Goal: Task Accomplishment & Management: Manage account settings

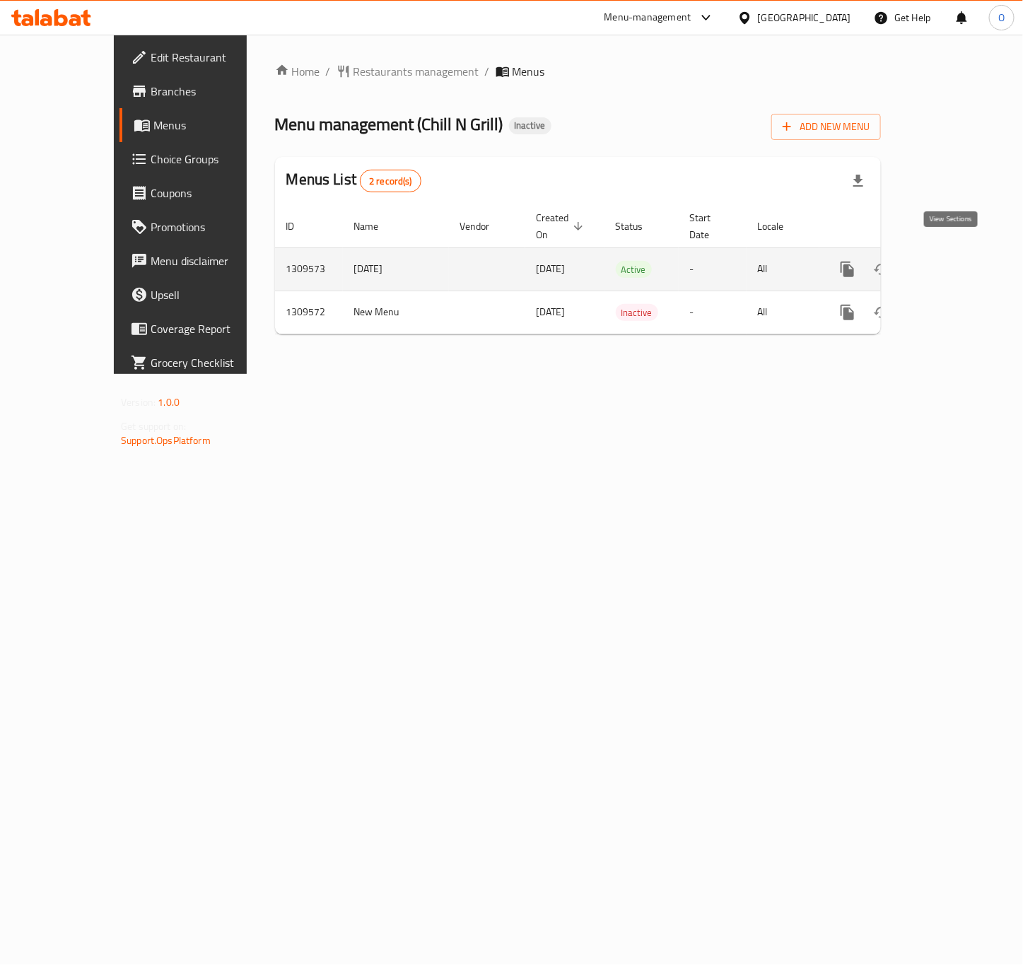
click at [956, 263] on icon "enhanced table" at bounding box center [949, 269] width 13 height 13
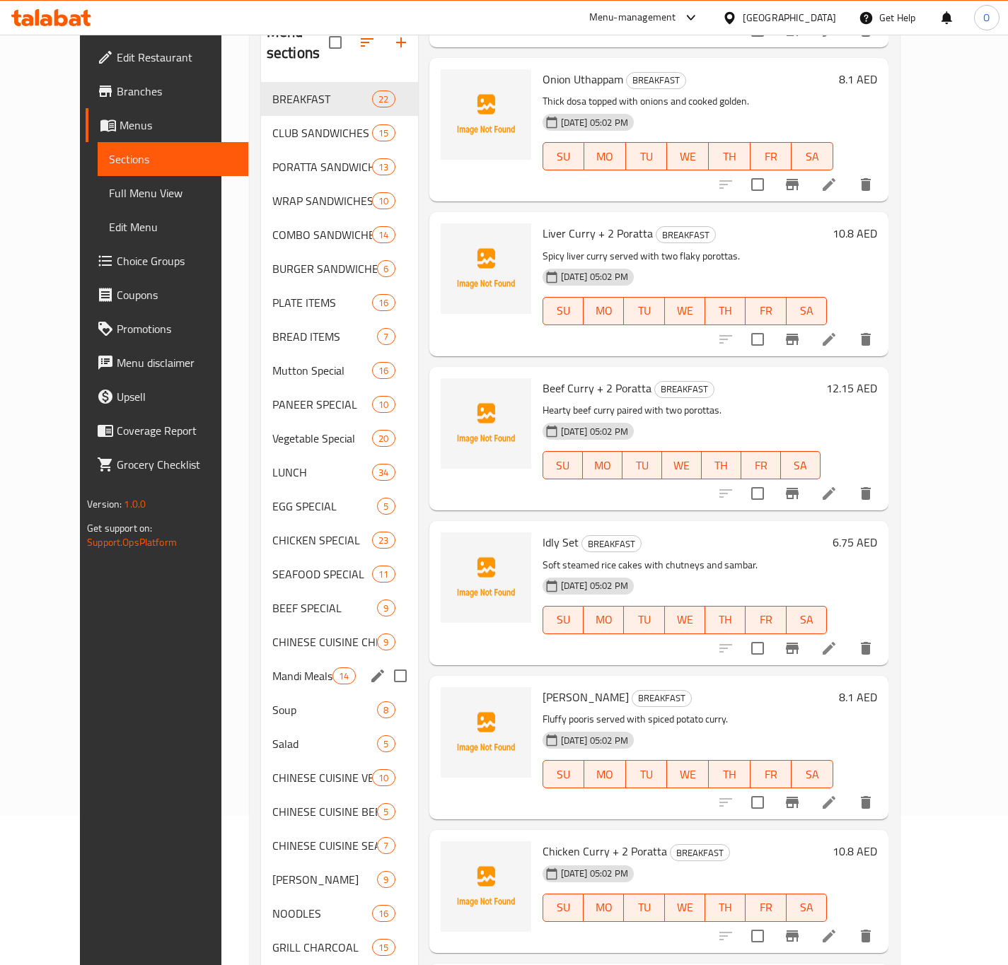
scroll to position [409, 0]
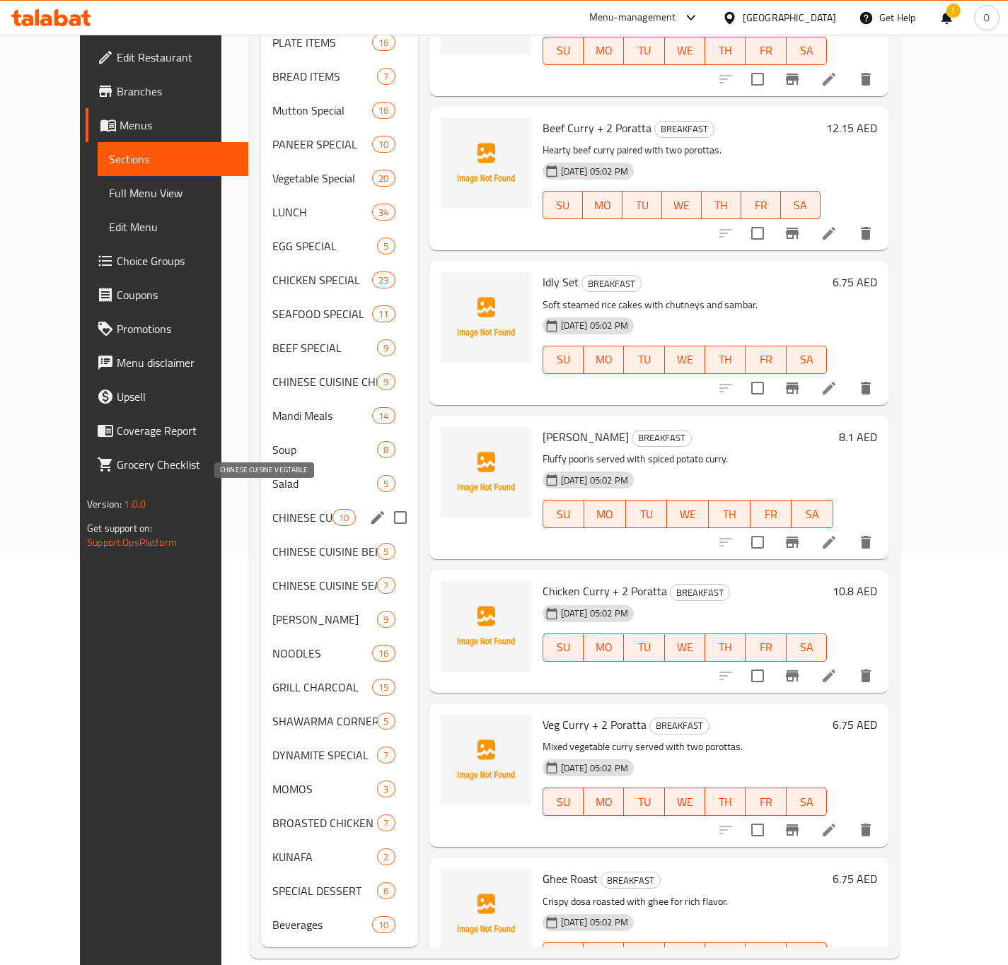
click at [272, 509] on span "CHINESE CUISINE VEGTABLE" at bounding box center [302, 517] width 60 height 17
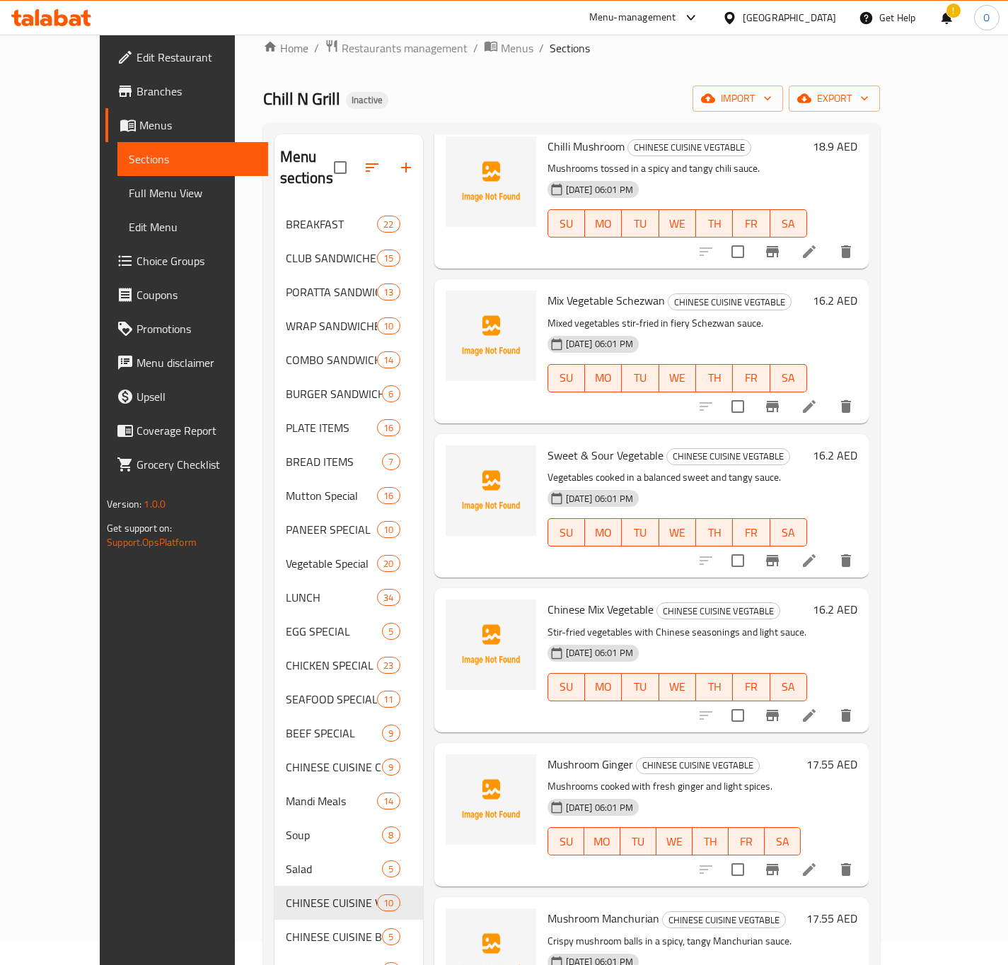
scroll to position [409, 0]
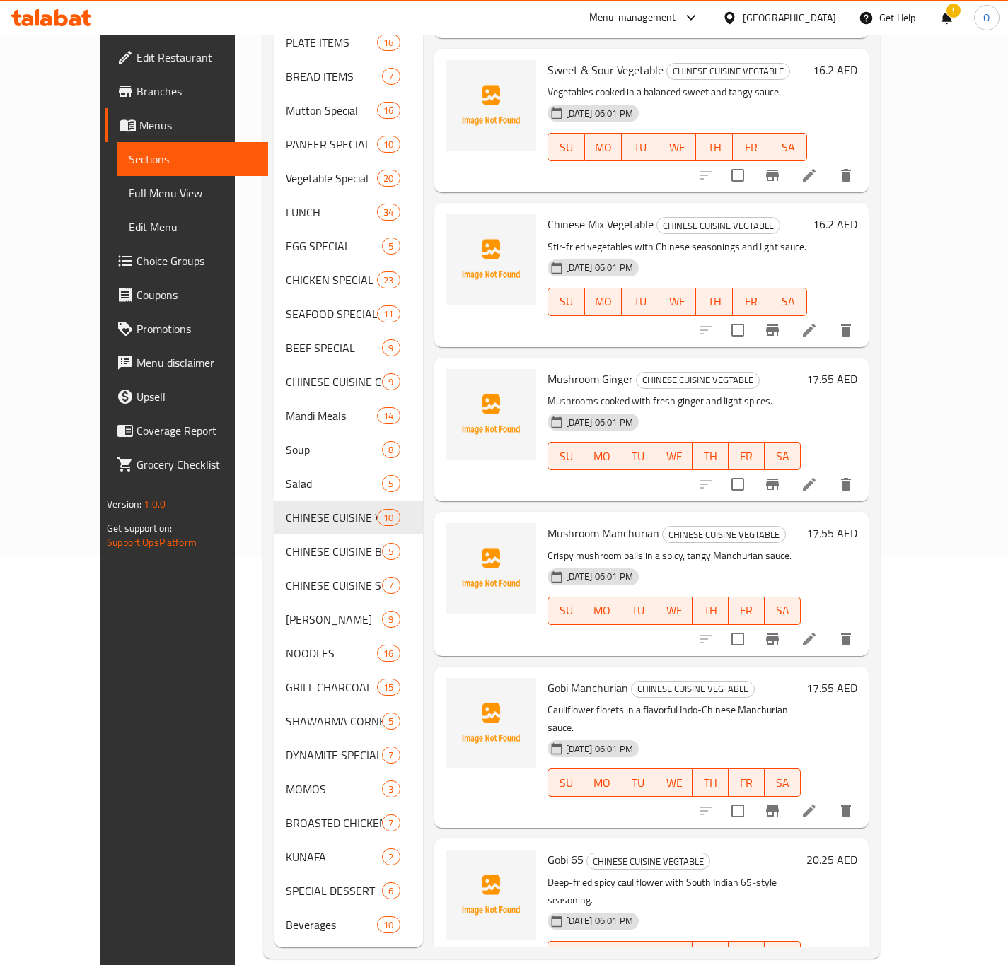
click at [149, 596] on div "Edit Restaurant Branches Menus Sections Full Menu View Edit Menu Choice Groups …" at bounding box center [184, 517] width 168 height 965
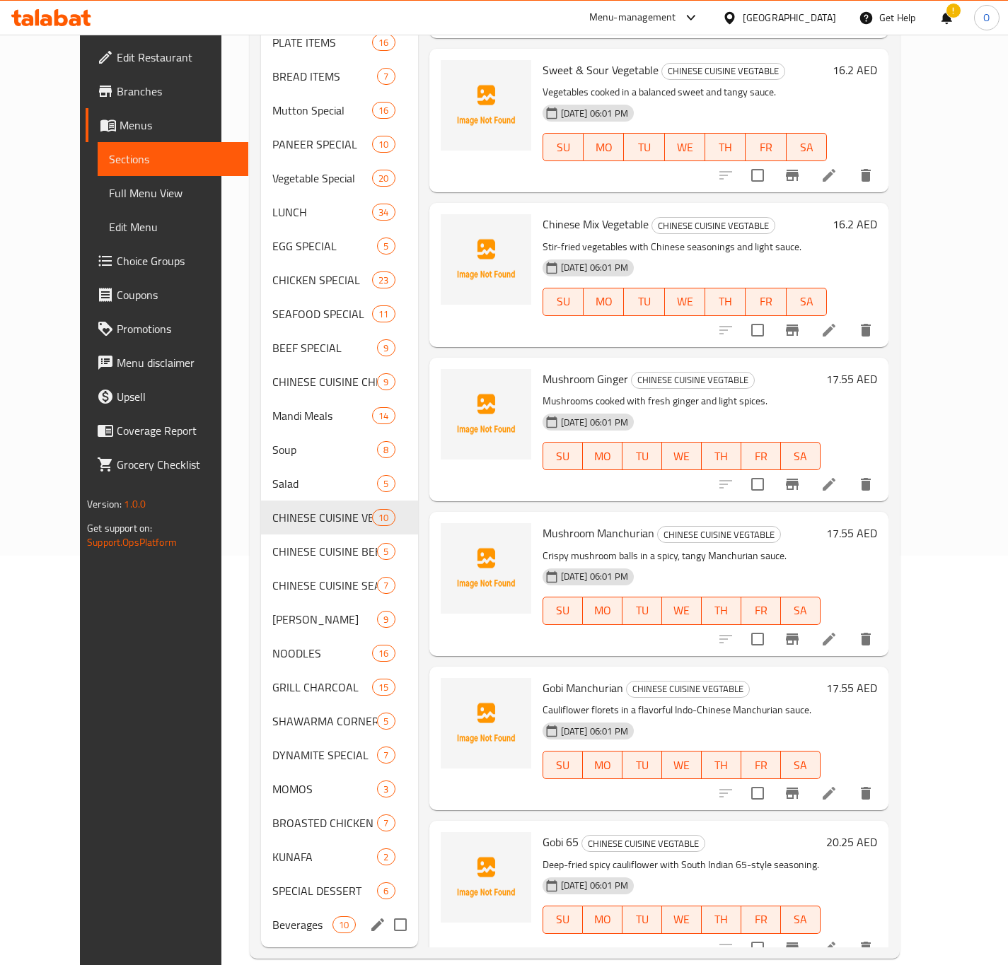
click at [303, 908] on div "Beverages 10" at bounding box center [339, 925] width 157 height 34
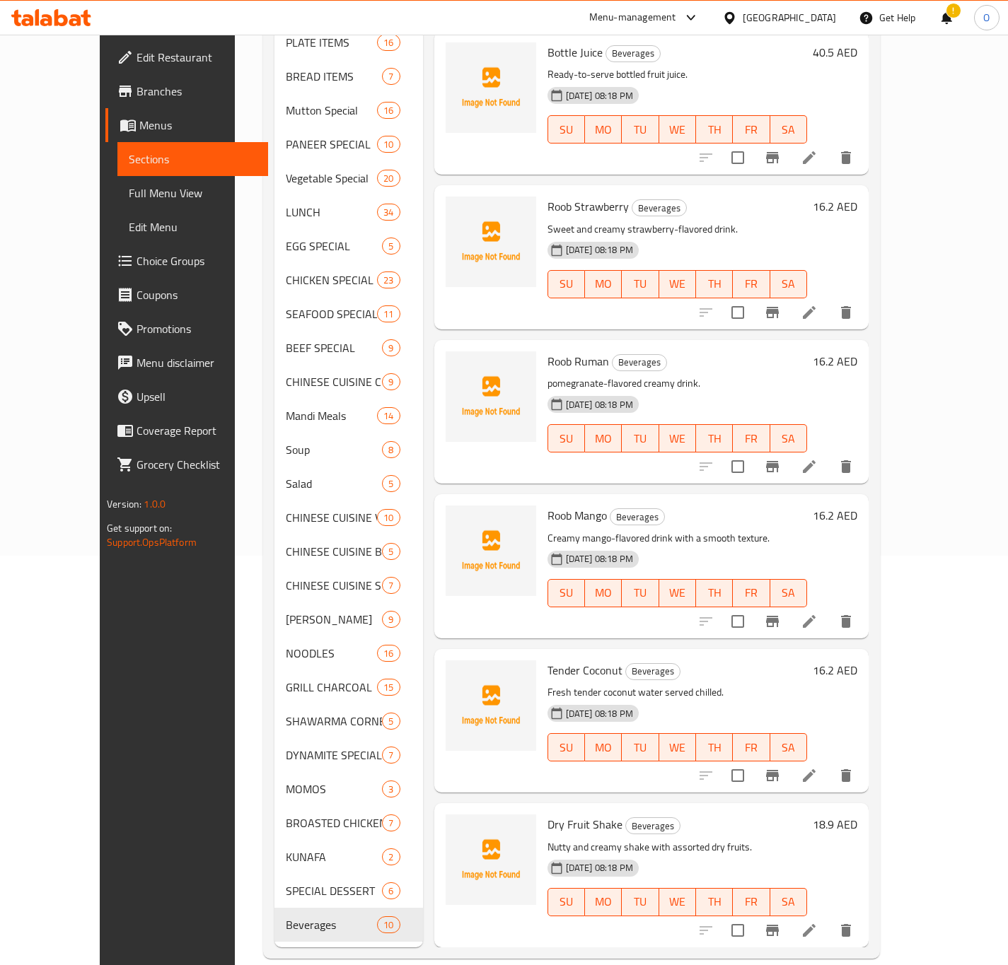
click at [547, 814] on span "Dry Fruit Shake" at bounding box center [584, 824] width 75 height 21
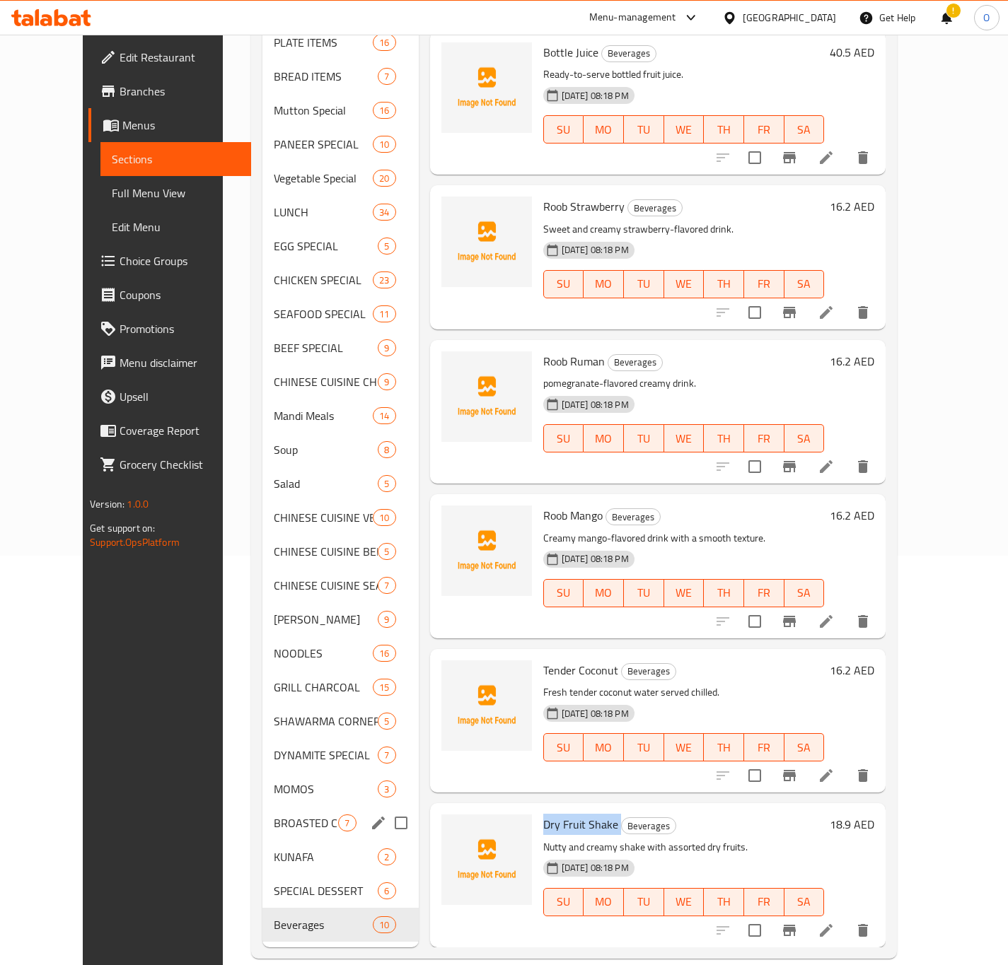
copy h6 "Dry Fruit Shake"
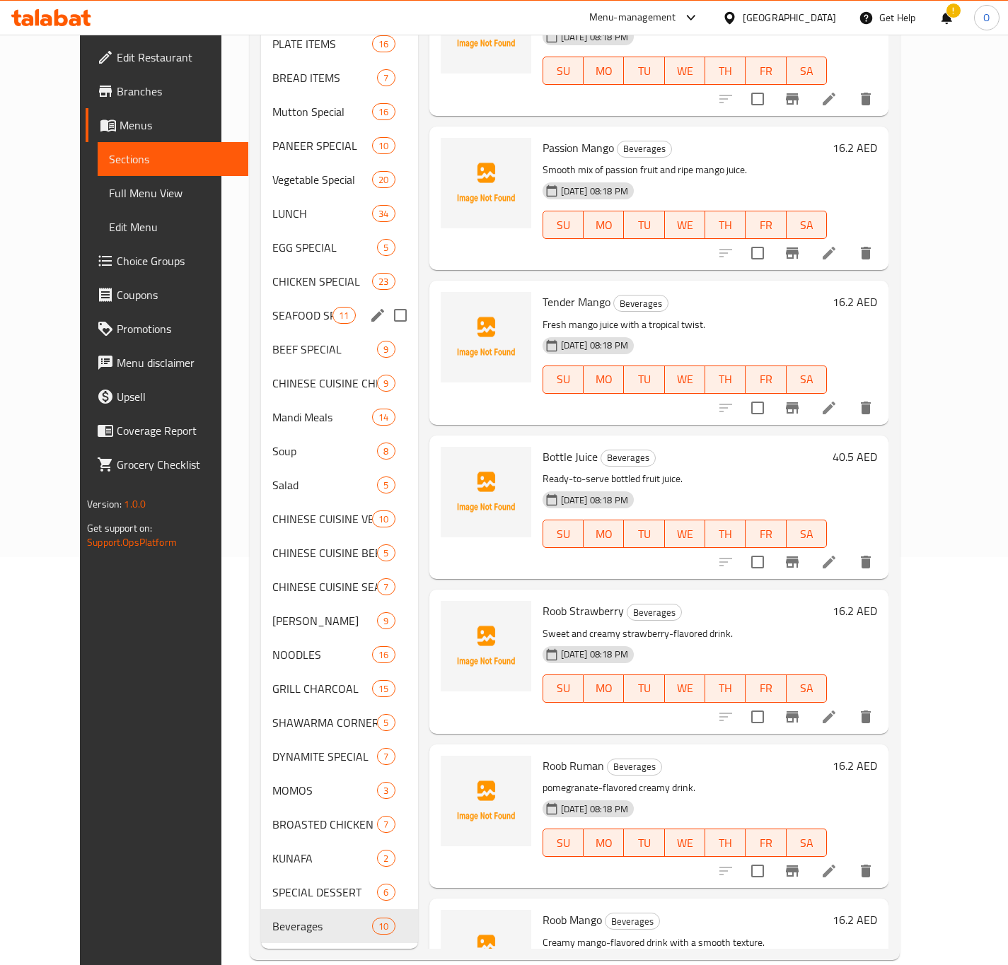
scroll to position [409, 0]
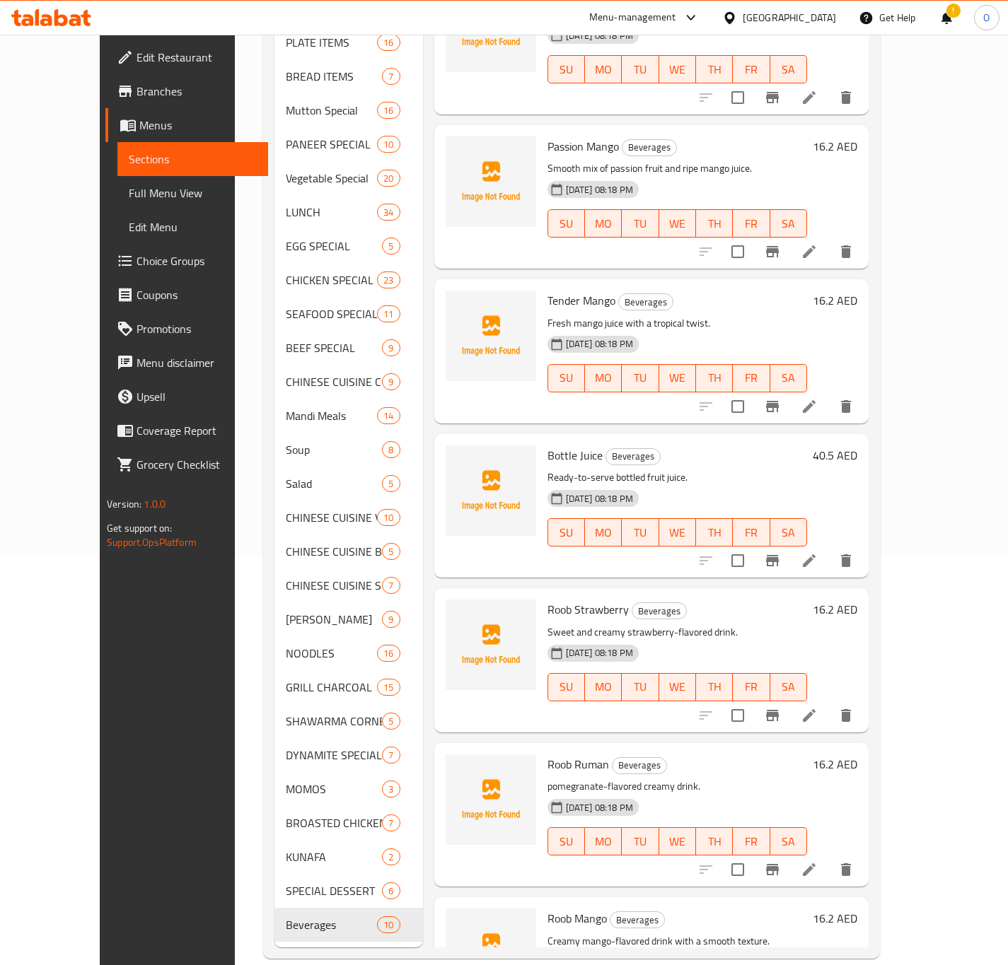
click at [235, 579] on div "Home / Restaurants management / Menus / Sections Chill N Grill Inactive import …" at bounding box center [571, 306] width 673 height 1362
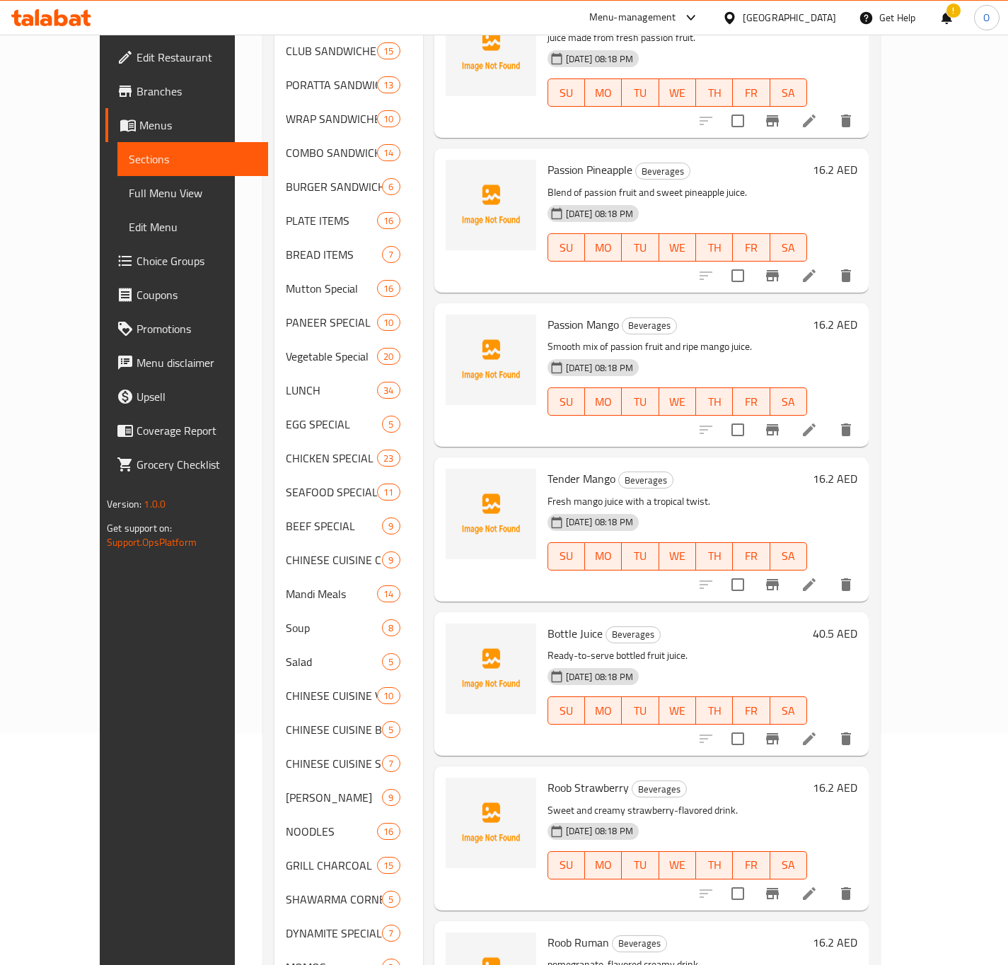
scroll to position [197, 0]
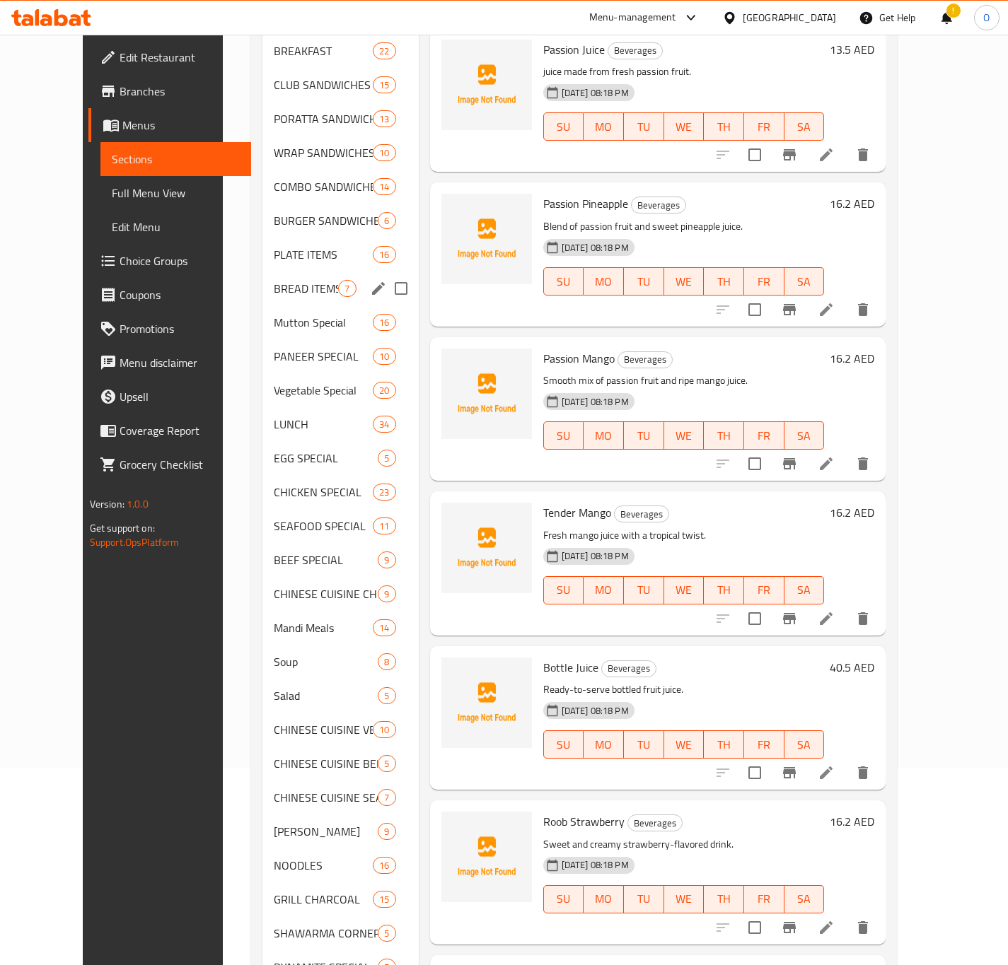
click at [289, 281] on div "BREAD ITEMS 7" at bounding box center [340, 289] width 156 height 34
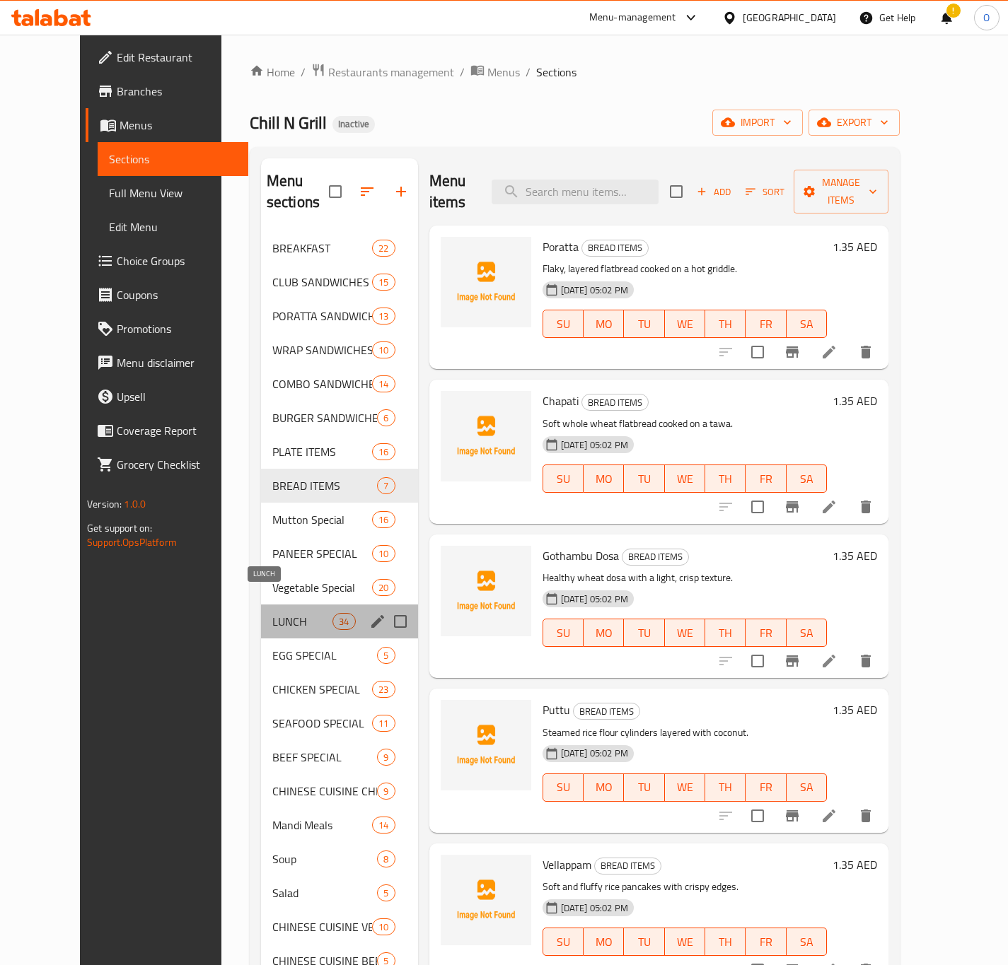
click at [272, 613] on span "LUNCH" at bounding box center [302, 621] width 60 height 17
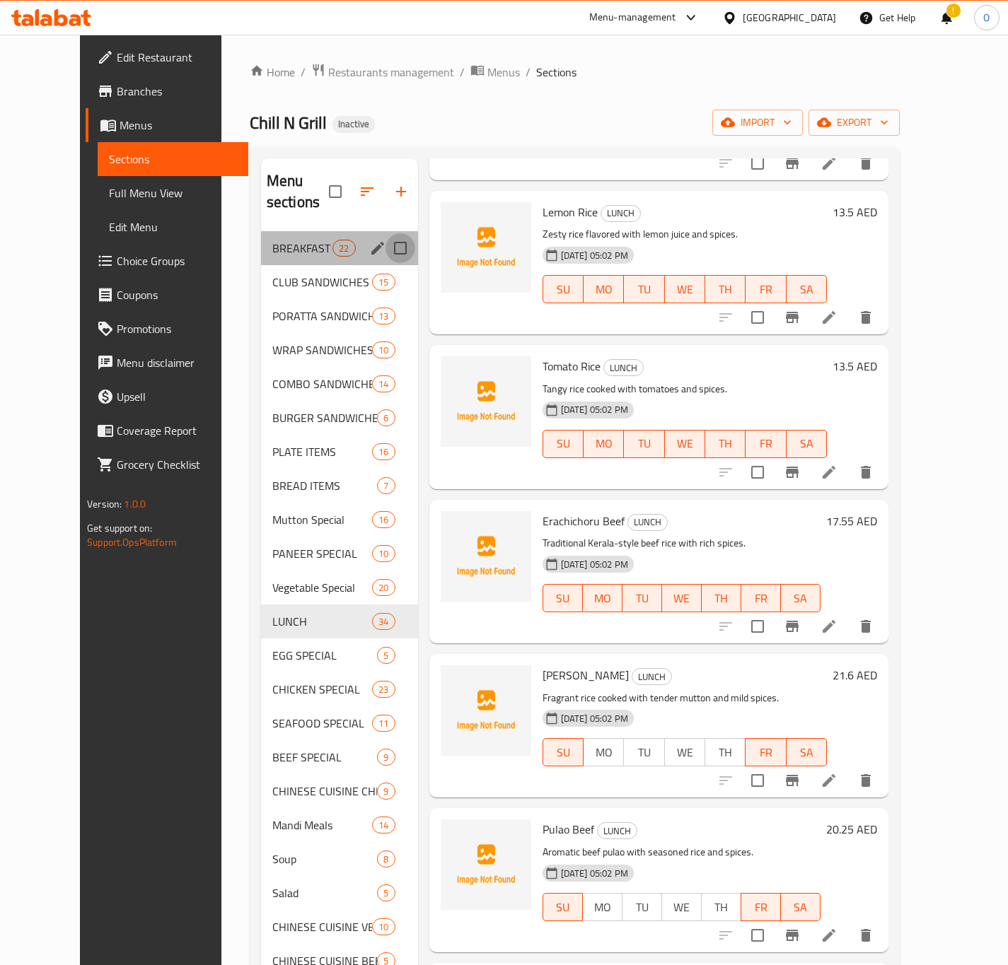
drag, startPoint x: 376, startPoint y: 232, endPoint x: 368, endPoint y: 233, distance: 7.9
click at [385, 233] on input "Menu sections" at bounding box center [400, 248] width 30 height 30
checkbox input "true"
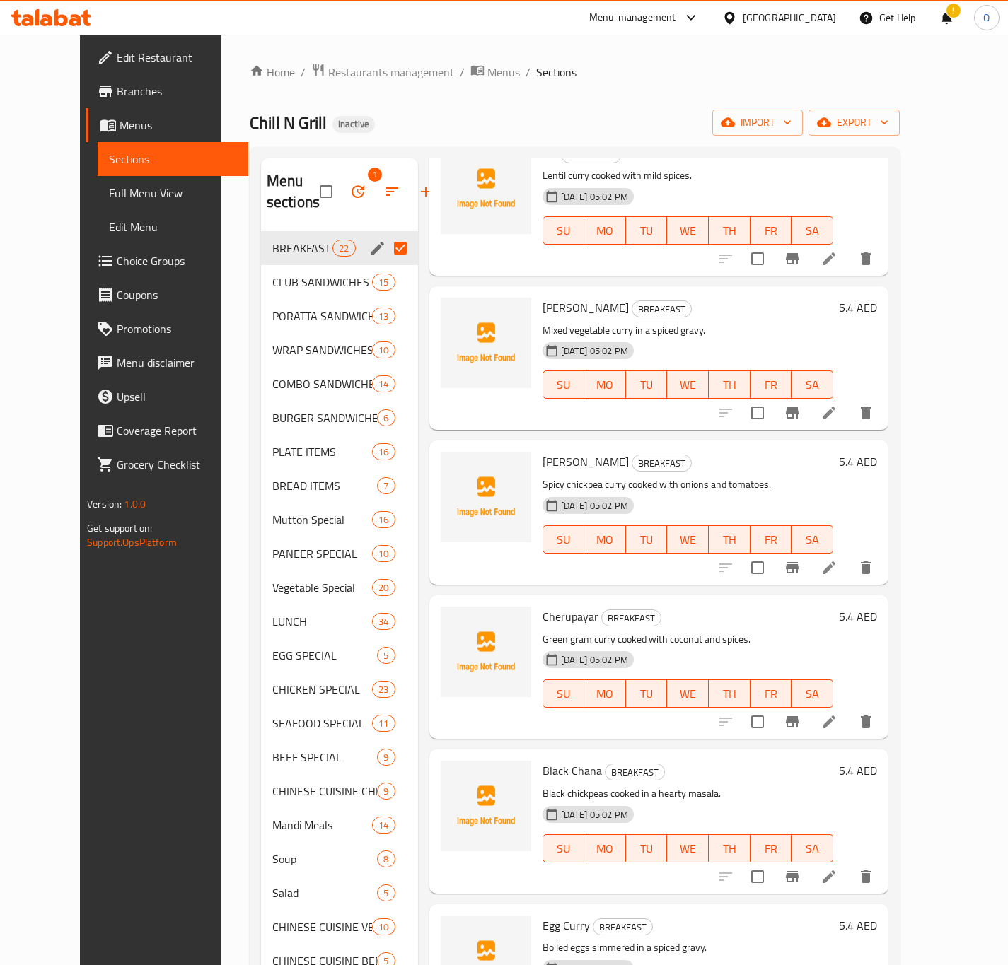
scroll to position [2214, 0]
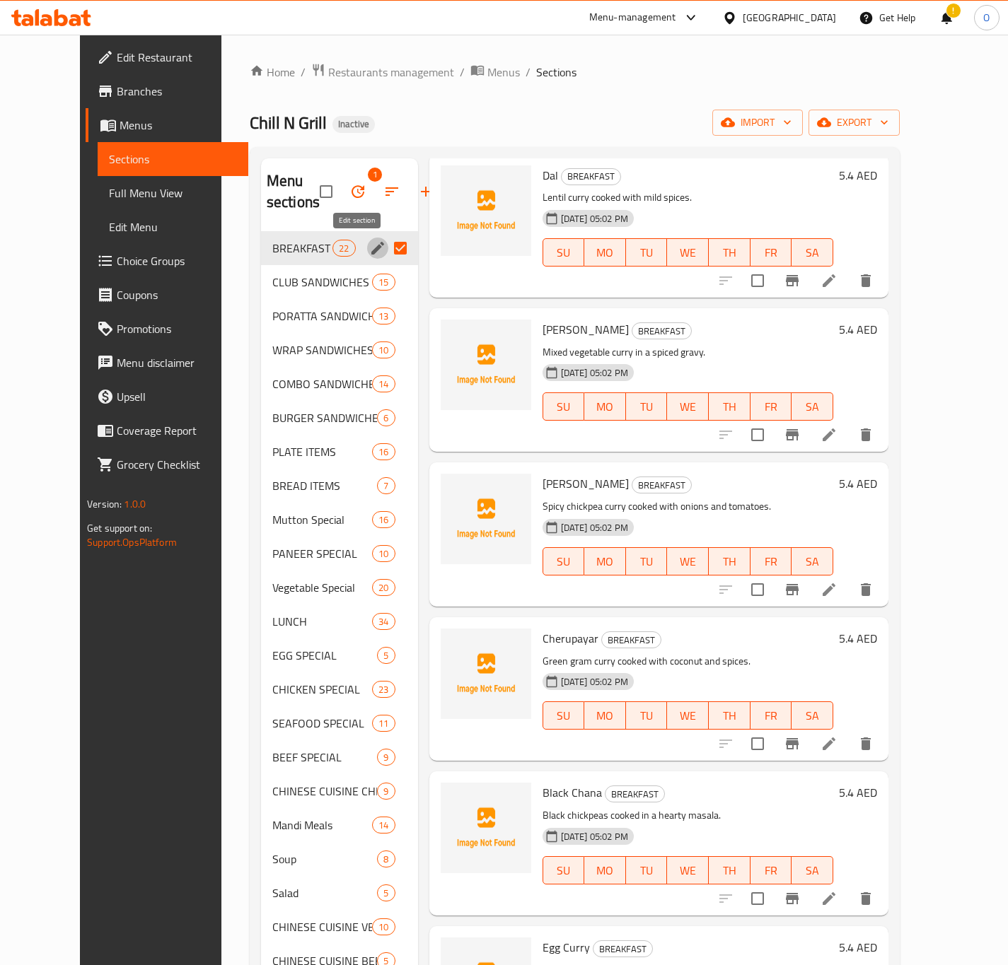
click at [369, 250] on icon "edit" at bounding box center [377, 248] width 17 height 17
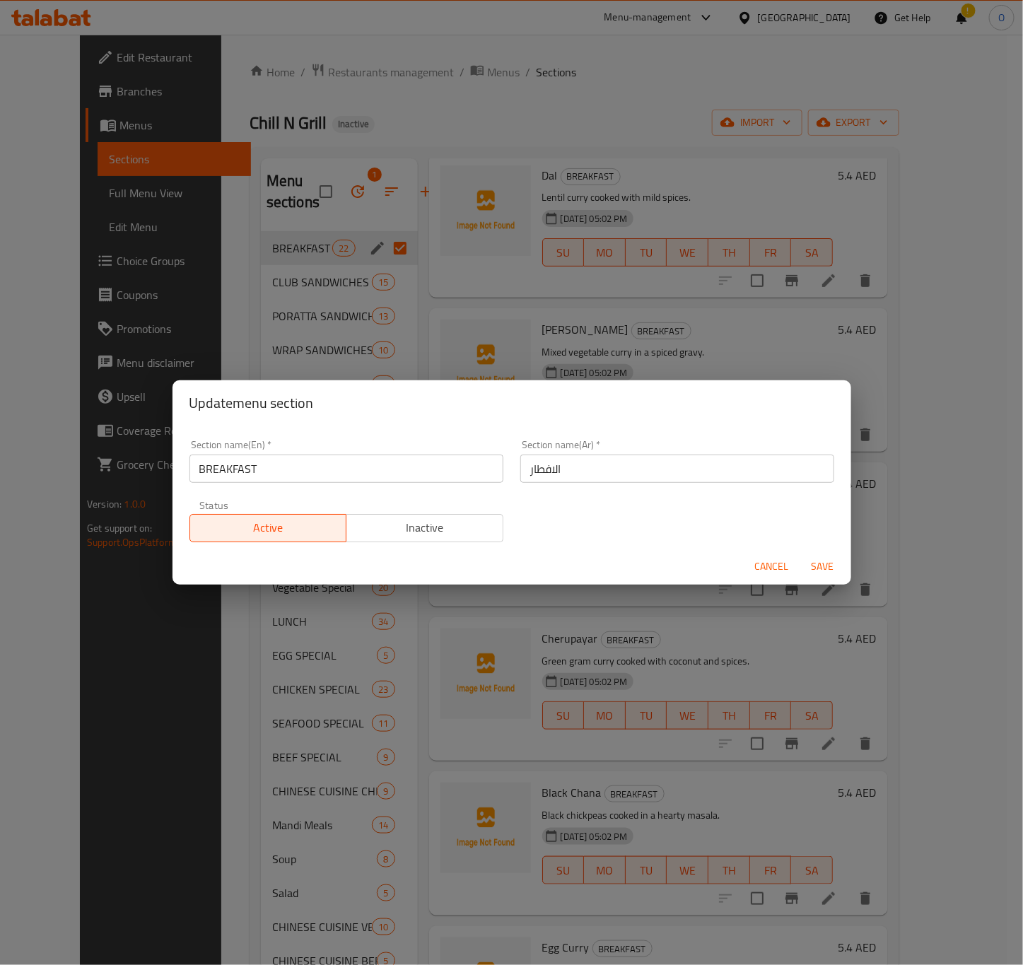
click at [363, 471] on input "BREAKFAST" at bounding box center [347, 469] width 314 height 28
type input "Breakfast"
click at [832, 566] on span "Save" at bounding box center [823, 567] width 34 height 18
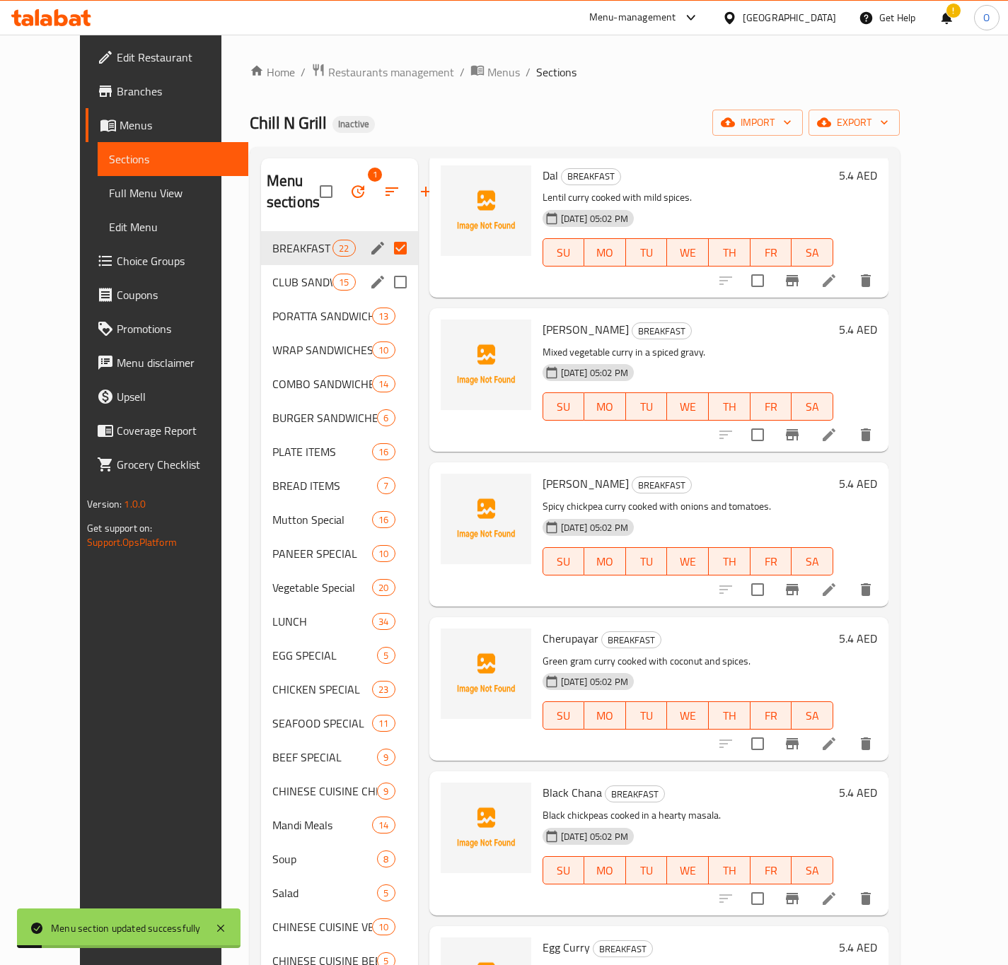
click at [385, 284] on input "Menu sections" at bounding box center [400, 282] width 30 height 30
checkbox input "true"
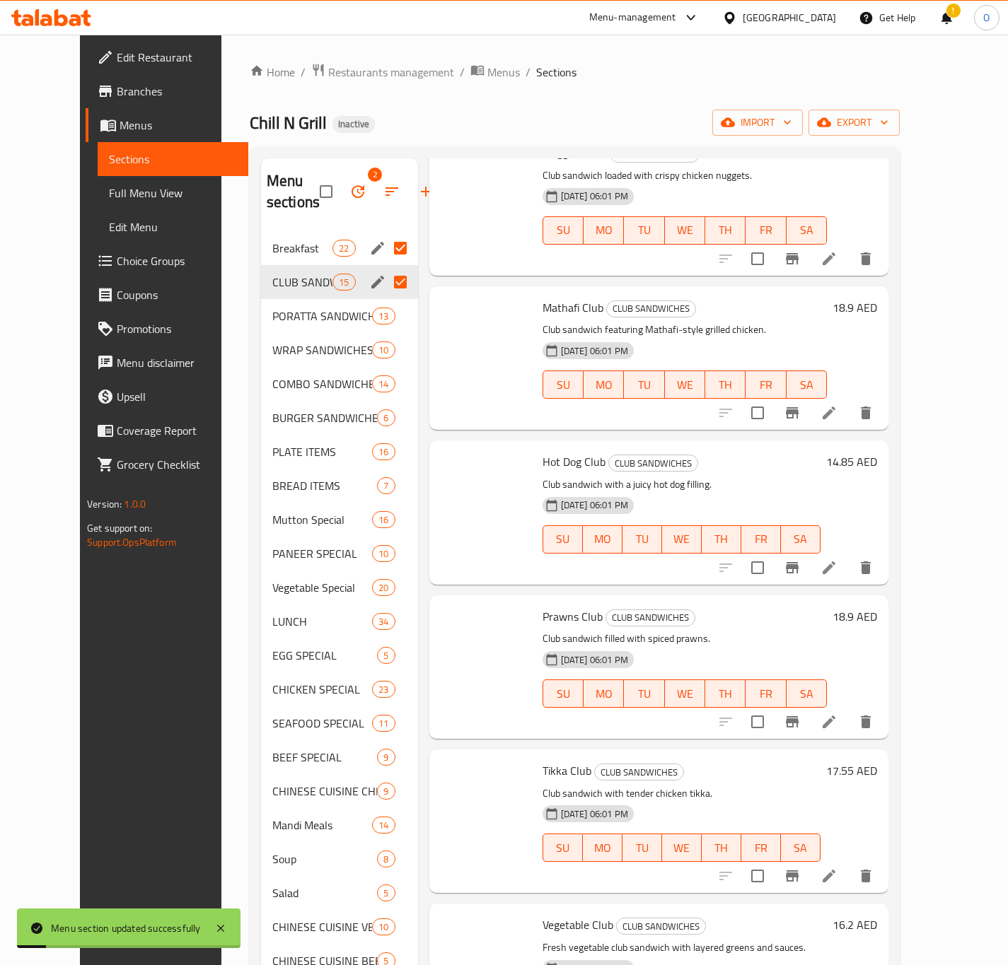
scroll to position [1154, 0]
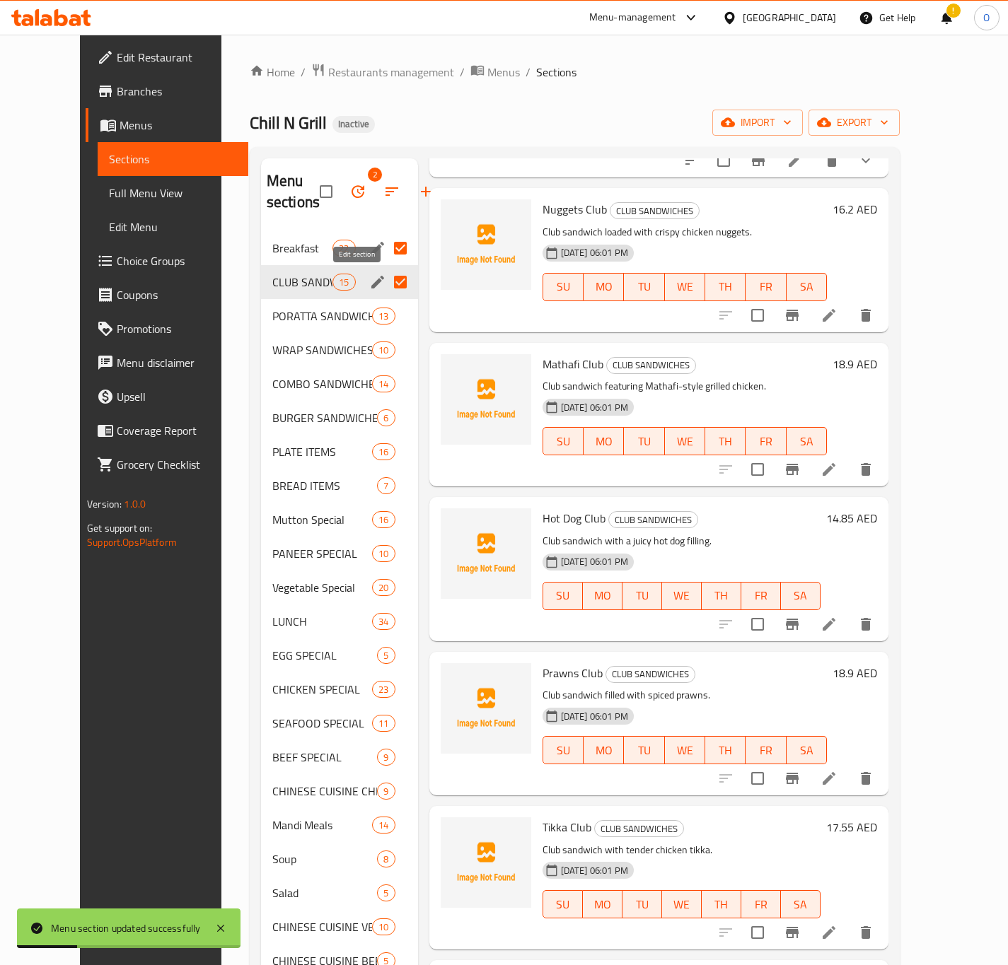
click at [371, 282] on icon "edit" at bounding box center [377, 282] width 13 height 13
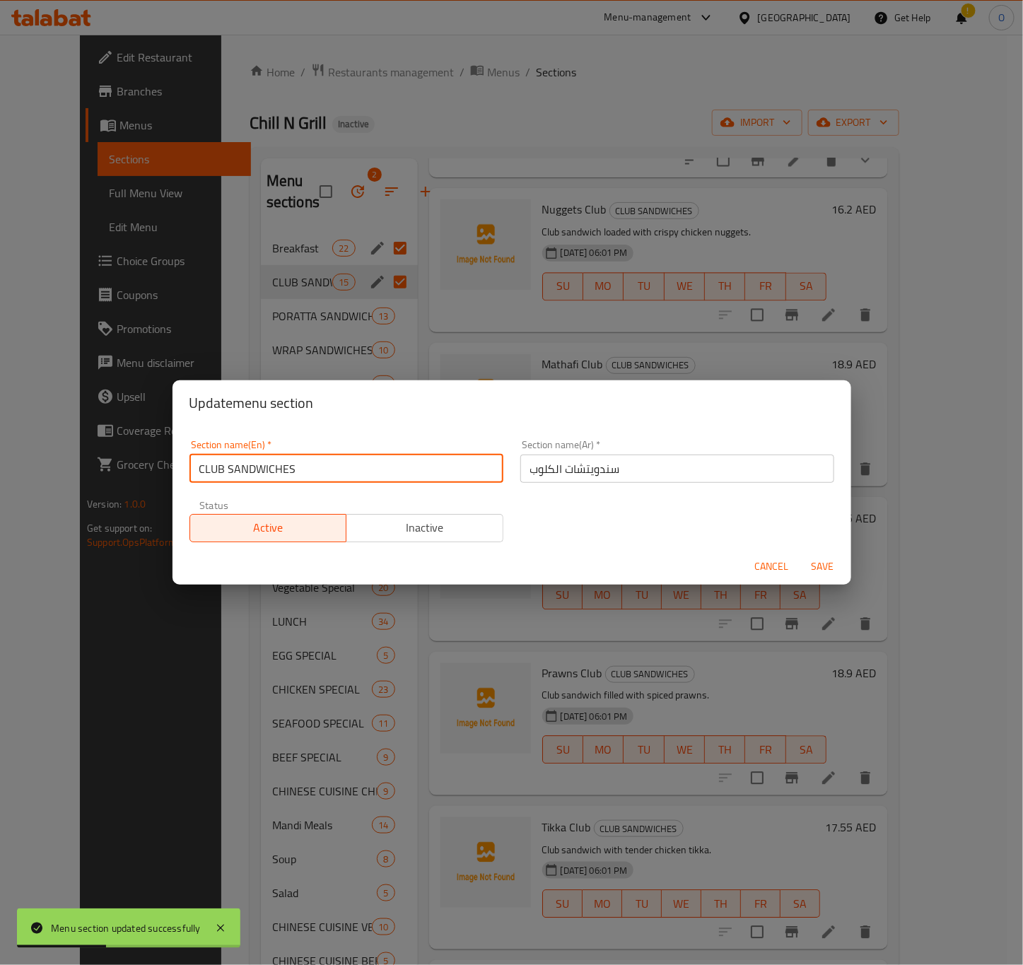
click at [347, 467] on input "CLUB SANDWICHES" at bounding box center [347, 469] width 314 height 28
type input "Club Sandwiches"
click at [825, 569] on span "Save" at bounding box center [823, 567] width 34 height 18
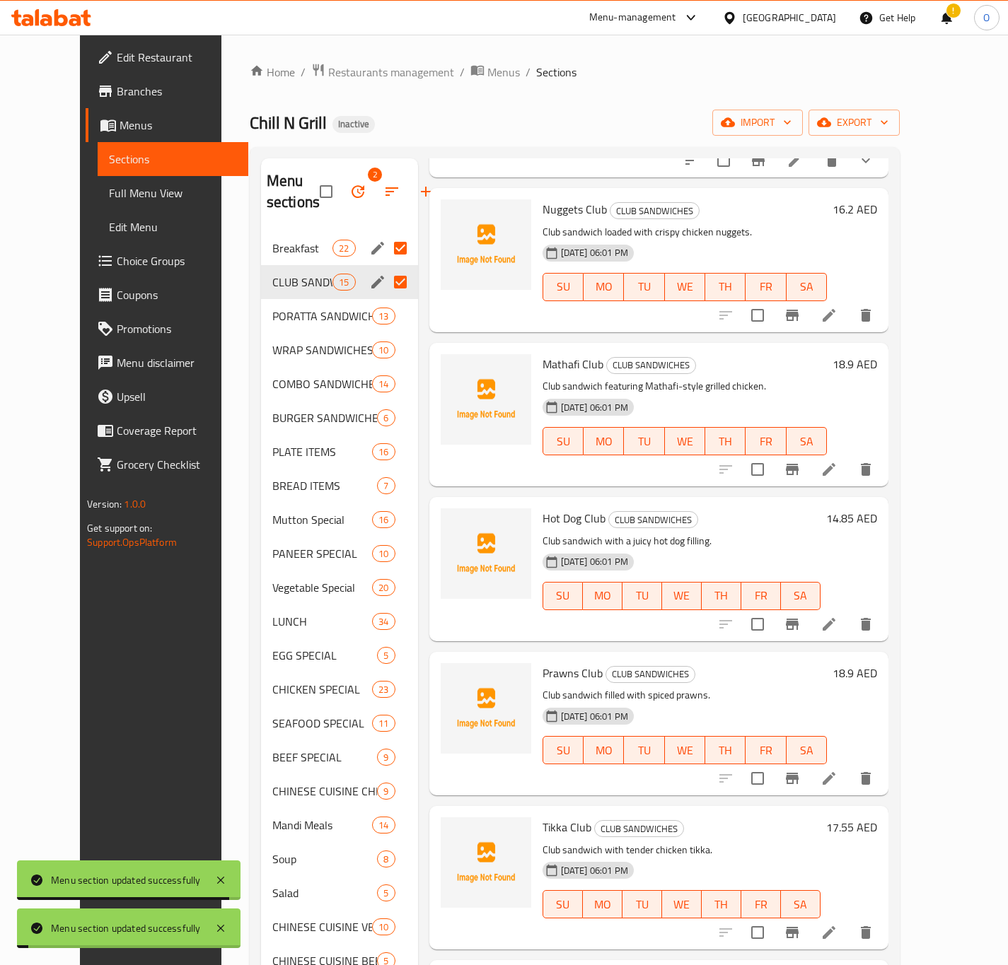
click at [385, 252] on input "Menu sections" at bounding box center [400, 248] width 30 height 30
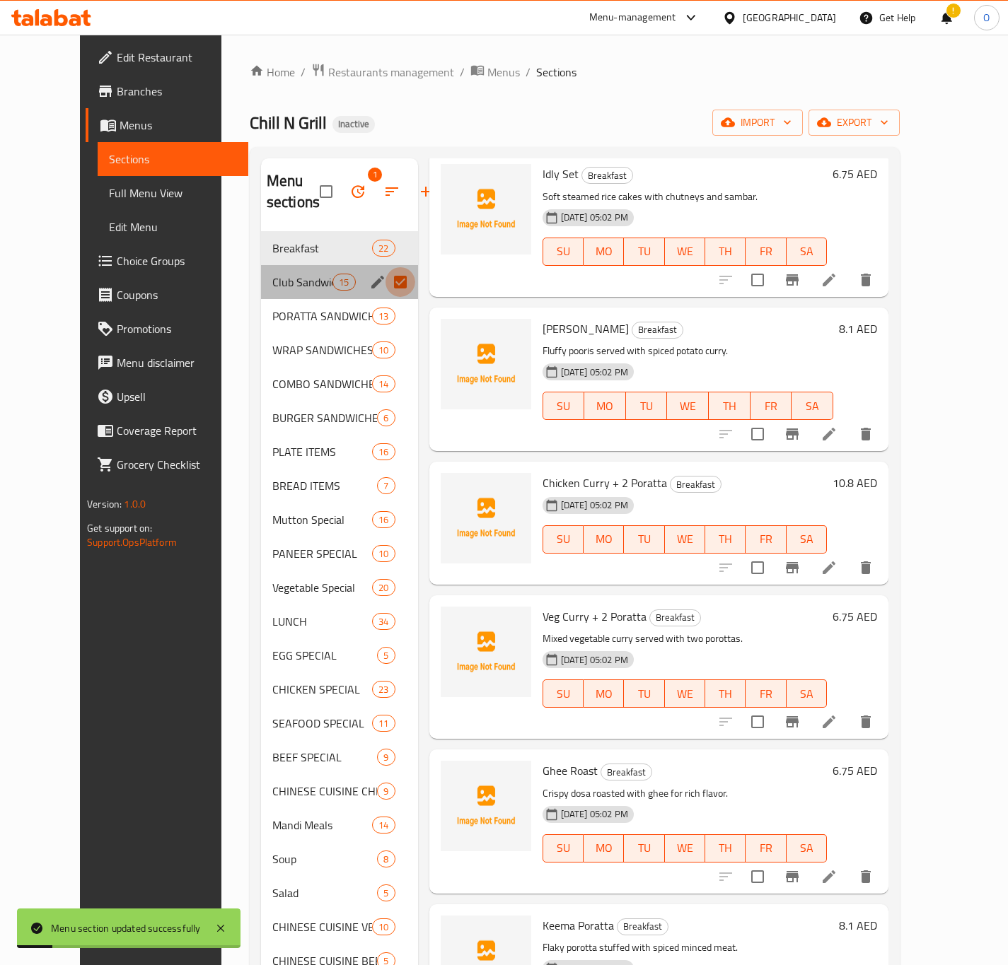
click at [385, 289] on input "Menu sections" at bounding box center [400, 282] width 30 height 30
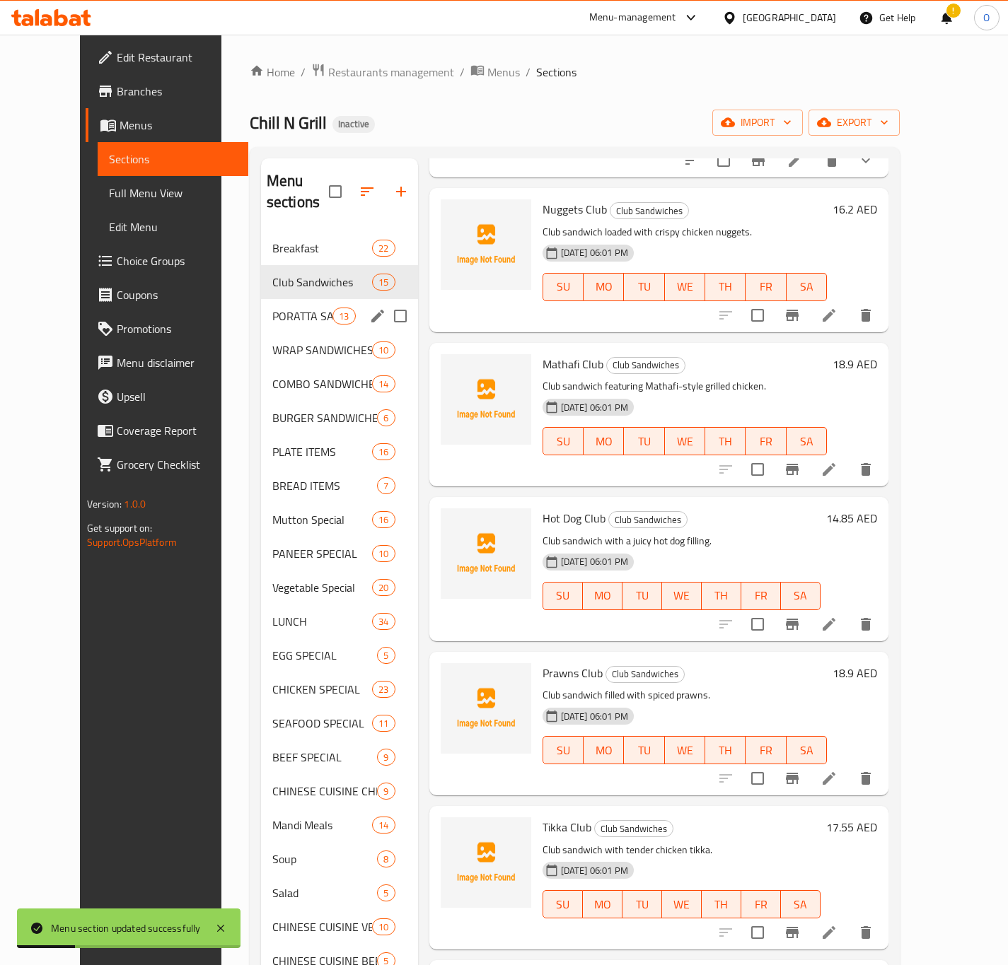
click at [385, 301] on input "Menu sections" at bounding box center [400, 316] width 30 height 30
checkbox input "true"
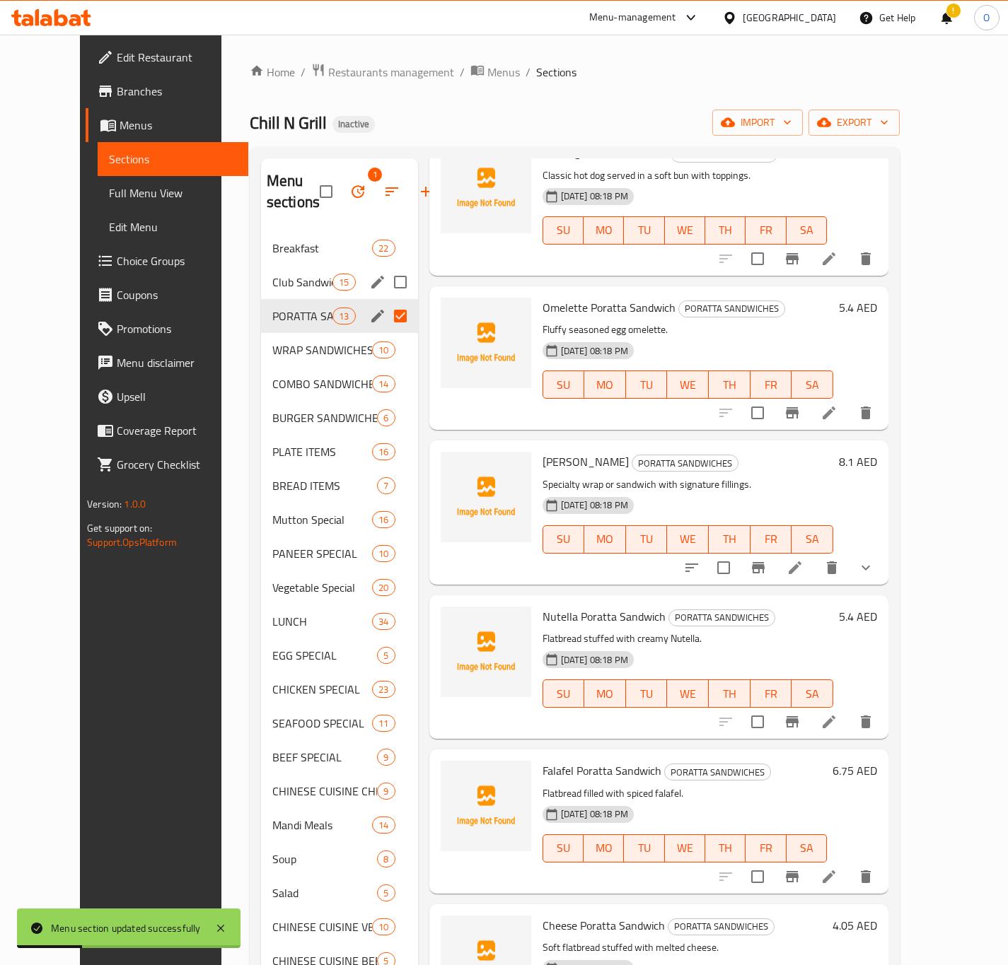
scroll to position [845, 0]
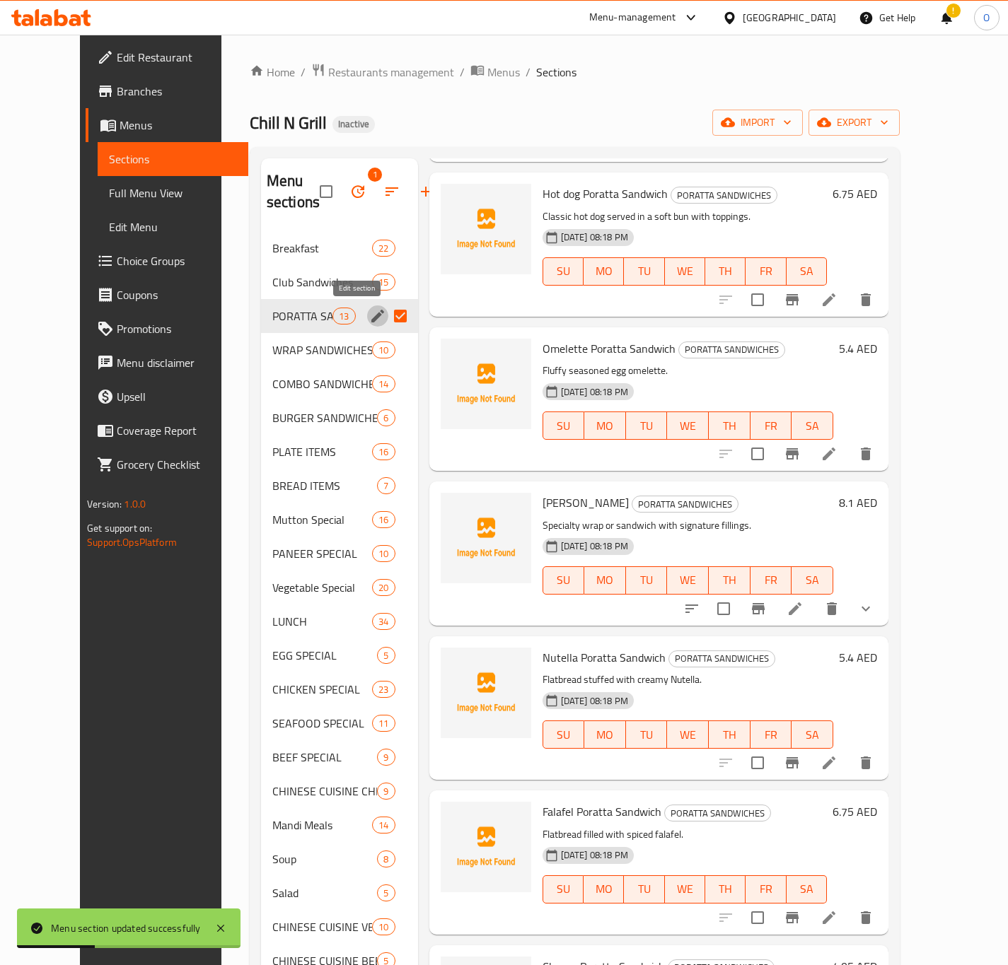
click at [371, 318] on icon "edit" at bounding box center [377, 316] width 13 height 13
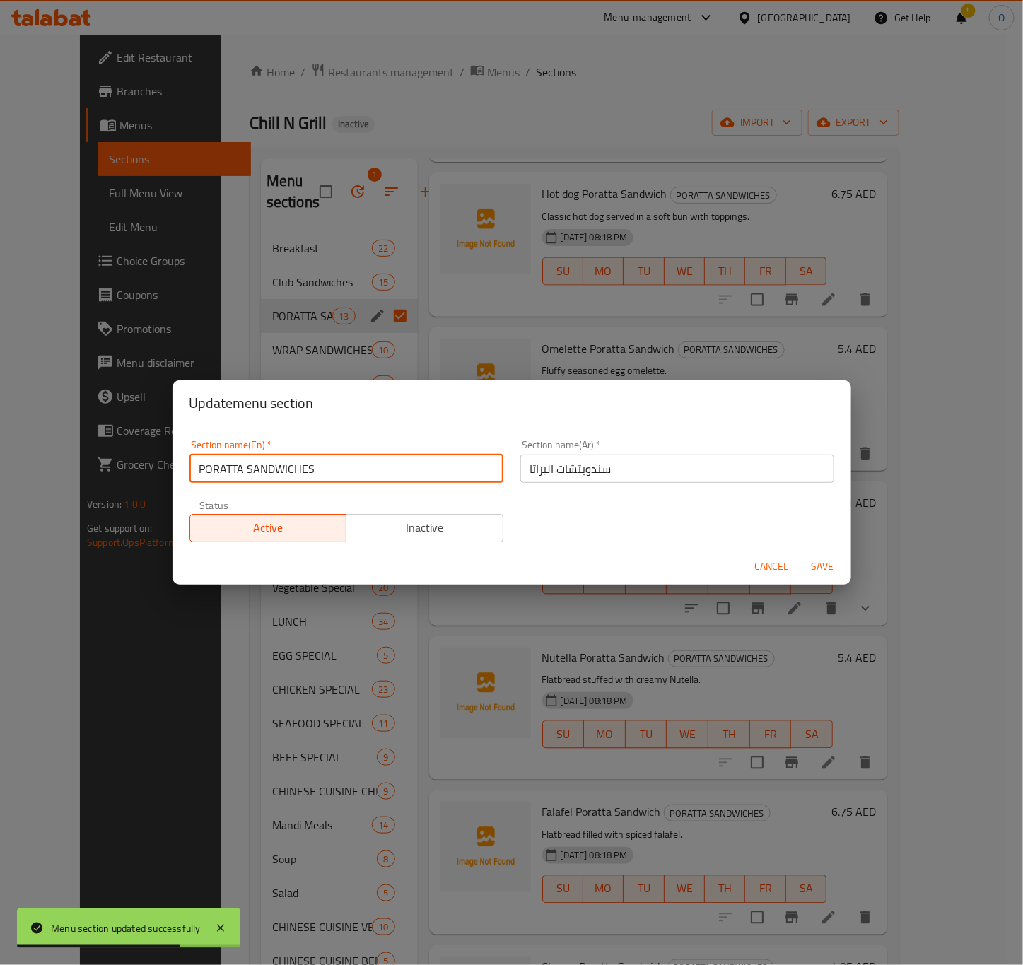
click at [347, 477] on input "PORATTA SANDWICHES" at bounding box center [347, 469] width 314 height 28
type input "Poratta Sandwiches"
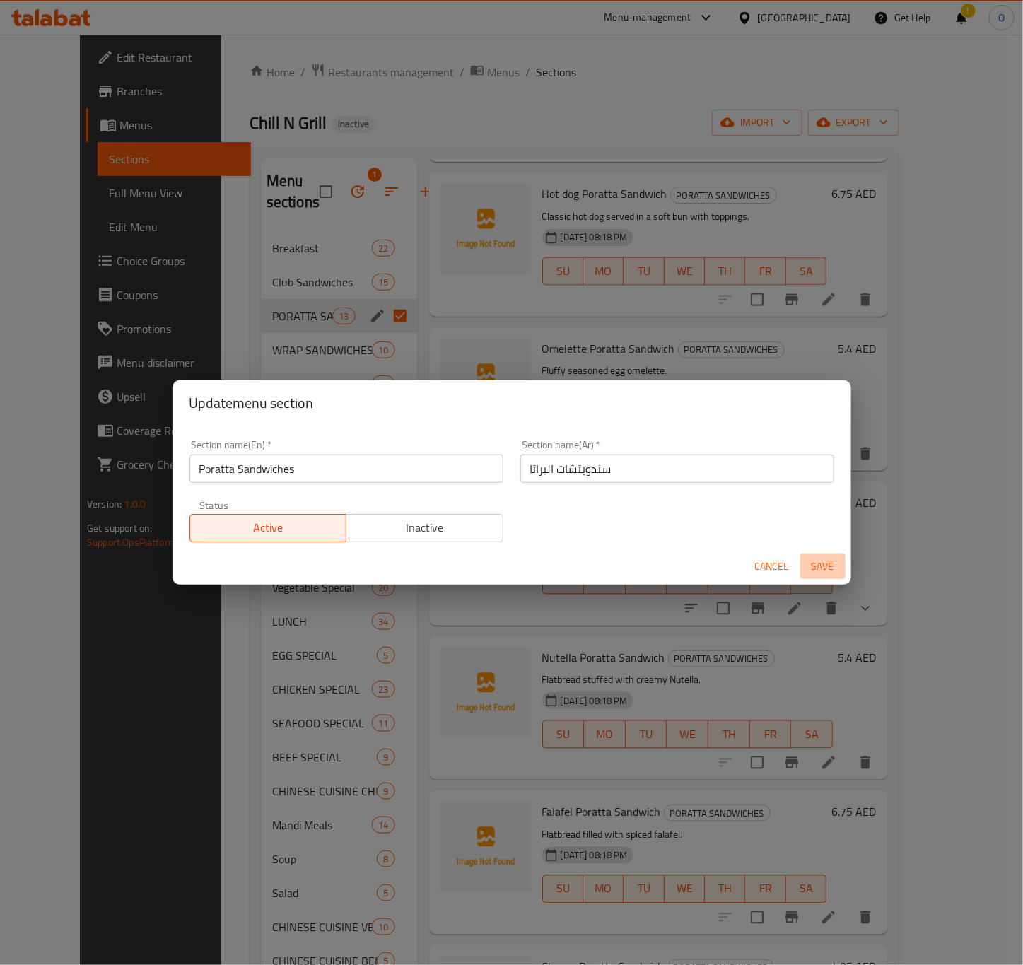
click at [810, 562] on span "Save" at bounding box center [823, 567] width 34 height 18
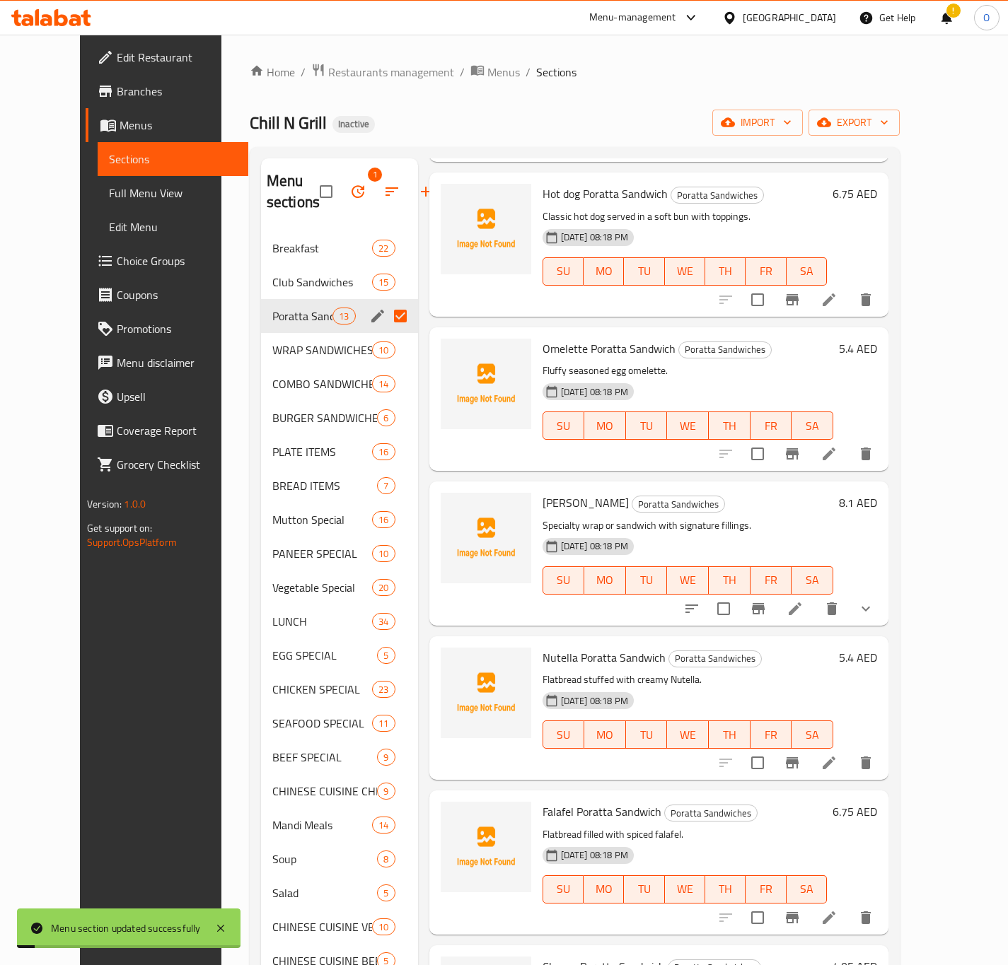
click at [387, 320] on input "Menu sections" at bounding box center [400, 316] width 30 height 30
click at [385, 335] on input "Menu sections" at bounding box center [400, 350] width 30 height 30
checkbox input "true"
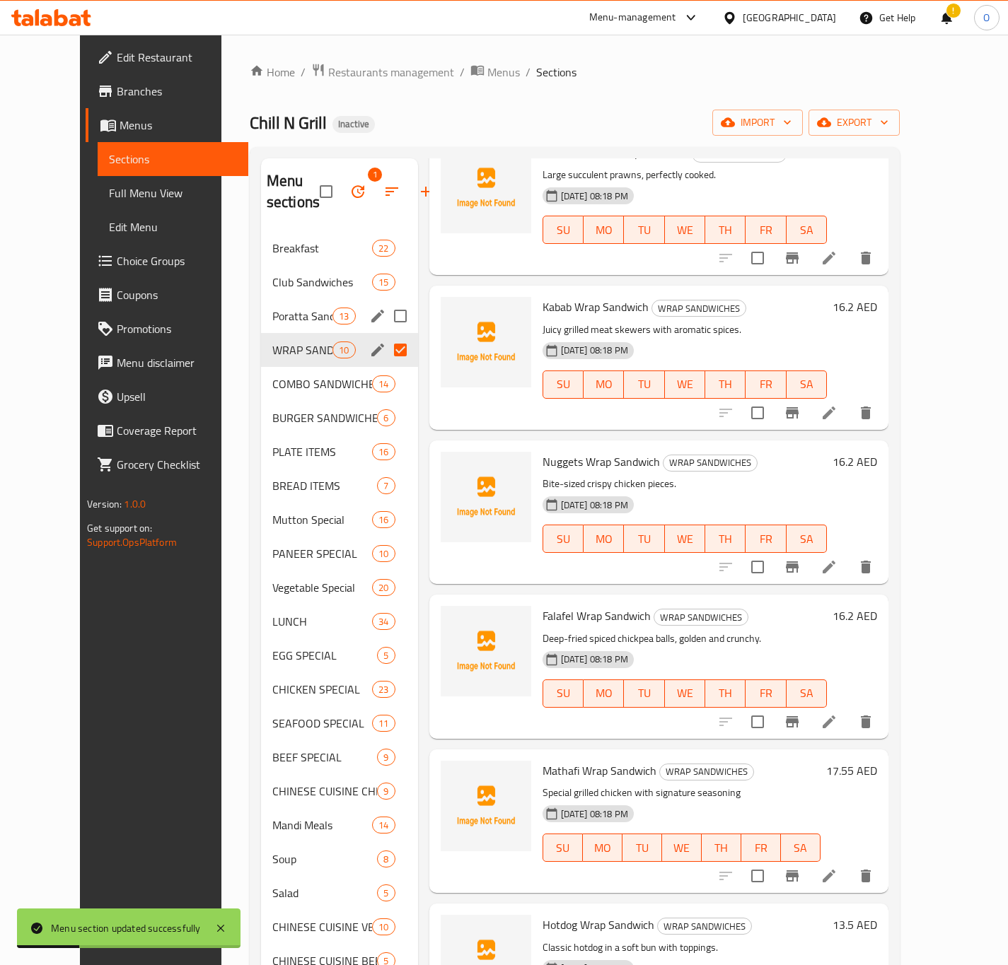
scroll to position [382, 0]
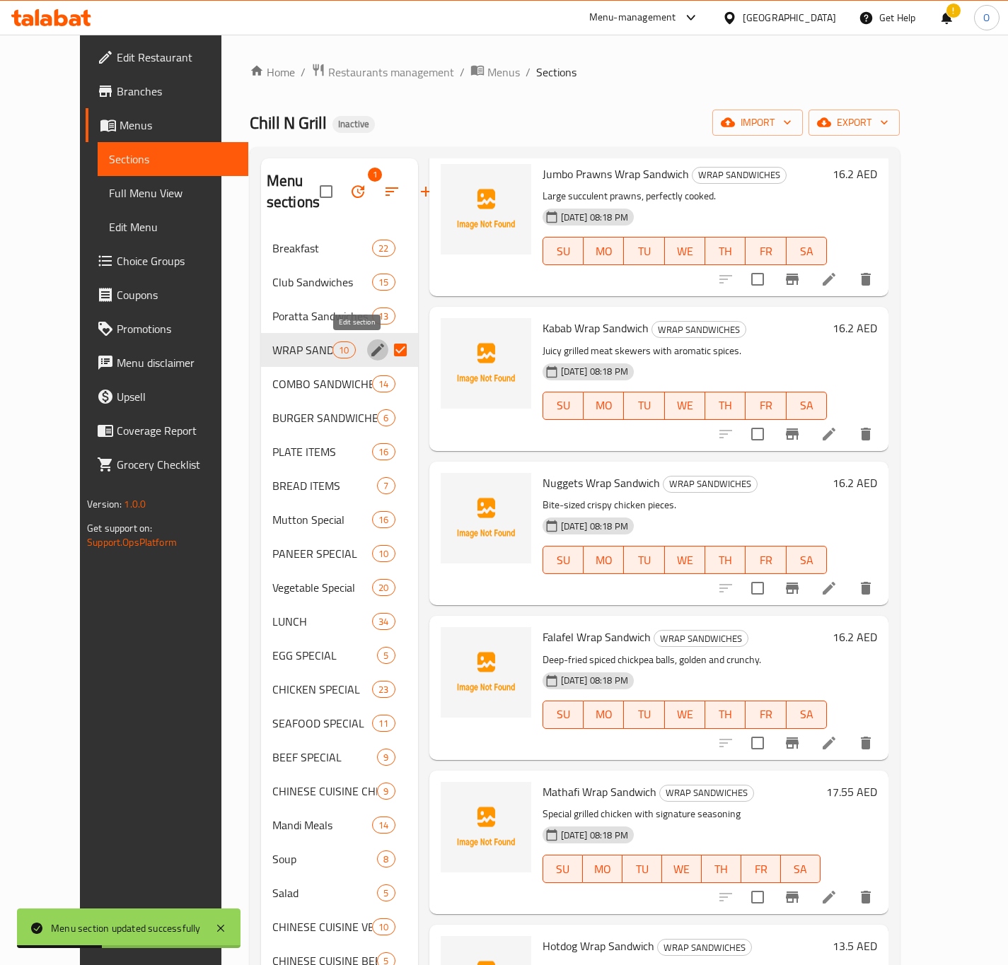
click at [369, 351] on icon "edit" at bounding box center [377, 350] width 17 height 17
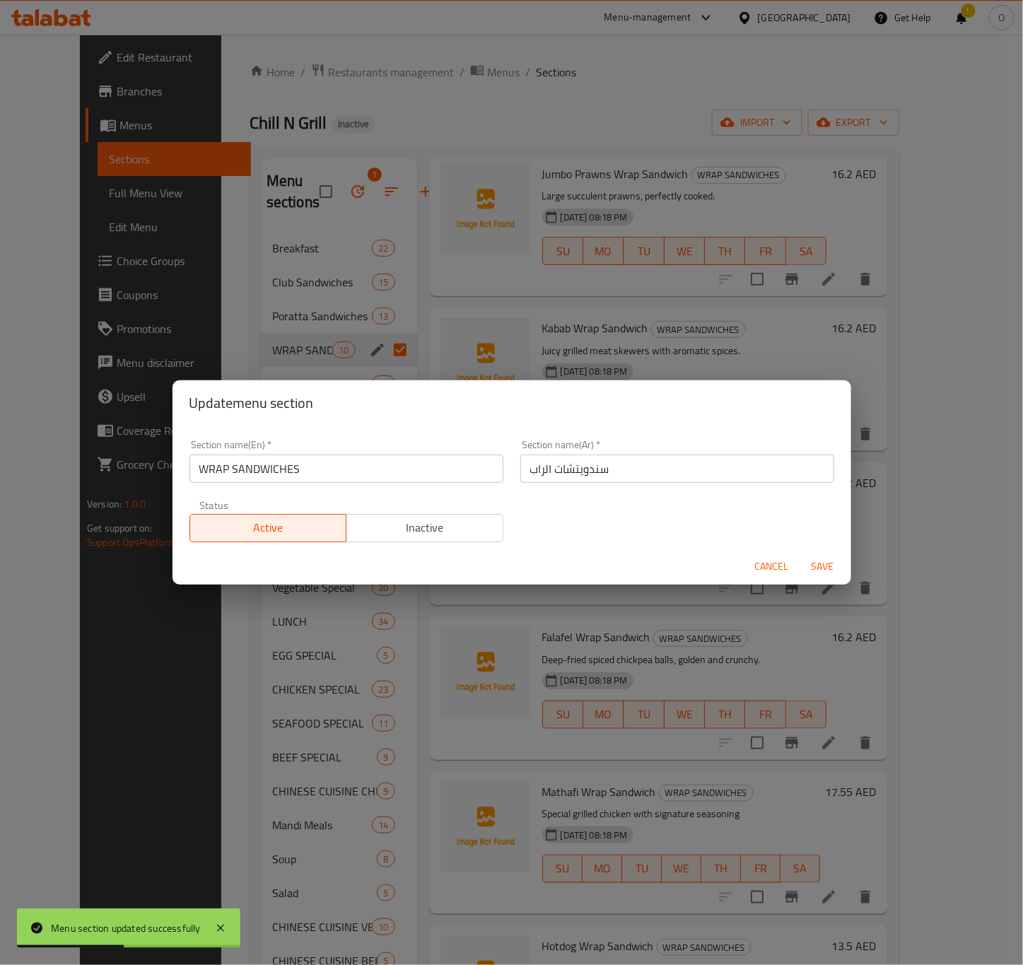
click at [344, 461] on input "WRAP SANDWICHES" at bounding box center [347, 469] width 314 height 28
type input "Wrap Sandwiches"
click at [825, 561] on span "Save" at bounding box center [823, 567] width 34 height 18
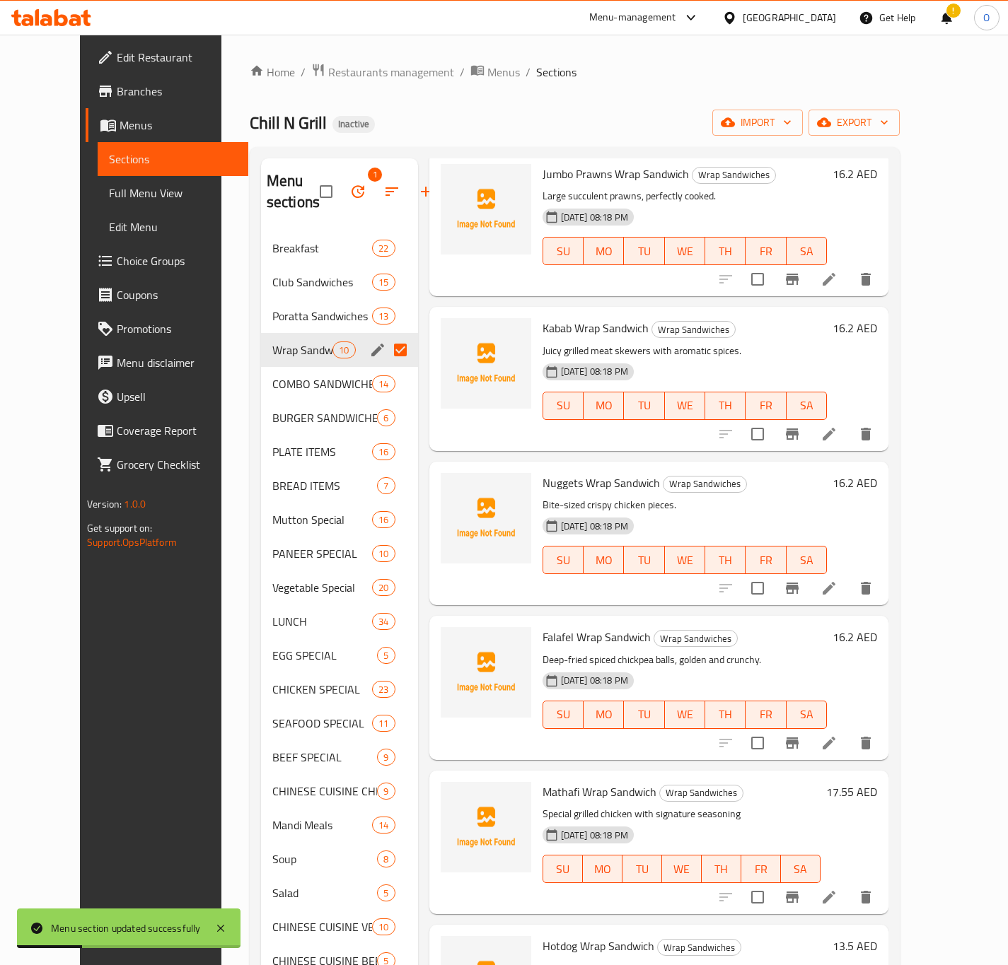
click at [385, 348] on input "Menu sections" at bounding box center [400, 350] width 30 height 30
drag, startPoint x: 378, startPoint y: 365, endPoint x: 369, endPoint y: 369, distance: 9.5
click at [385, 369] on input "Menu sections" at bounding box center [400, 384] width 30 height 30
checkbox input "true"
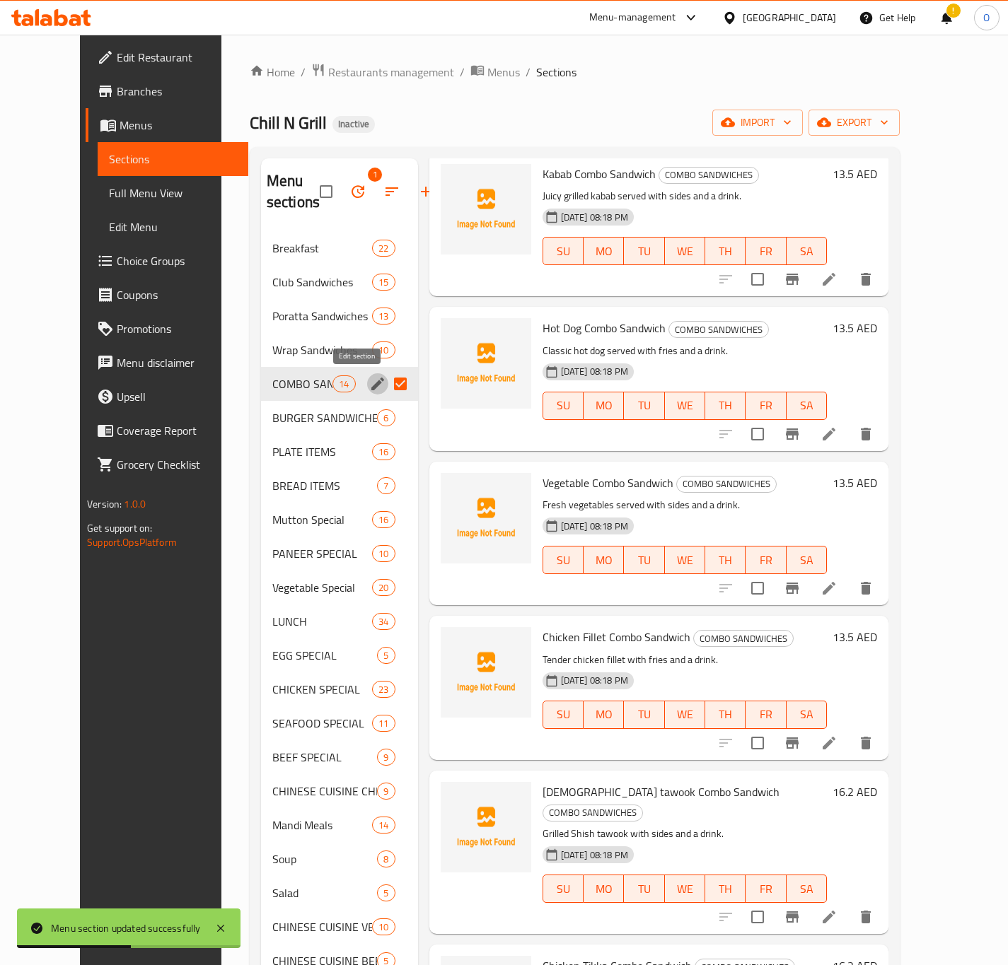
click at [371, 385] on icon "edit" at bounding box center [377, 384] width 13 height 13
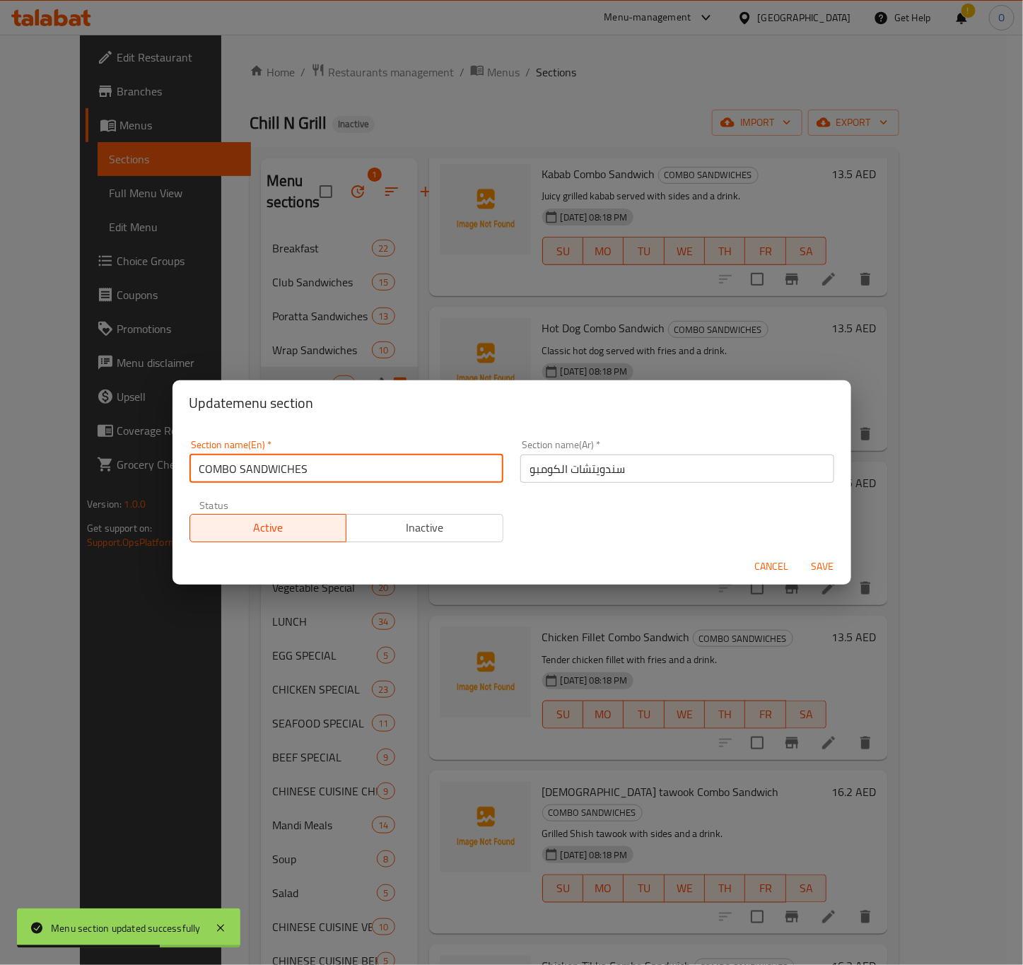
click at [334, 474] on input "COMBO SANDWICHES" at bounding box center [347, 469] width 314 height 28
click at [342, 477] on input "COMBO SANDWICHE" at bounding box center [347, 469] width 314 height 28
click at [346, 472] on input "COMBO SANDWICHE" at bounding box center [347, 469] width 314 height 28
click at [346, 487] on div "Section name(En)   * COMBO SANDWICHE Section name(En) *" at bounding box center [346, 461] width 331 height 60
click at [412, 459] on input "COMBO SANDWICHE" at bounding box center [347, 469] width 314 height 28
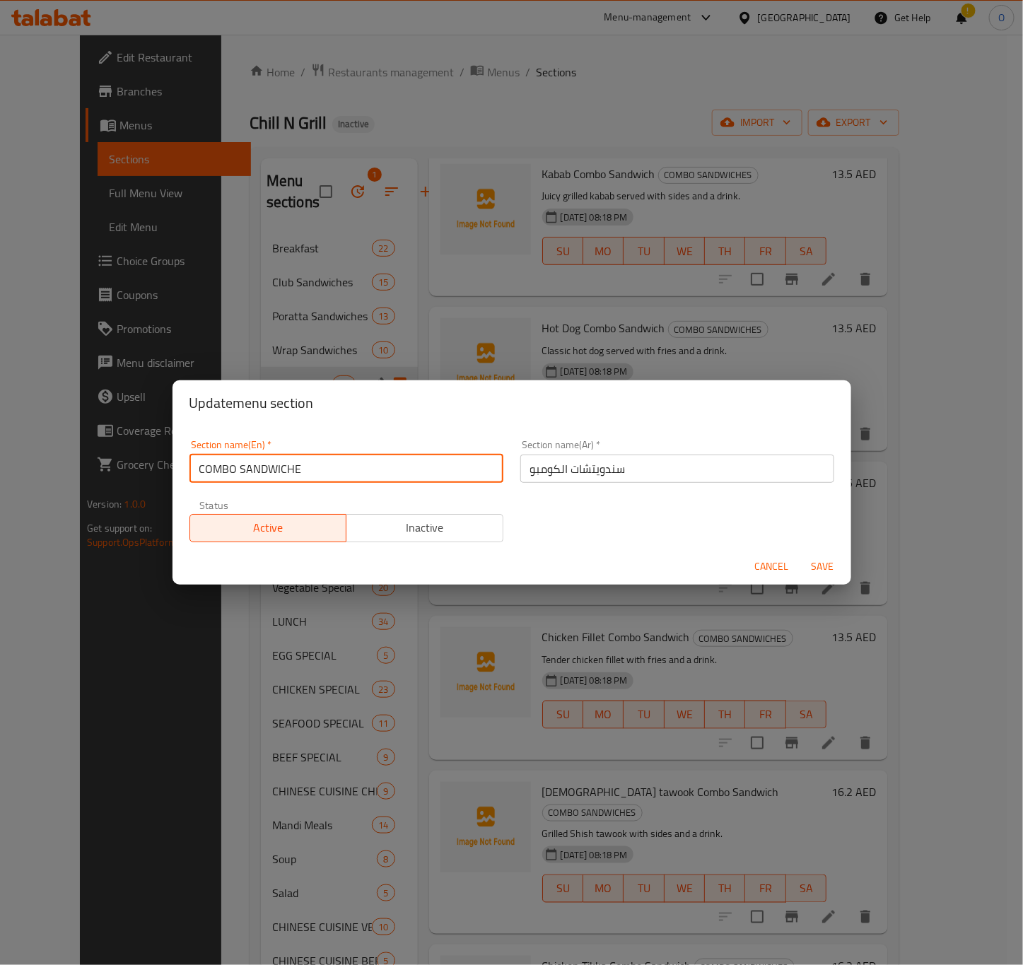
click at [412, 459] on input "COMBO SANDWICHE" at bounding box center [347, 469] width 314 height 28
click at [327, 470] on input "Combo Sandwiche" at bounding box center [347, 469] width 314 height 28
type input "Combo Sandwiches"
click at [815, 562] on span "Save" at bounding box center [823, 567] width 34 height 18
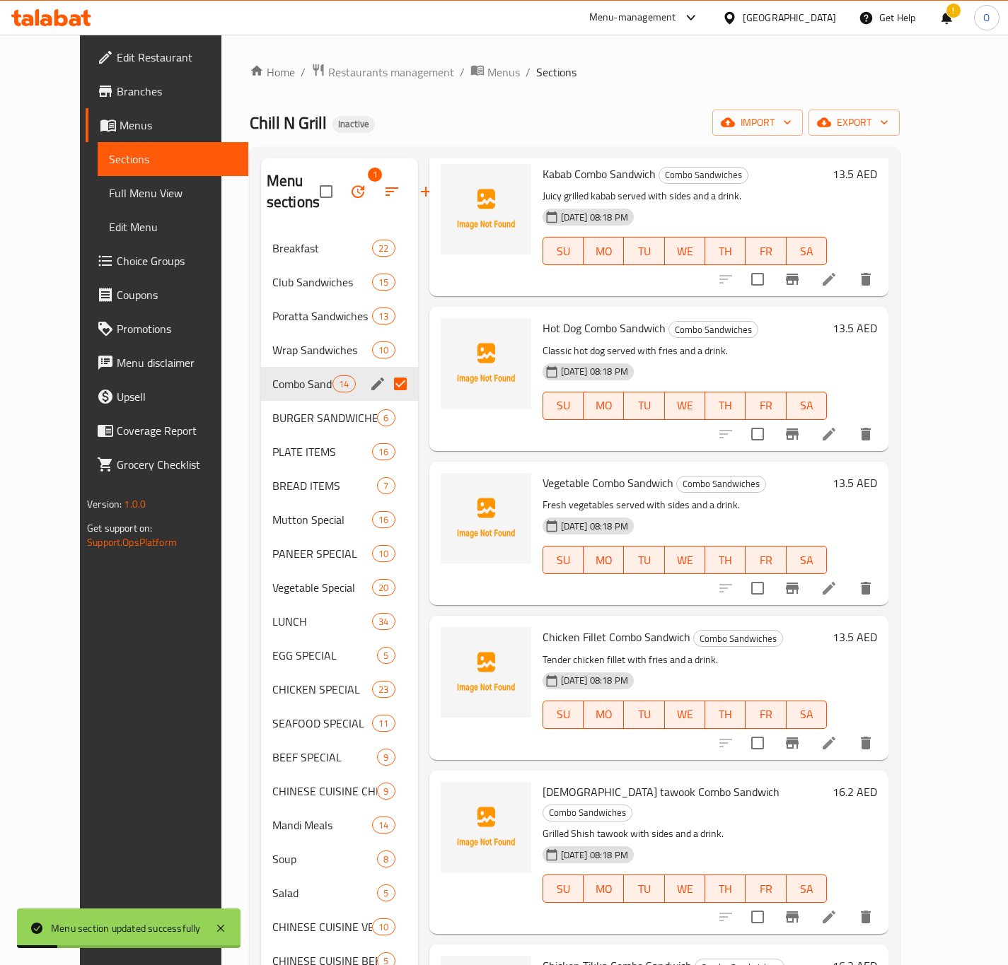
click at [385, 388] on input "Menu sections" at bounding box center [400, 384] width 30 height 30
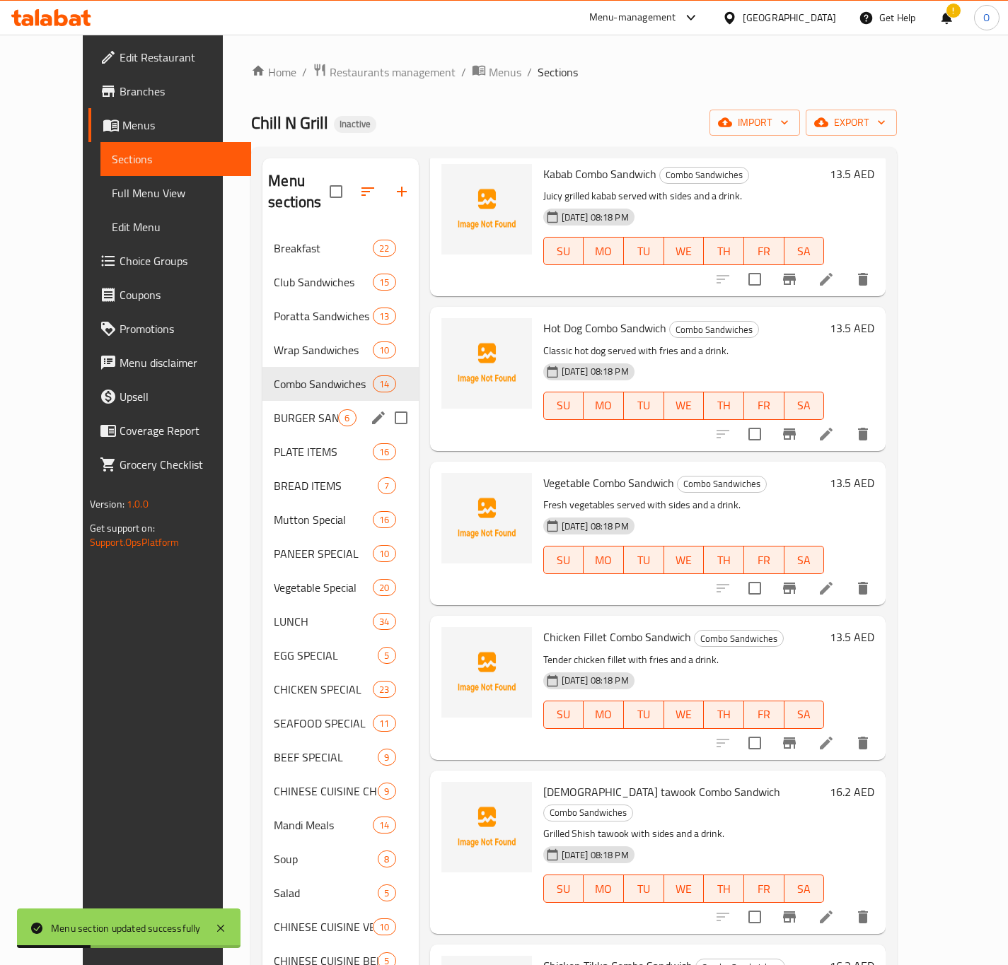
click at [386, 403] on input "Menu sections" at bounding box center [401, 418] width 30 height 30
checkbox input "true"
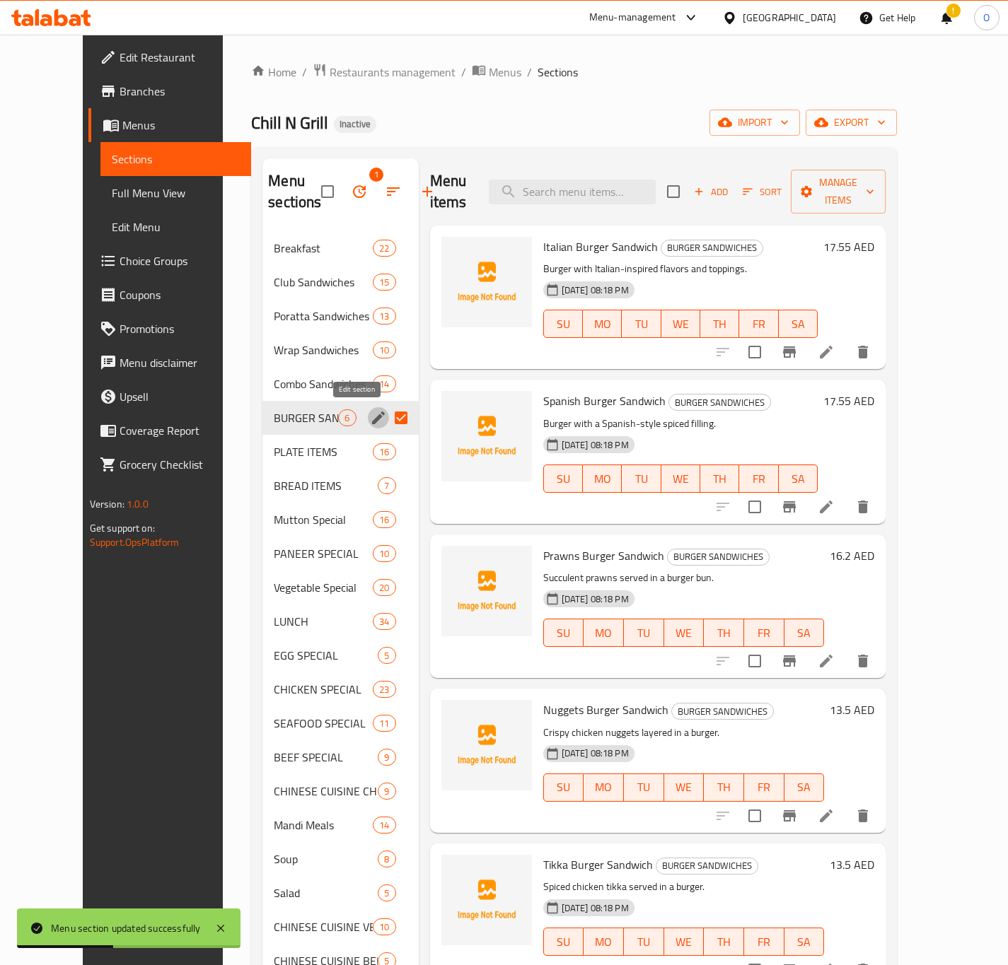
click at [370, 418] on icon "edit" at bounding box center [378, 417] width 17 height 17
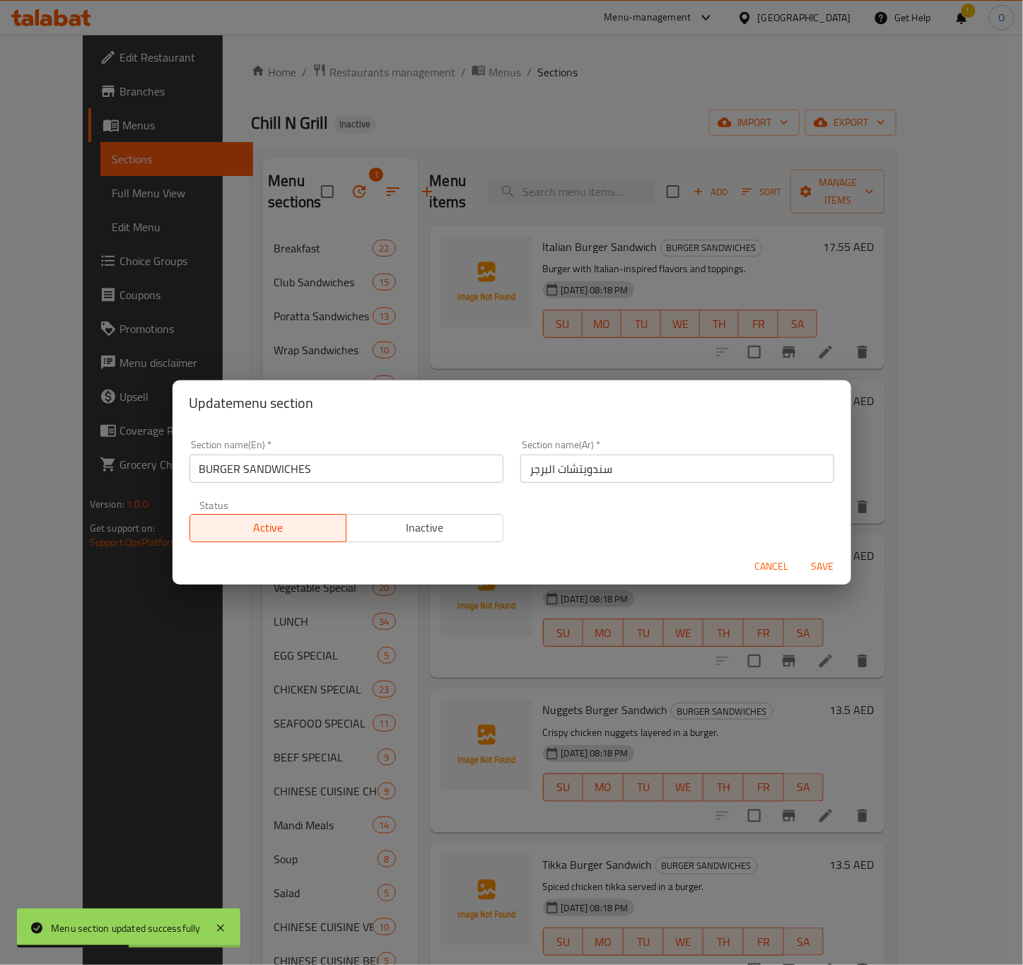
click at [327, 477] on input "BURGER SANDWICHES" at bounding box center [347, 469] width 314 height 28
type input "Burger Sandwiches"
click at [813, 559] on span "Save" at bounding box center [823, 567] width 34 height 18
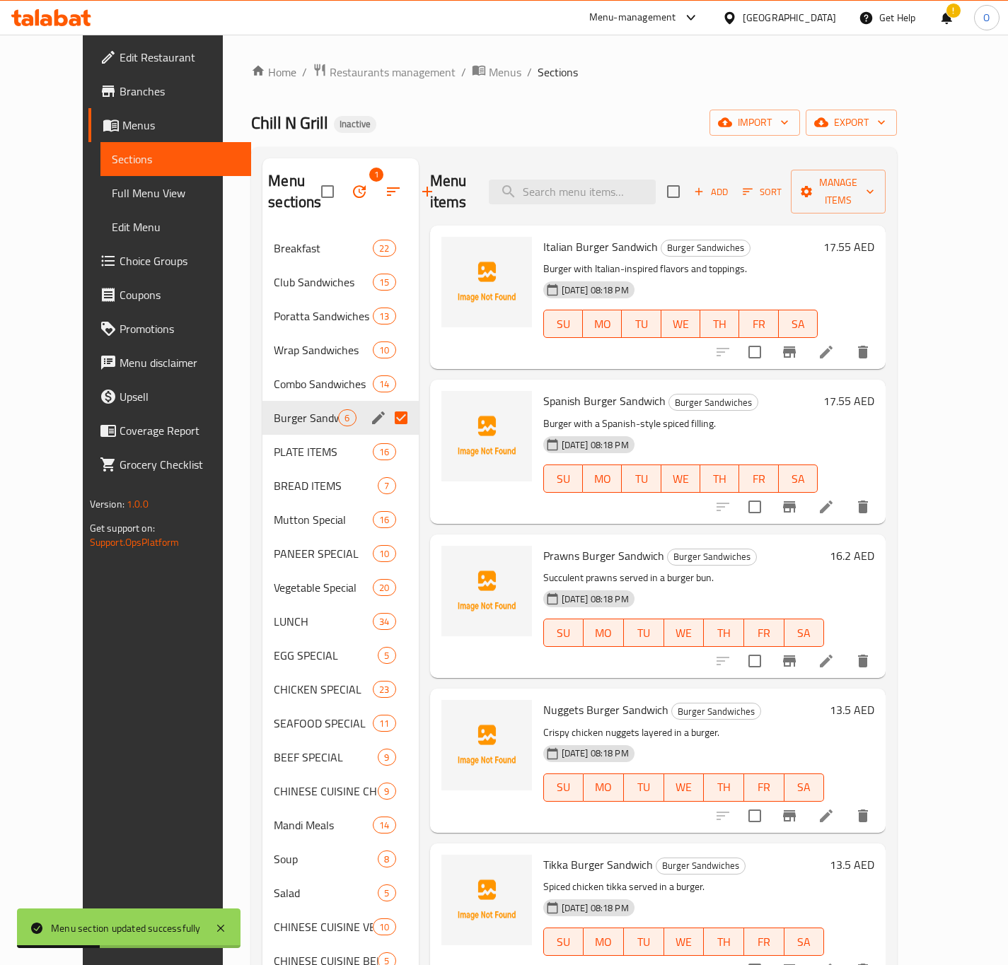
click at [386, 420] on input "Menu sections" at bounding box center [401, 418] width 30 height 30
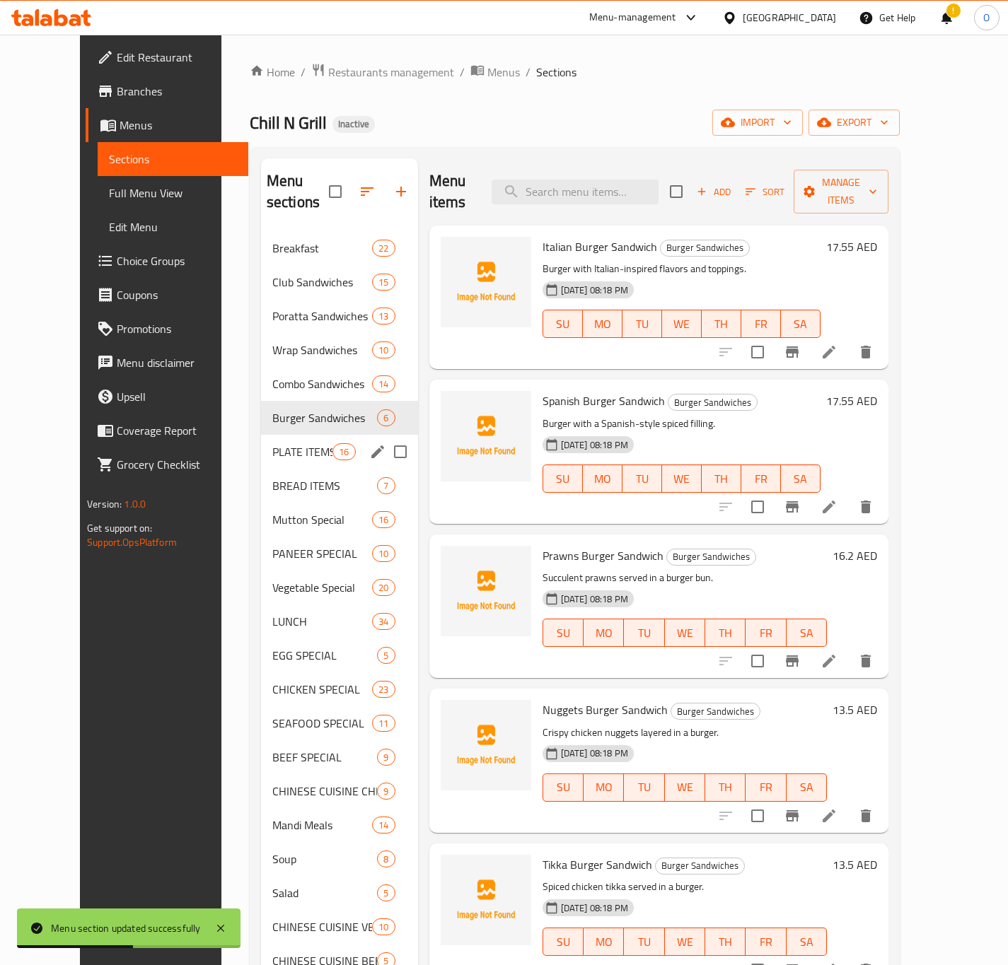
click at [385, 437] on input "Menu sections" at bounding box center [400, 452] width 30 height 30
checkbox input "true"
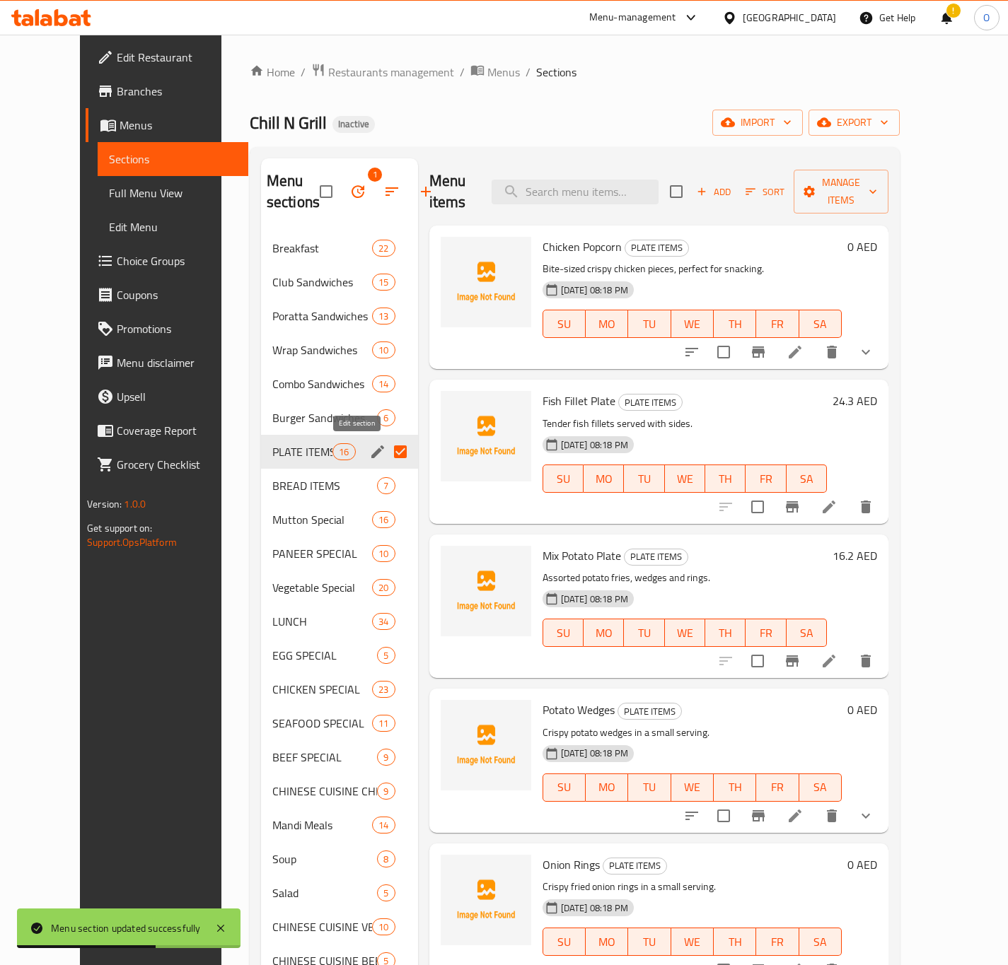
click at [371, 458] on icon "edit" at bounding box center [377, 452] width 13 height 13
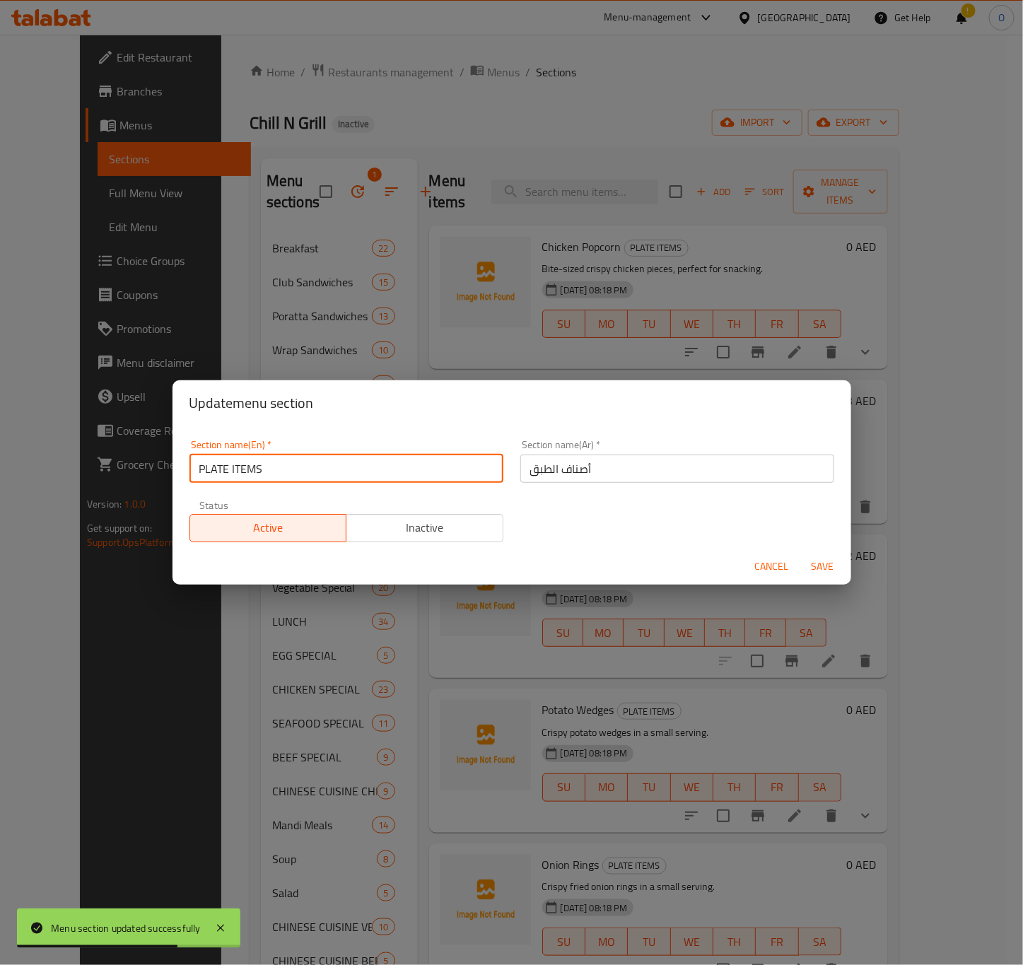
click at [335, 473] on input "PLATE ITEMS" at bounding box center [347, 469] width 314 height 28
click at [339, 472] on input "PLATE ITEM" at bounding box center [347, 469] width 314 height 28
click at [299, 477] on input "Plate Item" at bounding box center [347, 469] width 314 height 28
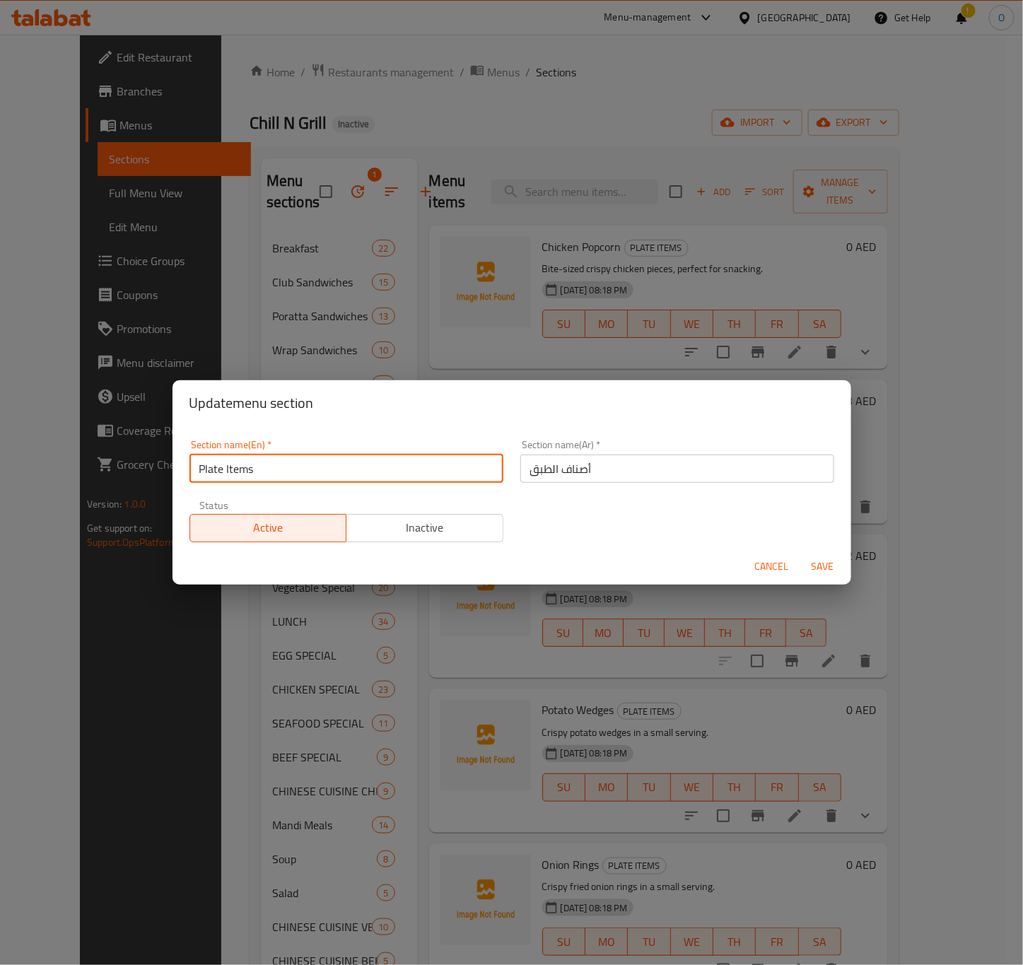
type input "Plate Items"
click at [810, 561] on span "Save" at bounding box center [823, 567] width 34 height 18
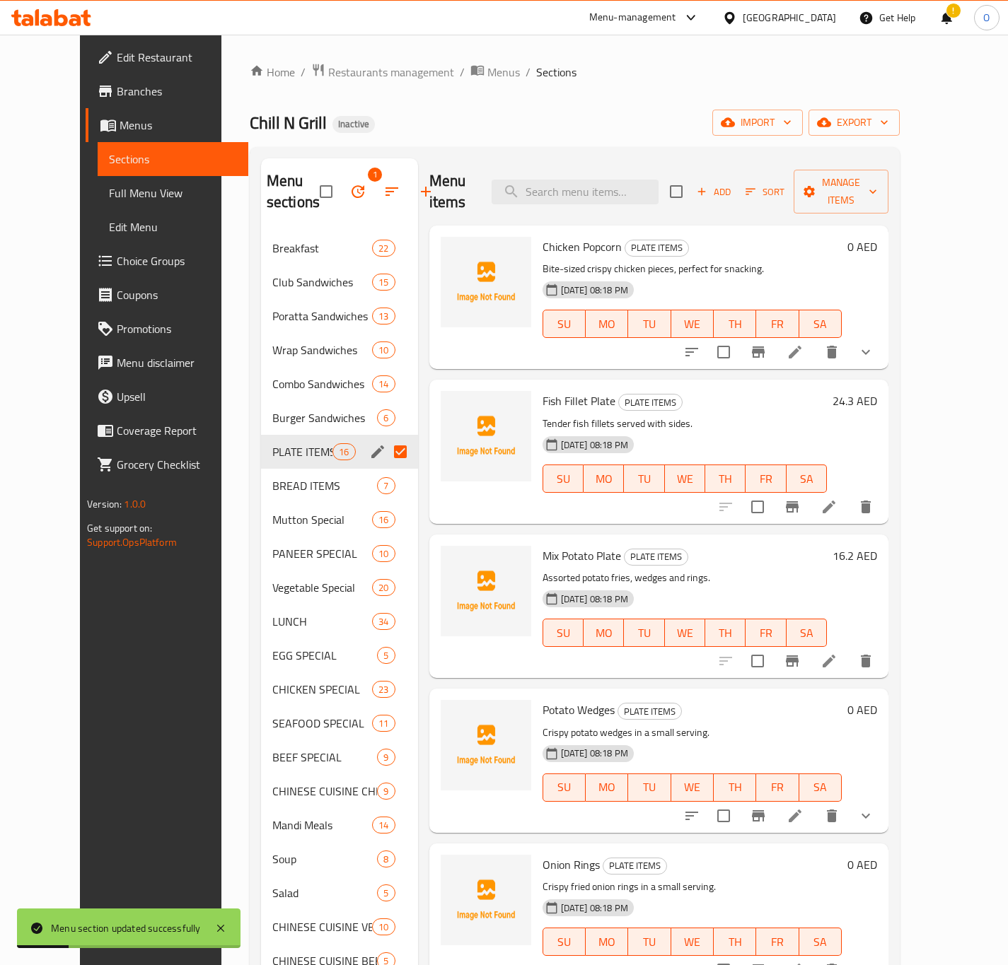
click at [385, 448] on input "Menu sections" at bounding box center [400, 452] width 30 height 30
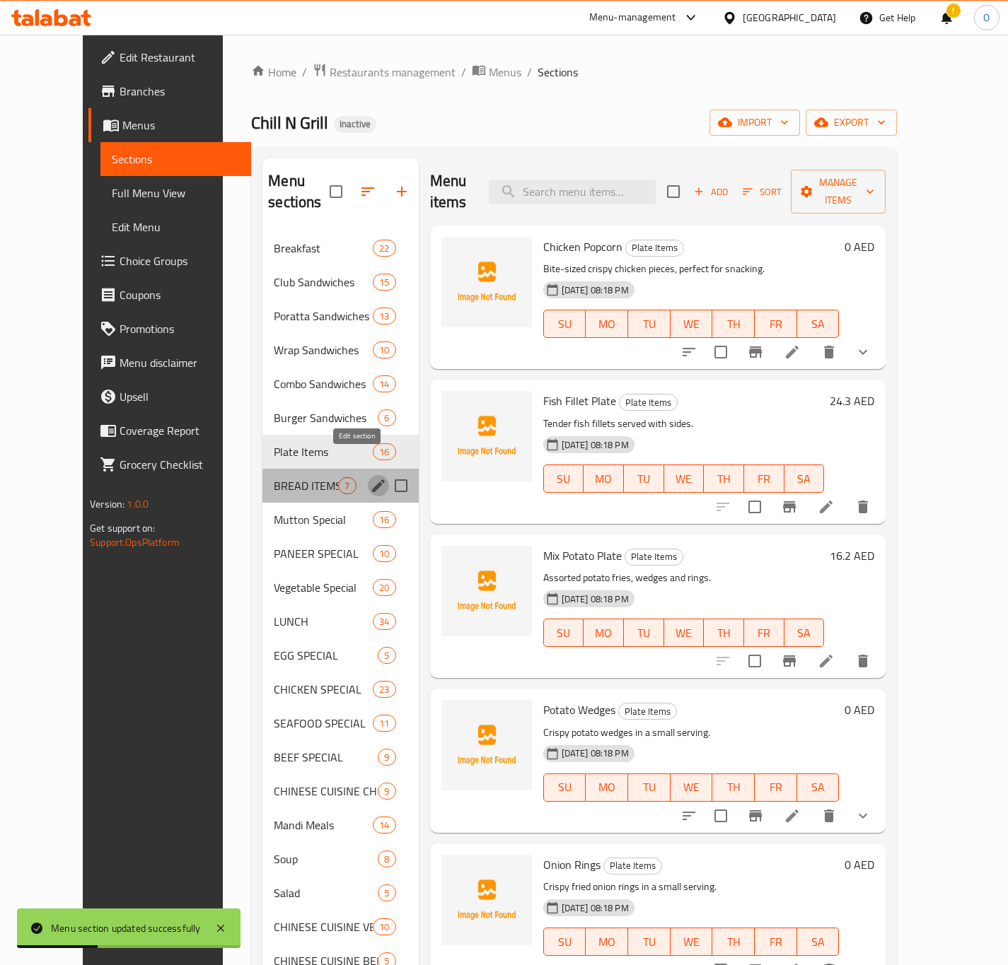
click at [372, 479] on icon "edit" at bounding box center [378, 485] width 13 height 13
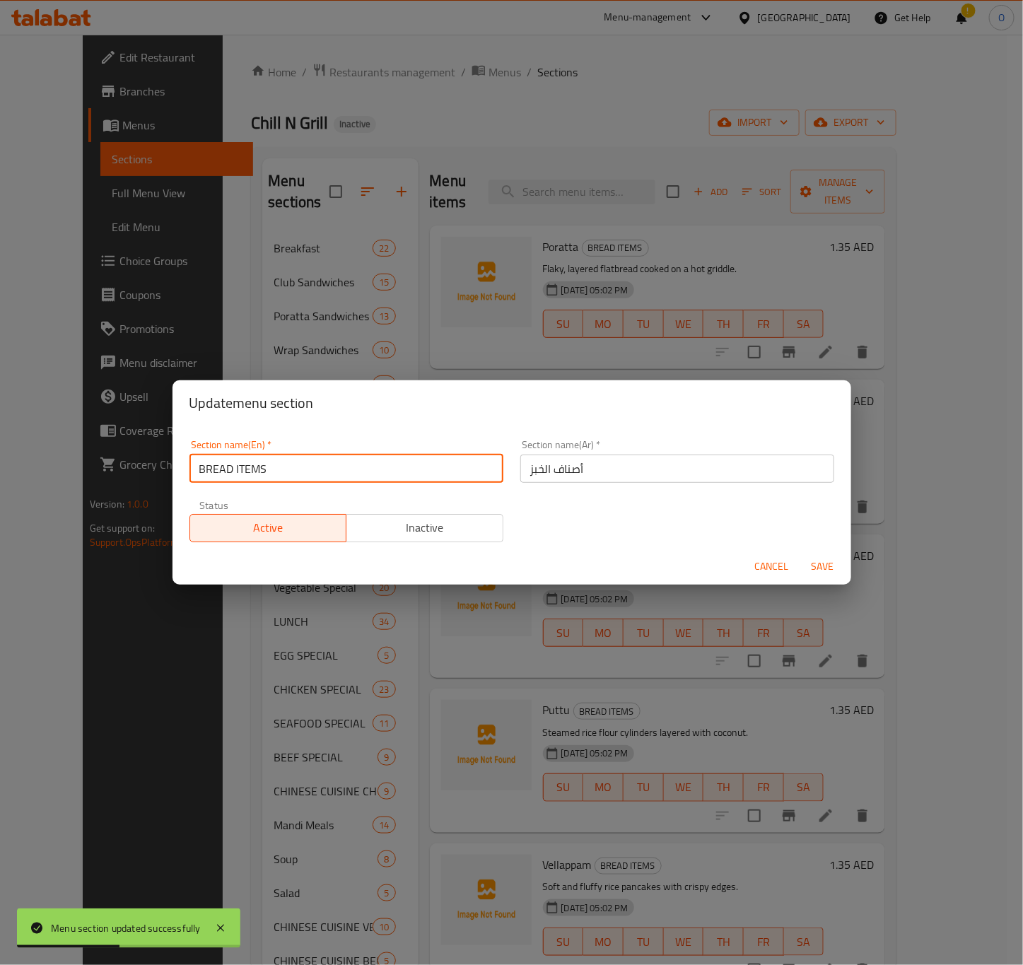
click at [272, 473] on input "BREAD ITEMS" at bounding box center [347, 469] width 314 height 28
type input "Bread Items"
click at [827, 571] on span "Save" at bounding box center [823, 567] width 34 height 18
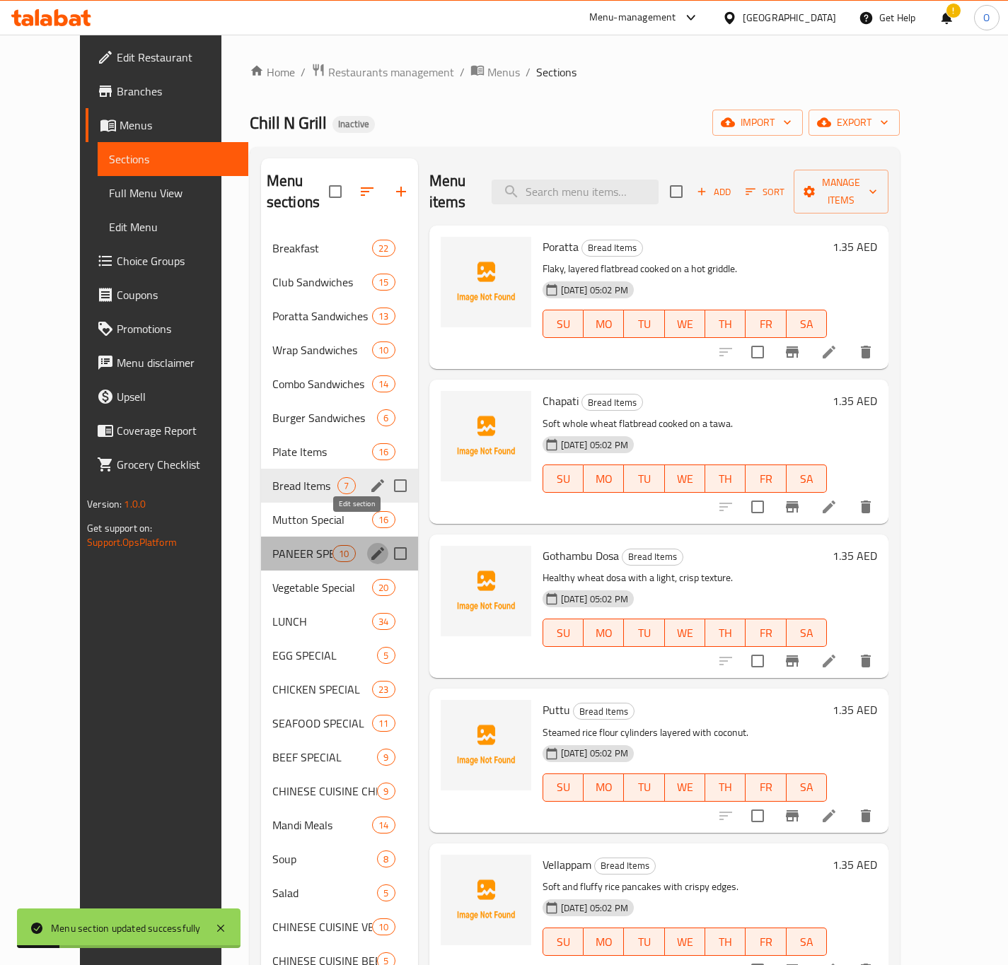
click at [369, 545] on icon "edit" at bounding box center [377, 553] width 17 height 17
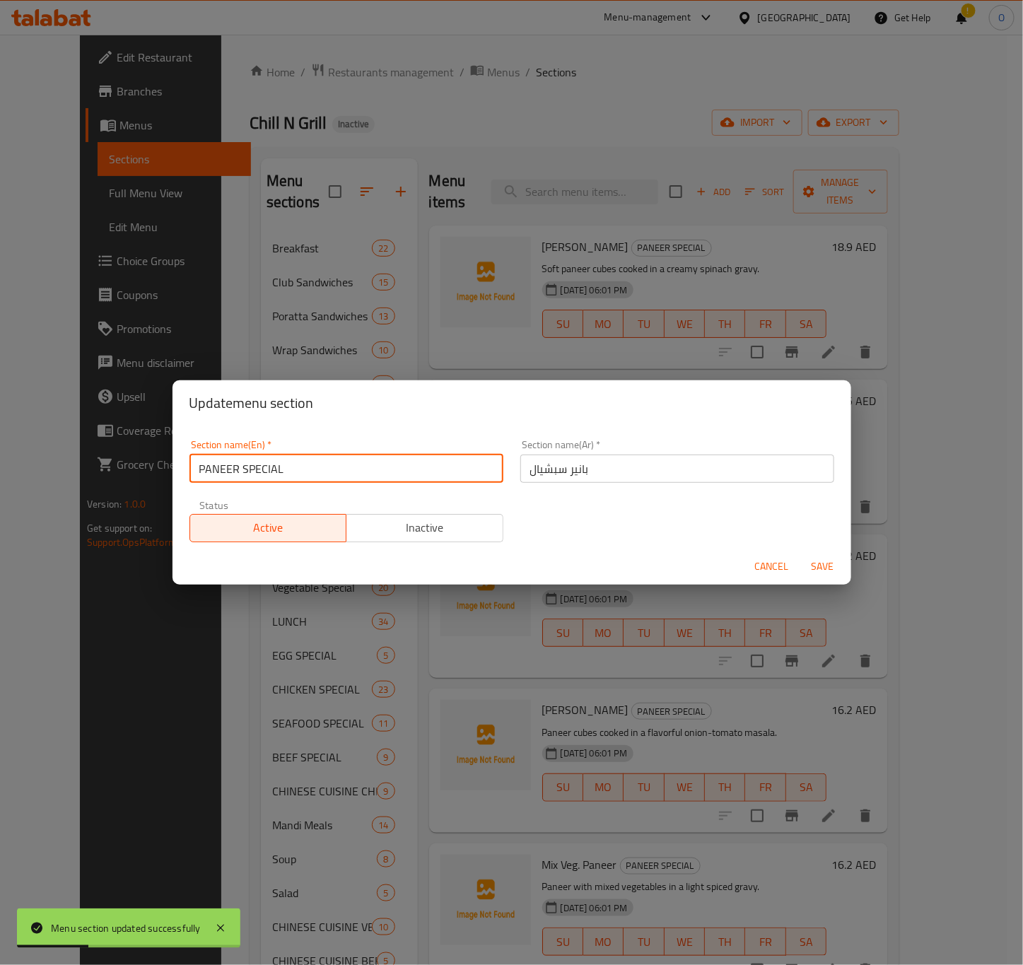
click at [320, 465] on input "PANEER SPECIAL" at bounding box center [347, 469] width 314 height 28
type input "Paneer Special"
click at [823, 565] on span "Save" at bounding box center [823, 567] width 34 height 18
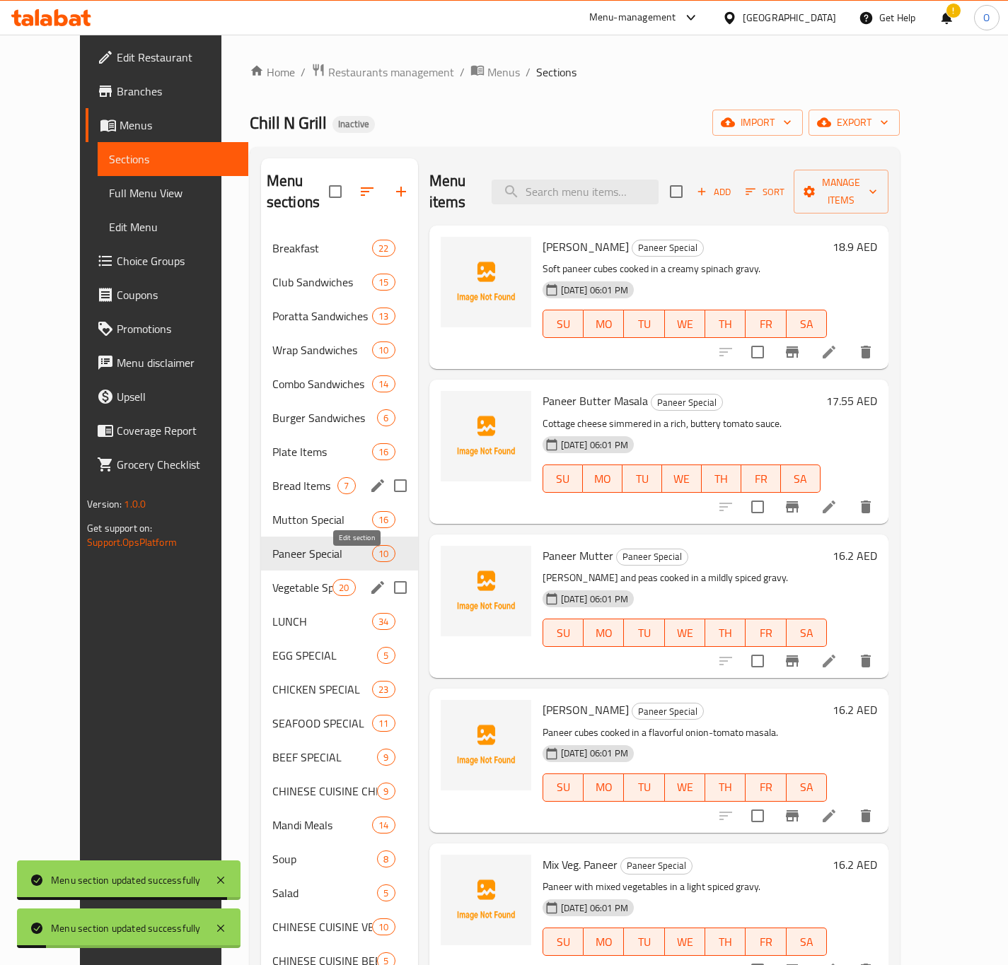
click at [369, 579] on icon "edit" at bounding box center [377, 587] width 17 height 17
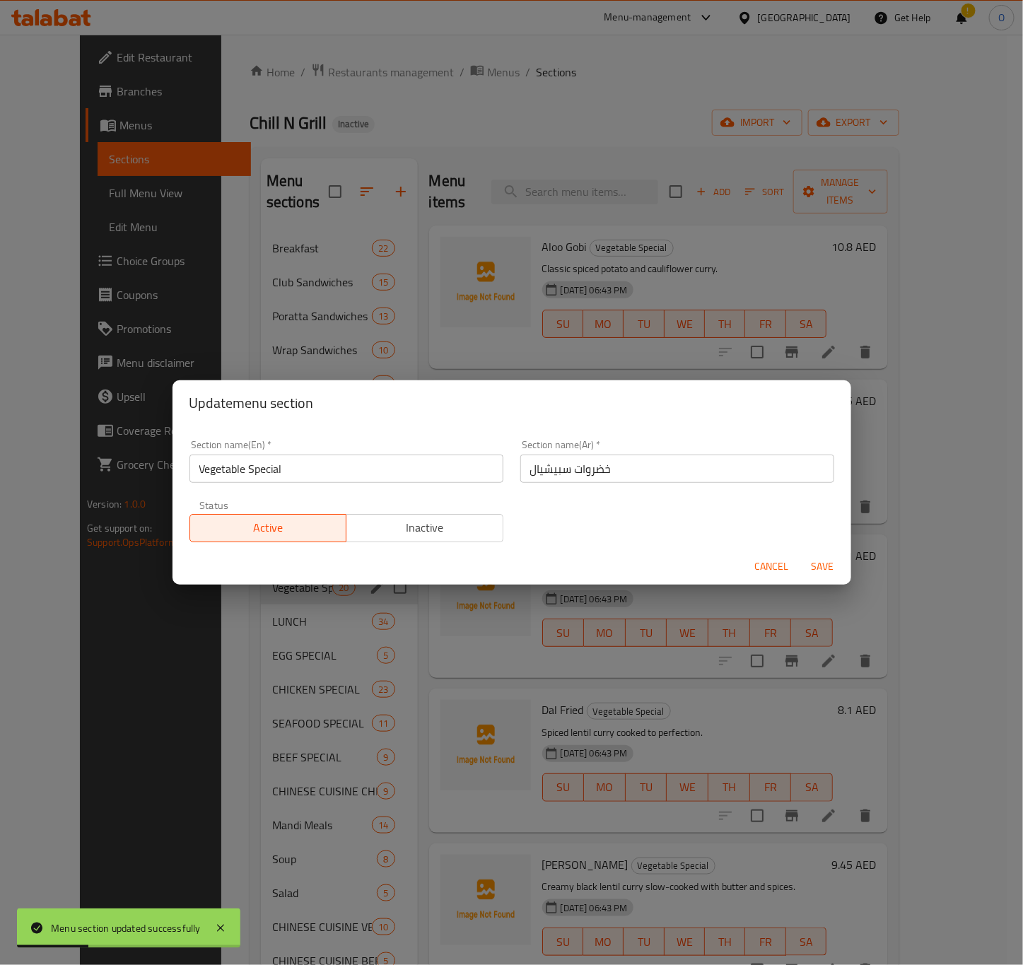
drag, startPoint x: 756, startPoint y: 560, endPoint x: 718, endPoint y: 577, distance: 41.8
click at [756, 561] on span "Cancel" at bounding box center [772, 567] width 34 height 18
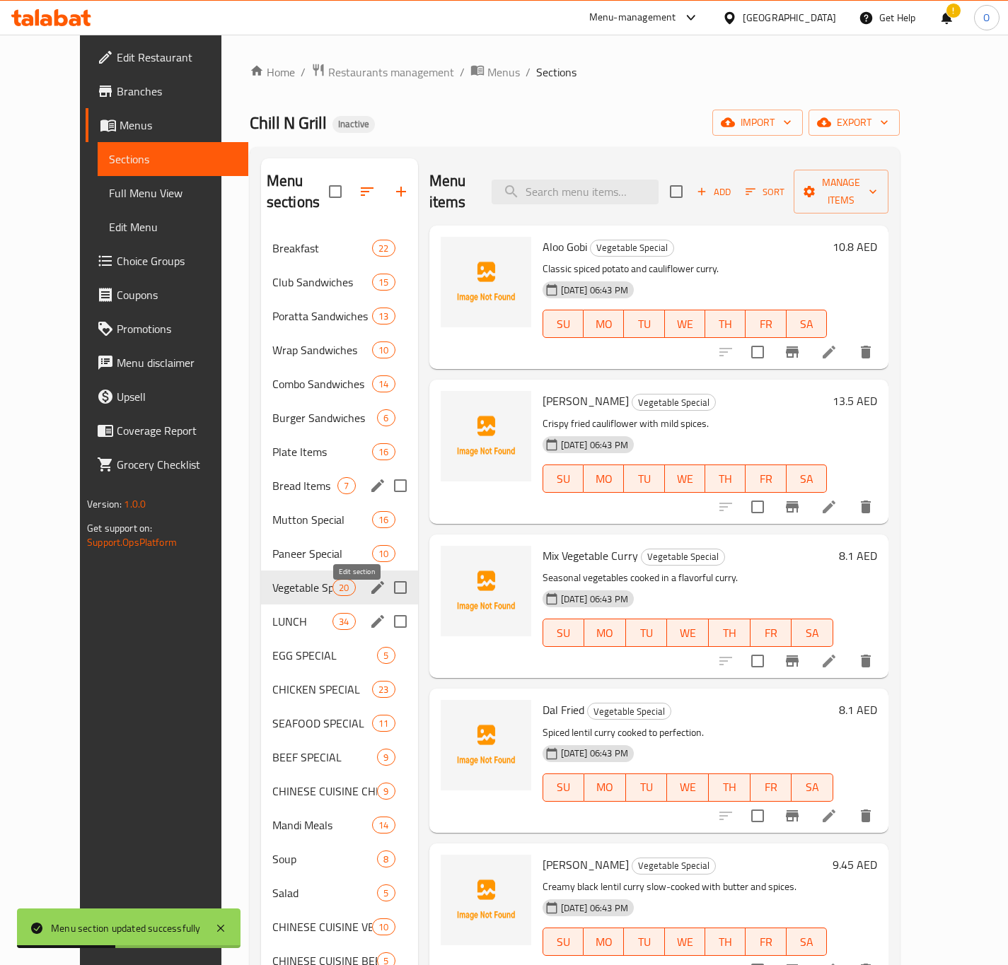
click at [367, 611] on button "edit" at bounding box center [377, 621] width 21 height 21
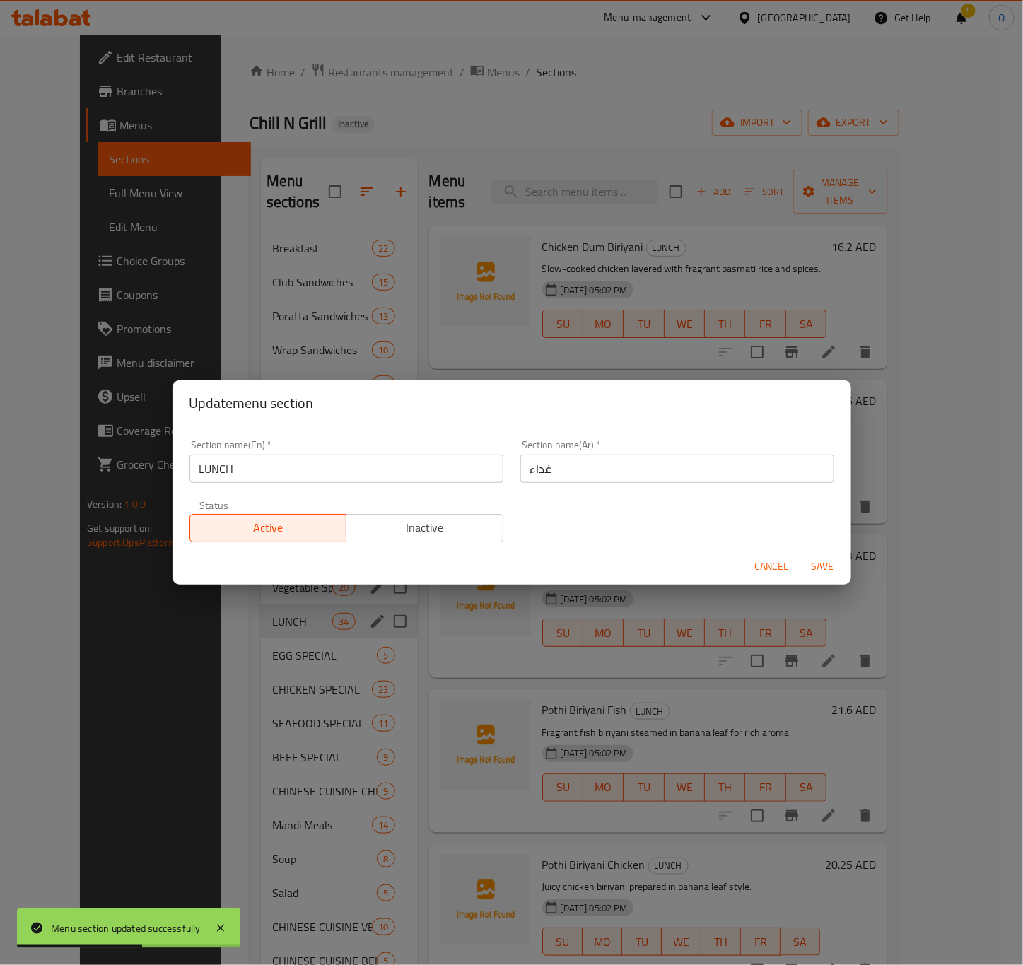
click at [310, 478] on input "LUNCH" at bounding box center [347, 469] width 314 height 28
type input "Lunch"
click at [815, 558] on span "Save" at bounding box center [823, 567] width 34 height 18
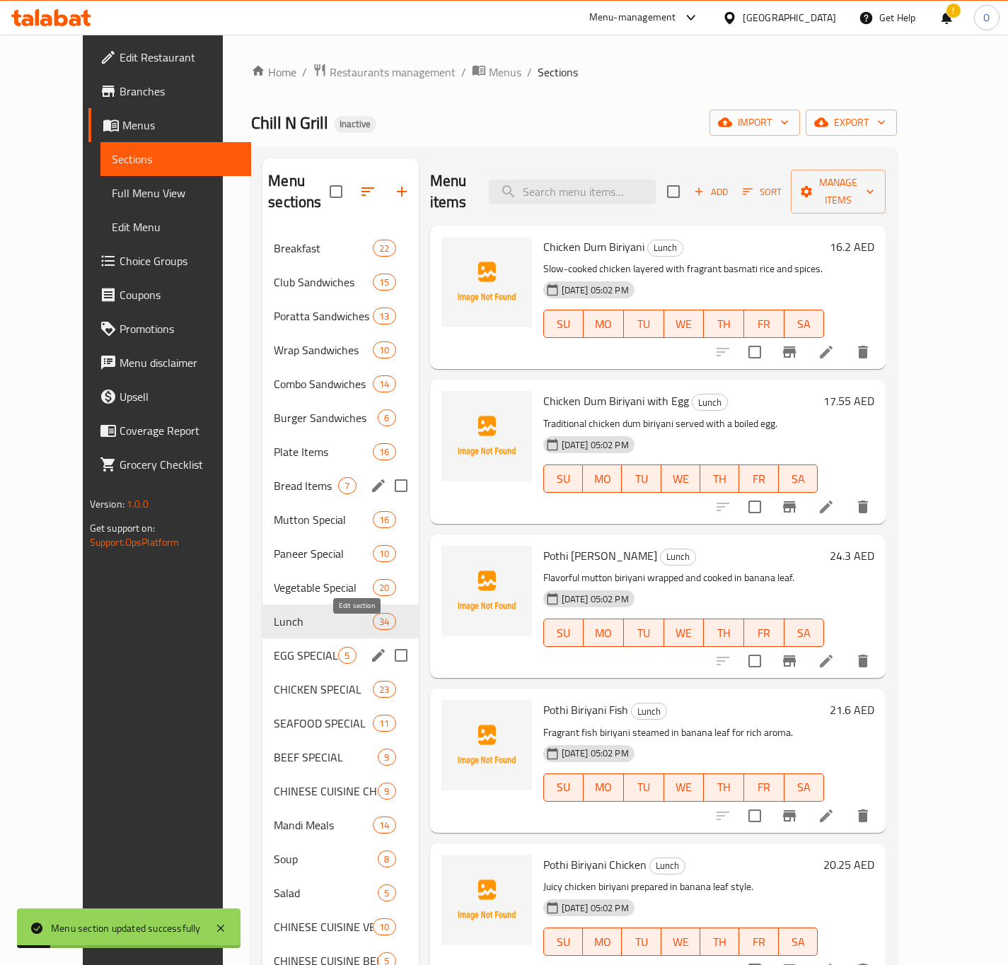
click at [370, 647] on icon "edit" at bounding box center [378, 655] width 17 height 17
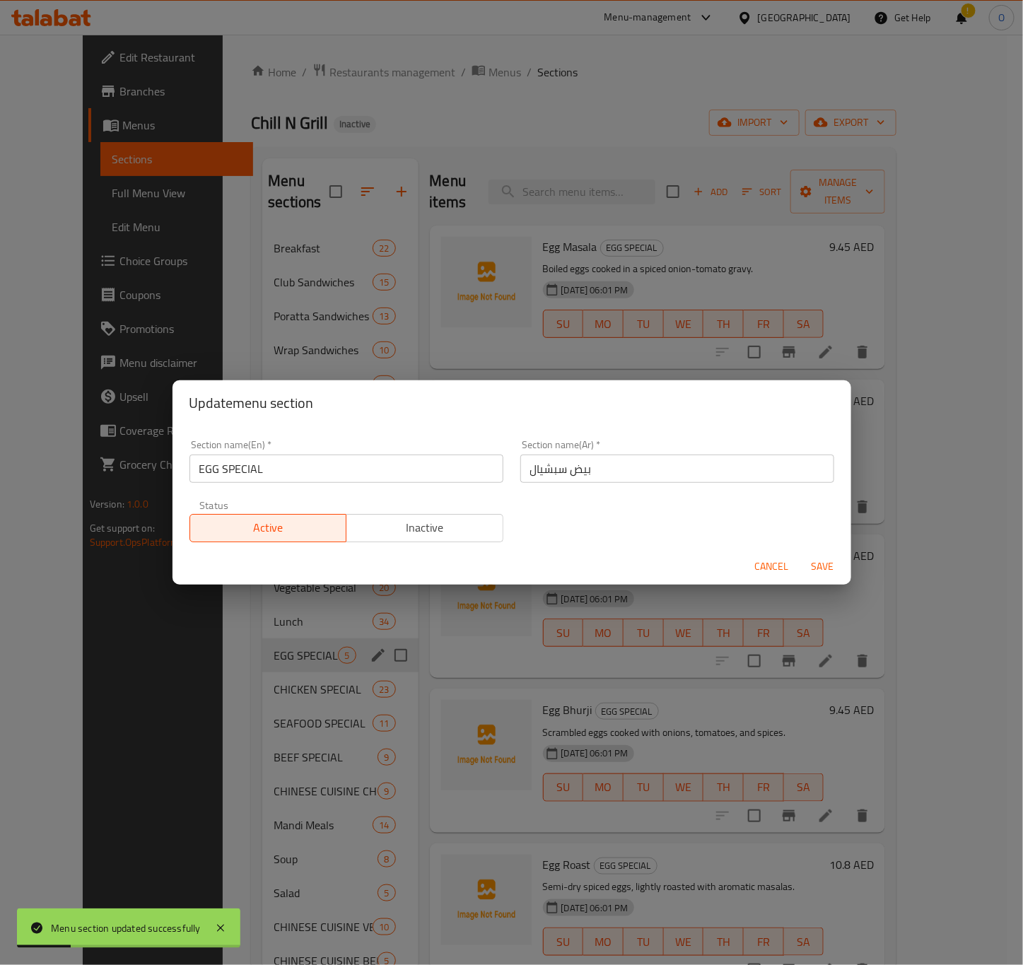
click at [336, 472] on input "EGG SPECIAL" at bounding box center [347, 469] width 314 height 28
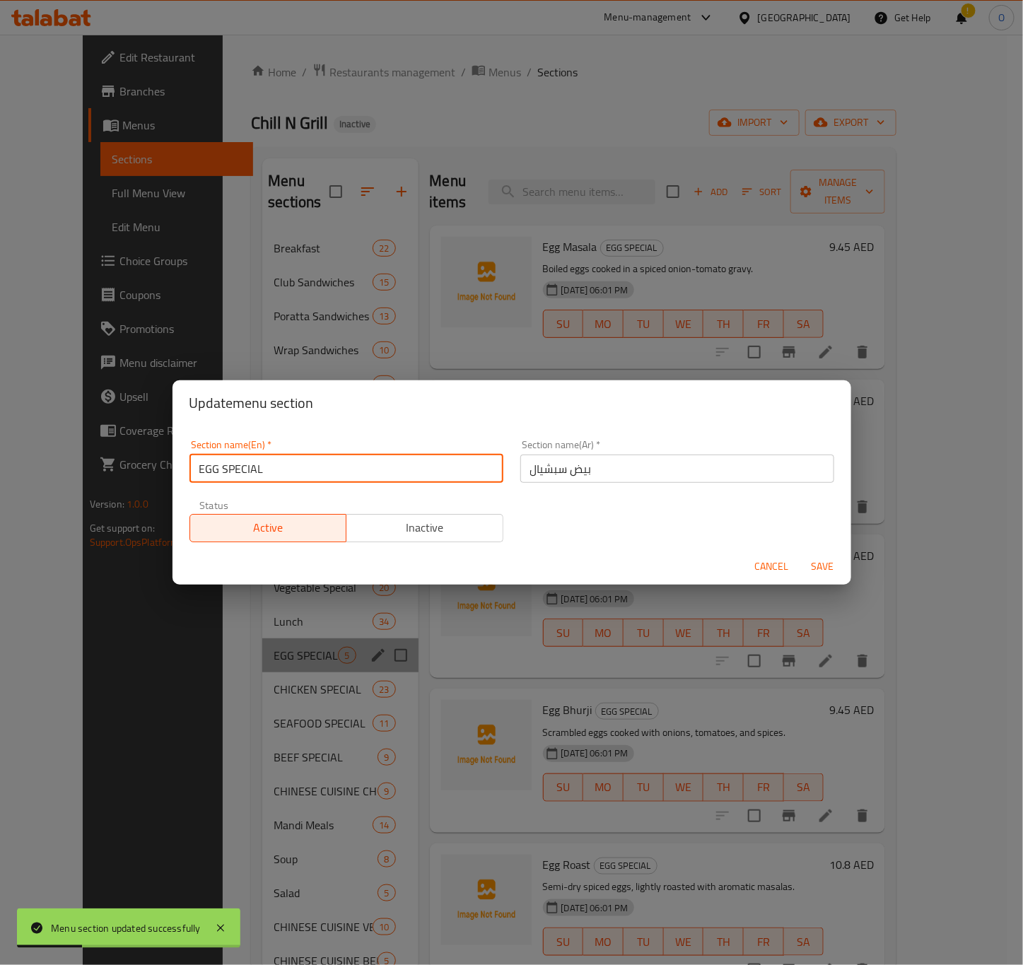
click at [336, 472] on input "EGG SPECIAL" at bounding box center [347, 469] width 314 height 28
type input "Egg Special"
click at [824, 562] on span "Save" at bounding box center [823, 567] width 34 height 18
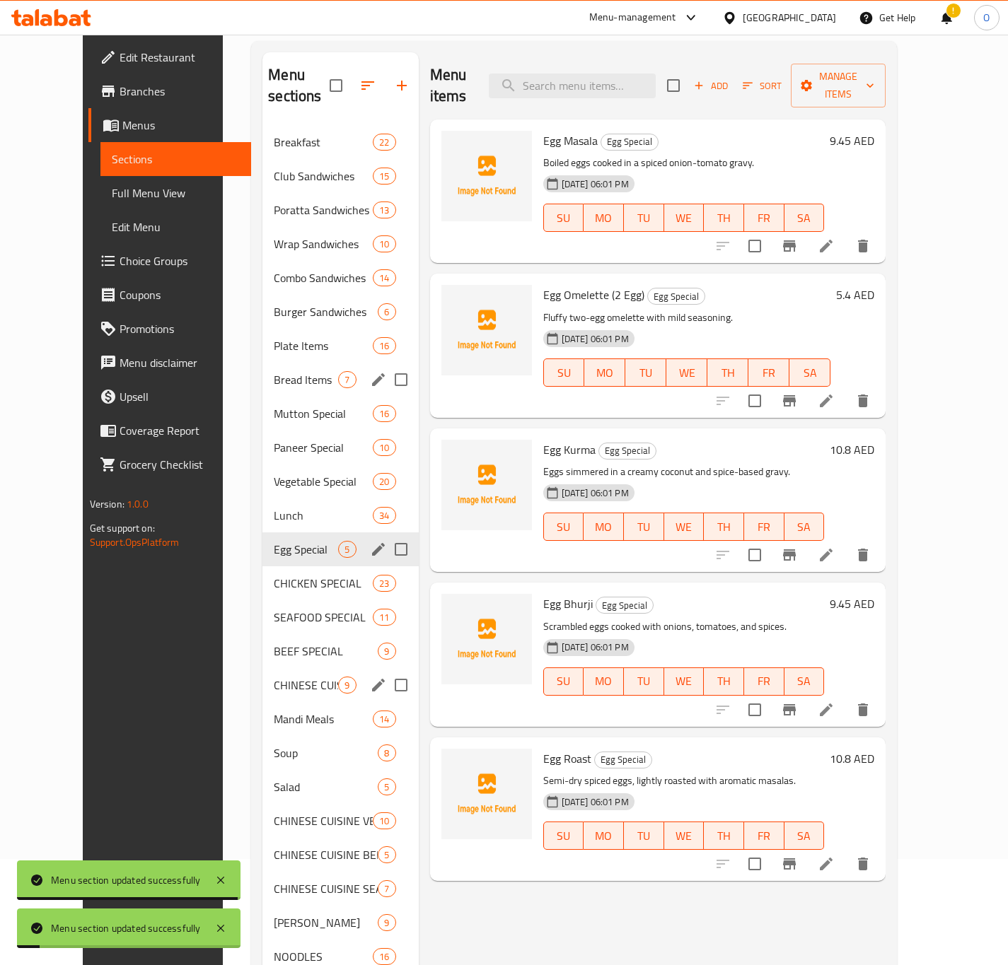
scroll to position [409, 0]
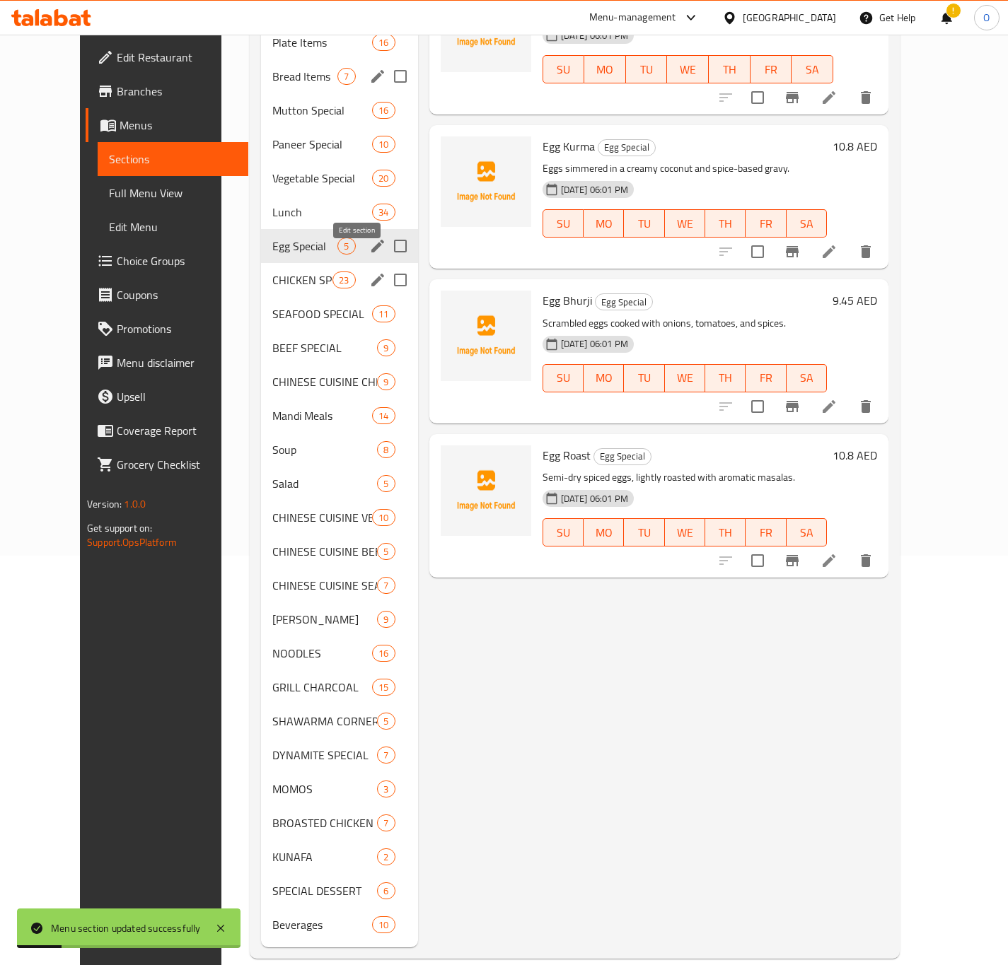
click at [369, 272] on icon "edit" at bounding box center [377, 280] width 17 height 17
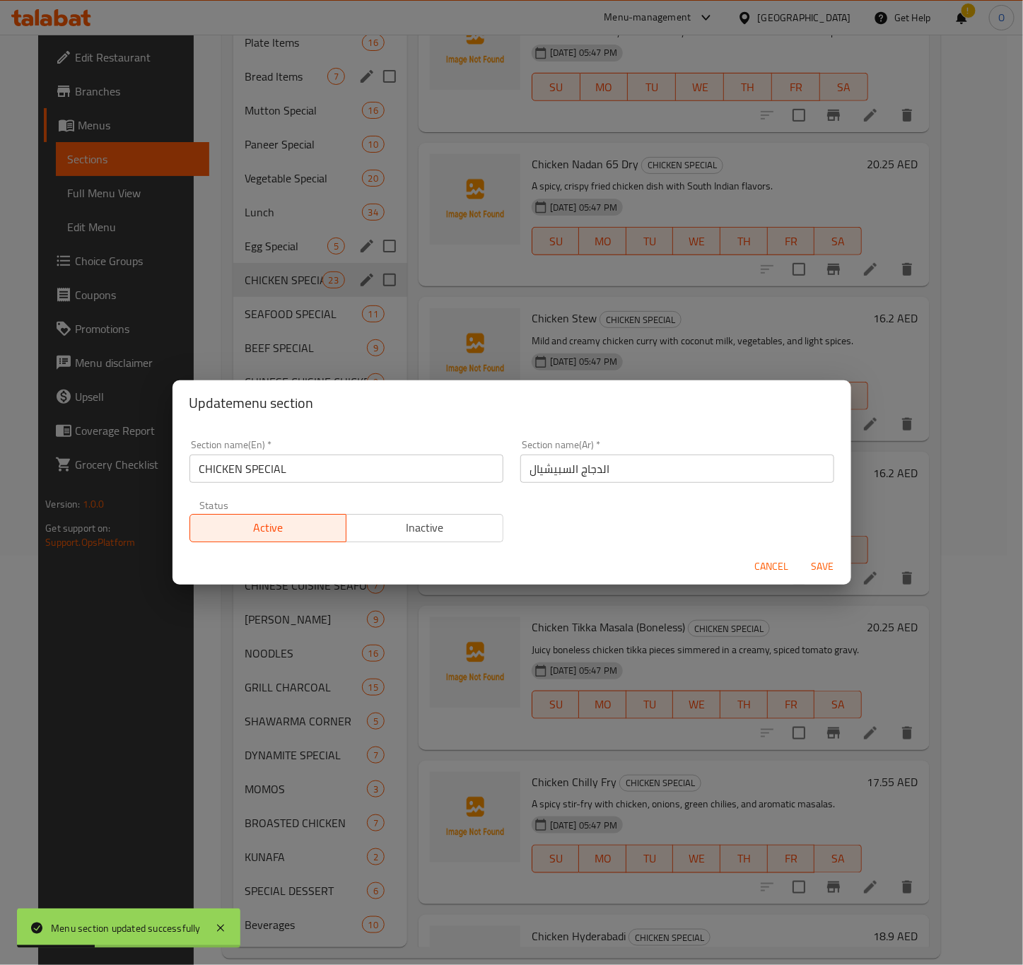
click at [263, 478] on input "CHICKEN SPECIAL" at bounding box center [347, 469] width 314 height 28
type input "Chicken Special"
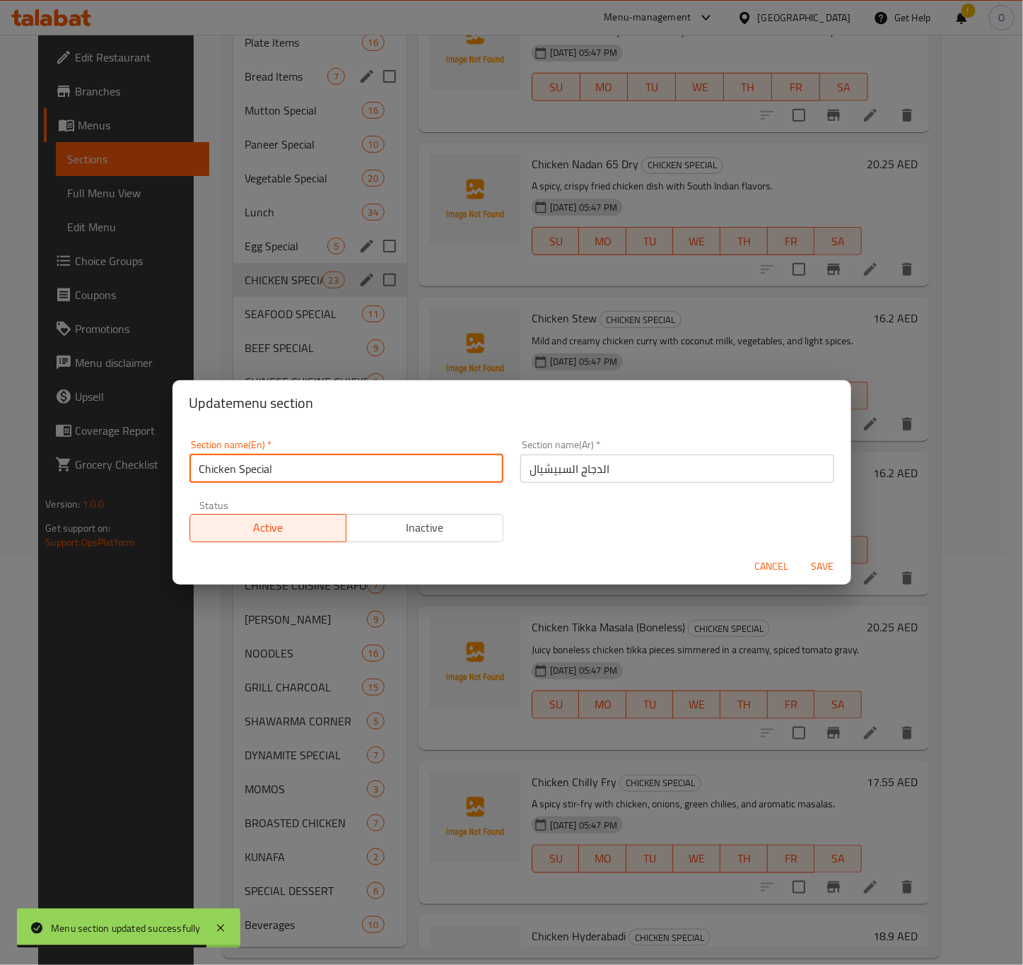
click at [832, 563] on span "Save" at bounding box center [823, 567] width 34 height 18
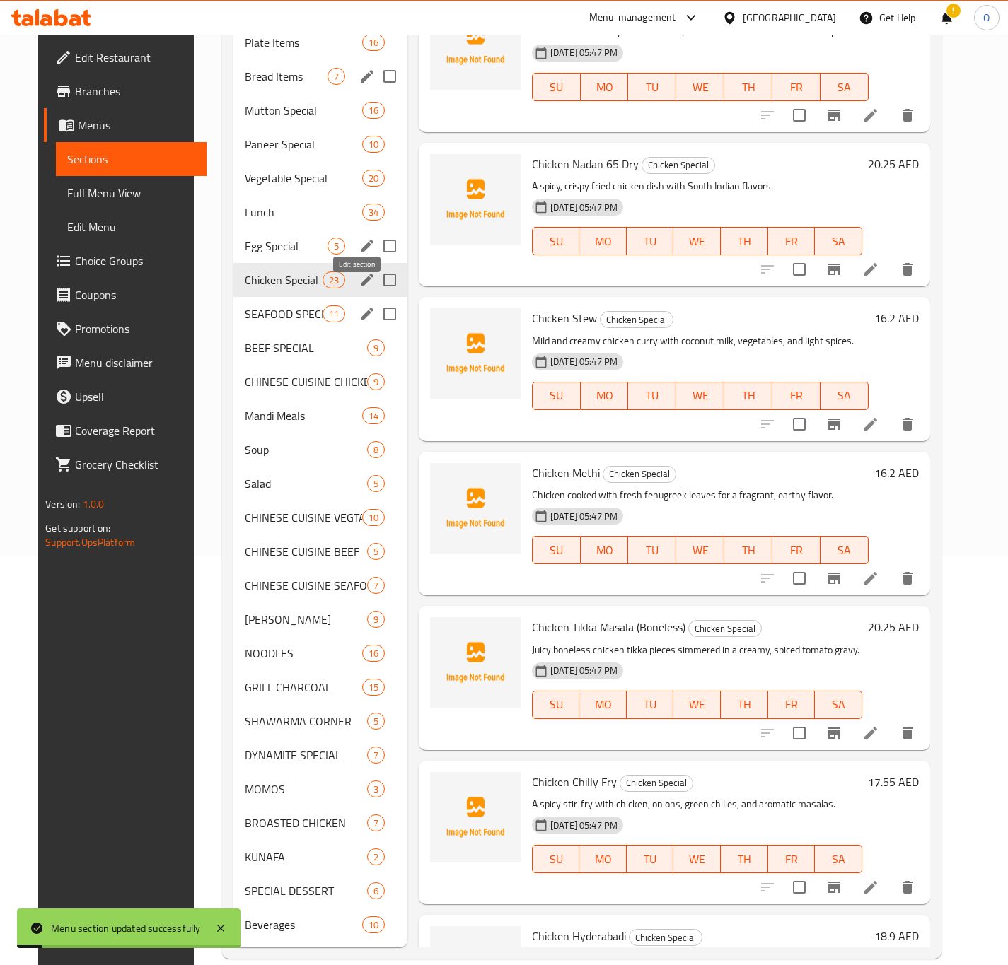
click at [359, 306] on icon "edit" at bounding box center [367, 314] width 17 height 17
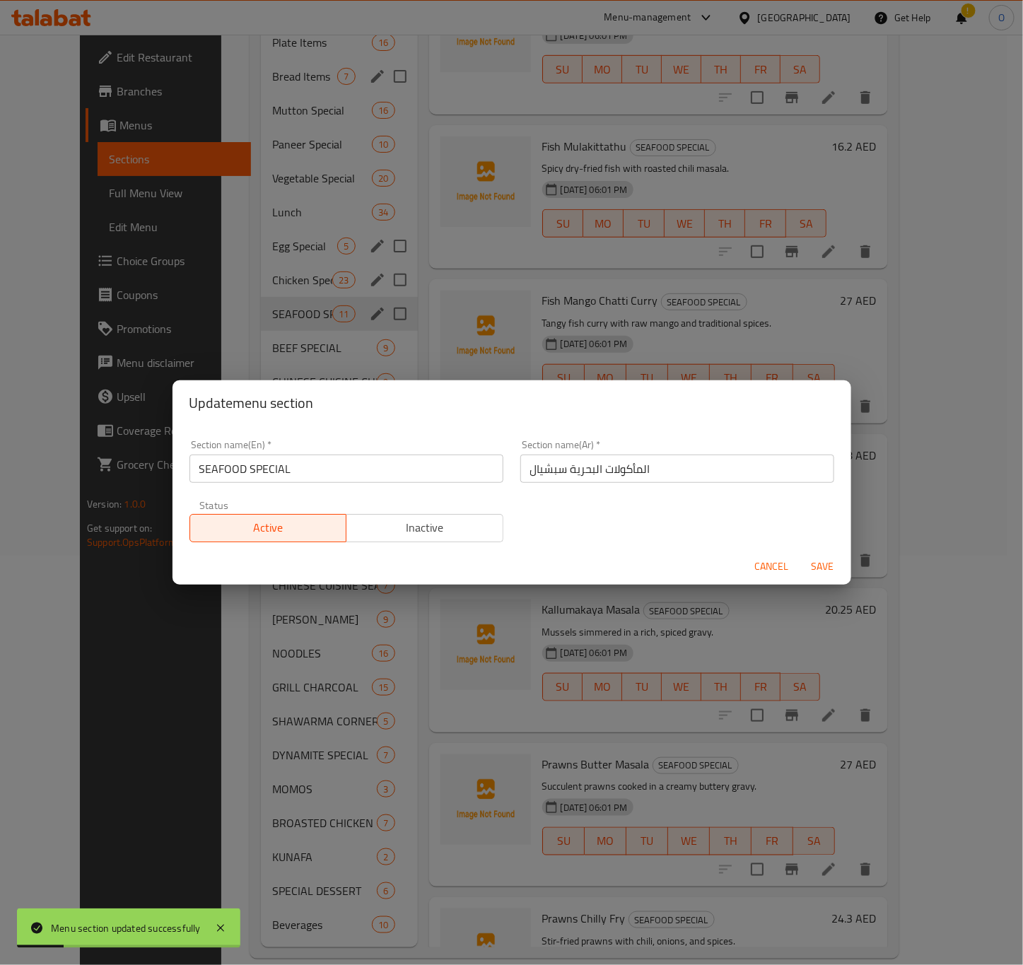
click at [255, 458] on input "SEAFOOD SPECIAL" at bounding box center [347, 469] width 314 height 28
type input "Seafood Special"
click at [819, 567] on span "Save" at bounding box center [823, 567] width 34 height 18
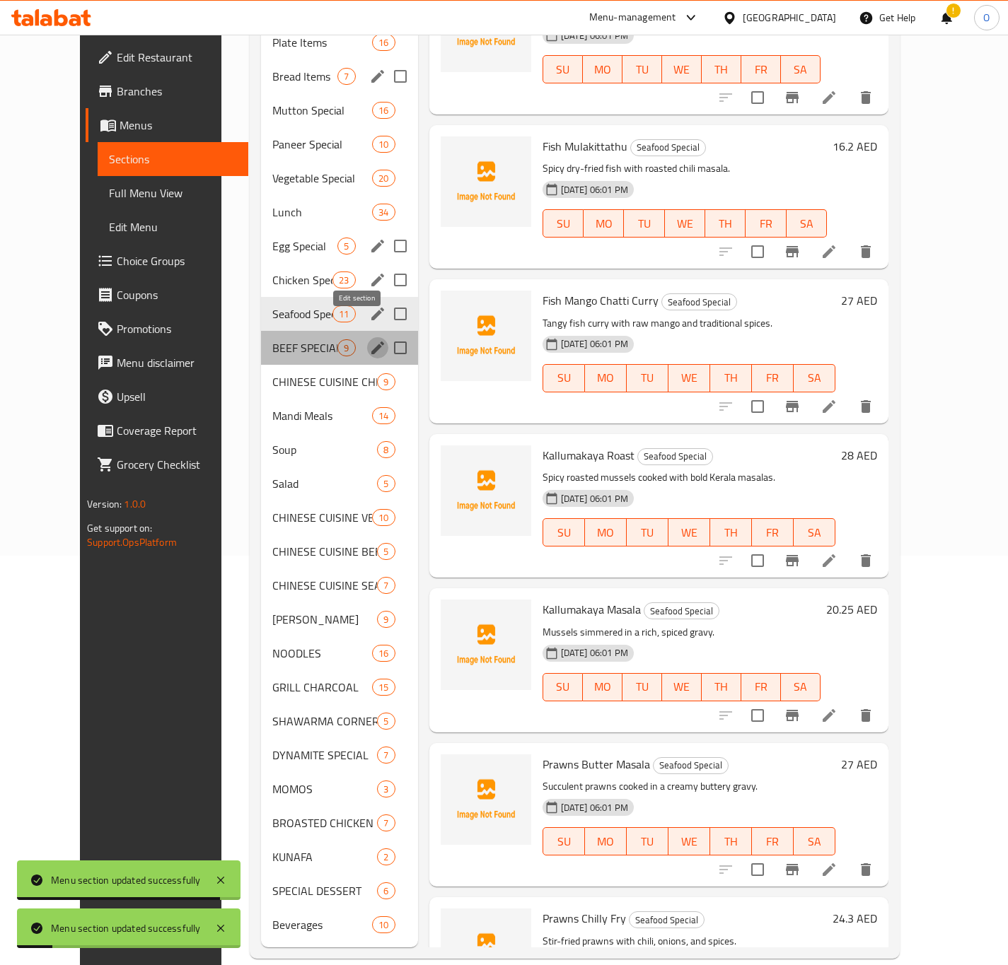
click at [369, 339] on icon "edit" at bounding box center [377, 347] width 17 height 17
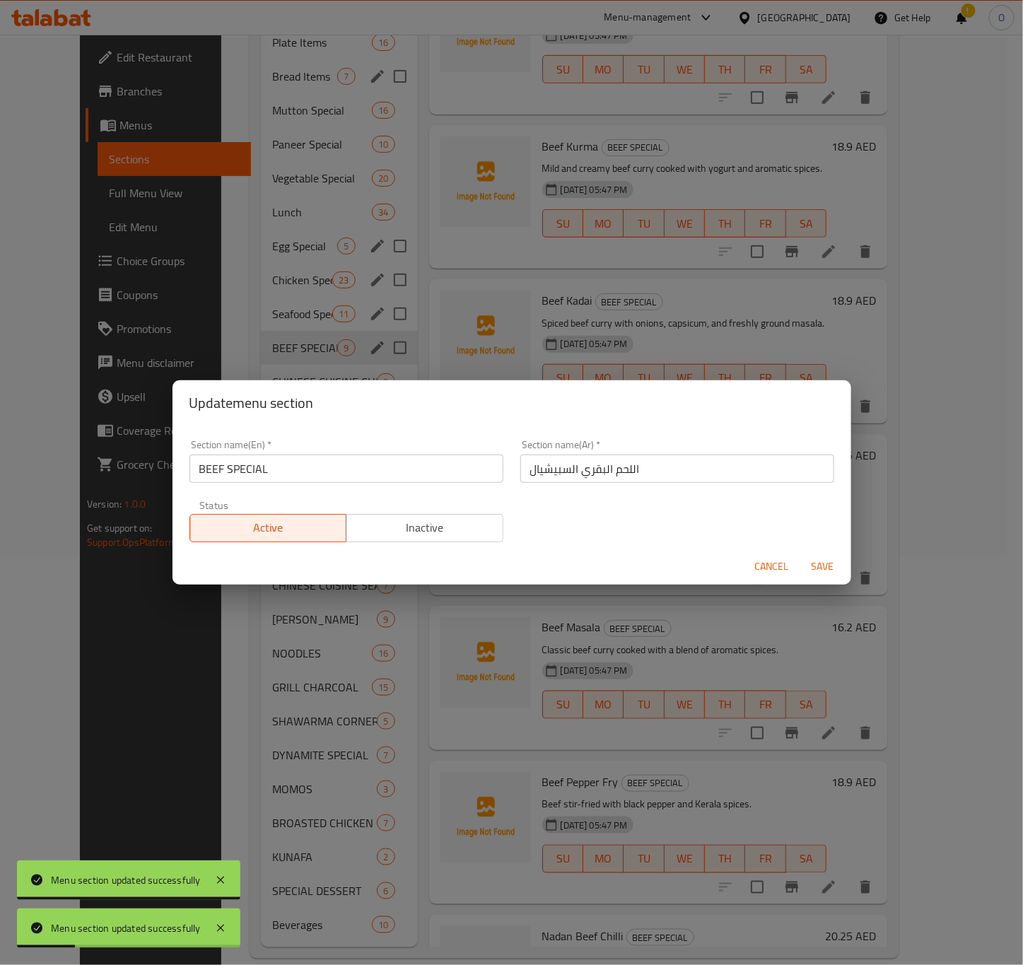
click at [230, 467] on input "BEEF SPECIAL" at bounding box center [347, 469] width 314 height 28
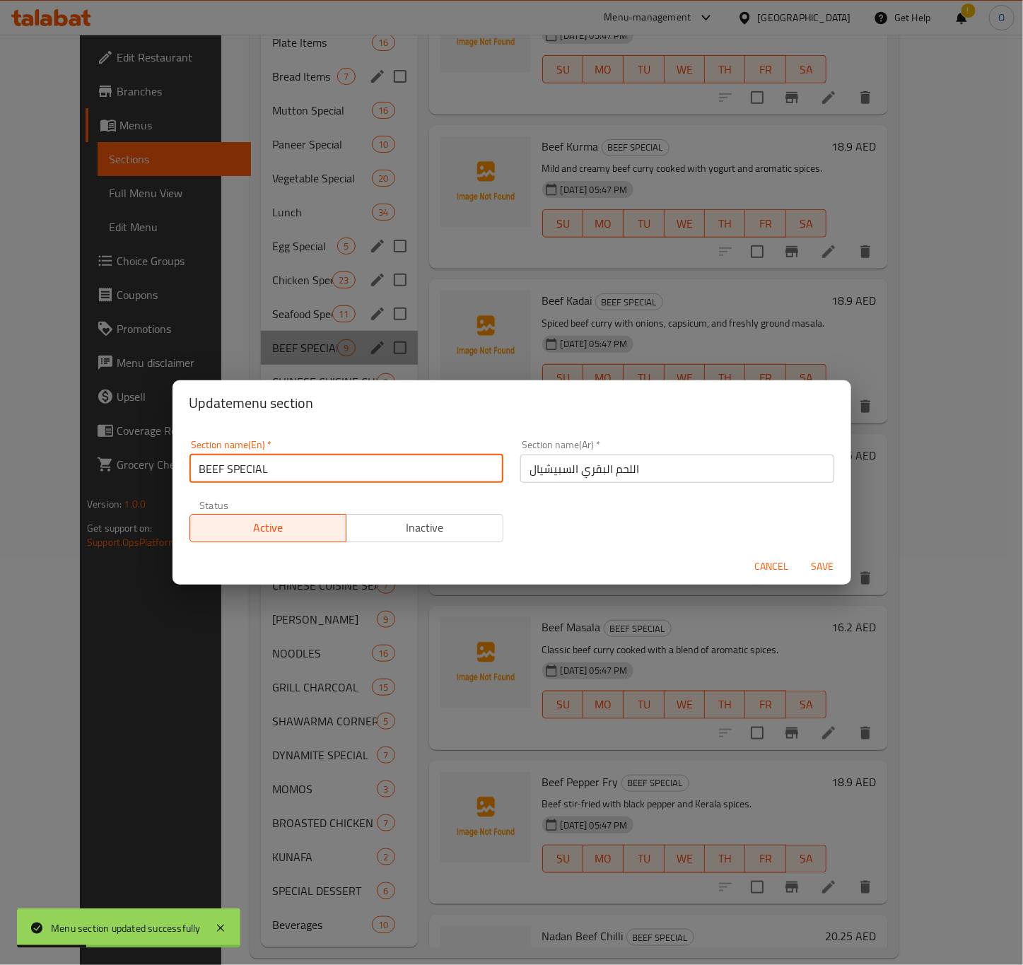
click at [230, 467] on input "BEEF SPECIAL" at bounding box center [347, 469] width 314 height 28
type input "Beef Special"
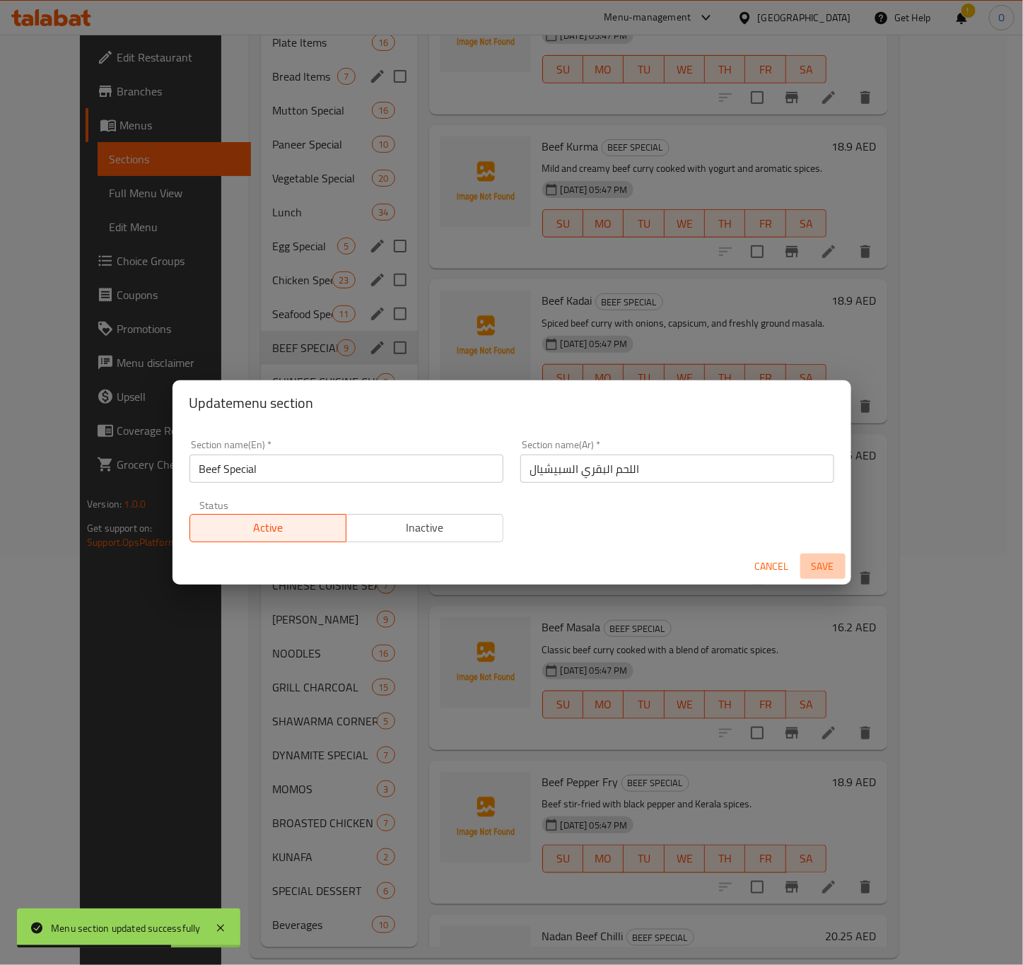
click at [806, 556] on button "Save" at bounding box center [823, 567] width 45 height 26
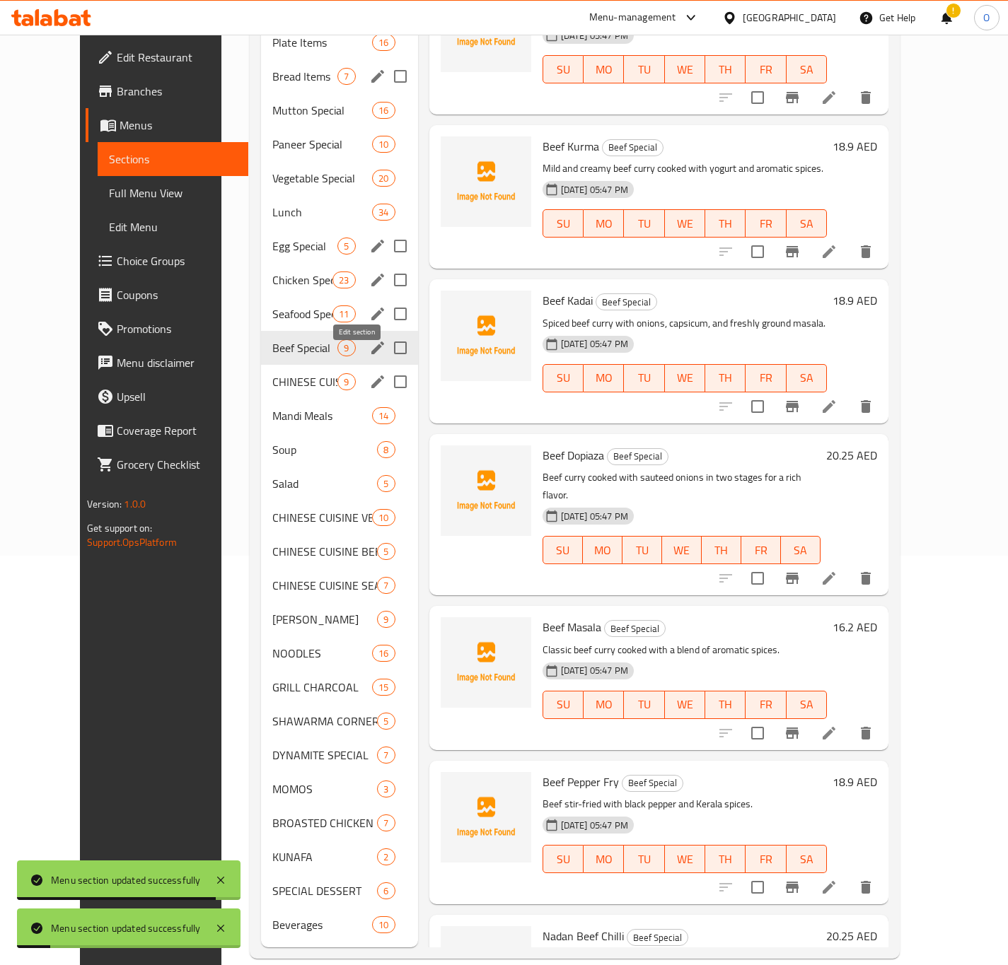
click at [369, 373] on icon "edit" at bounding box center [377, 381] width 17 height 17
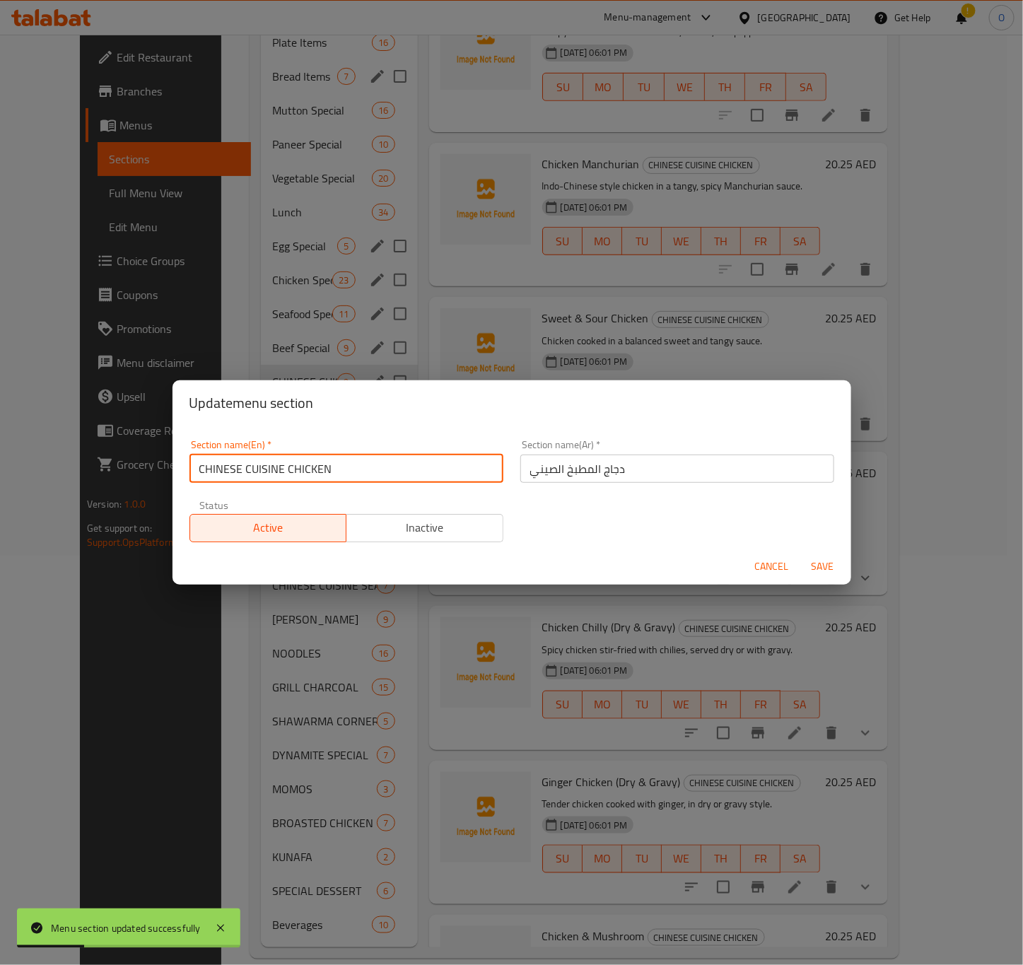
click at [314, 475] on input "CHINESE CUISINE CHICKEN" at bounding box center [347, 469] width 314 height 28
type input "Chinese Cuisine Chicken"
click at [824, 563] on span "Save" at bounding box center [823, 567] width 34 height 18
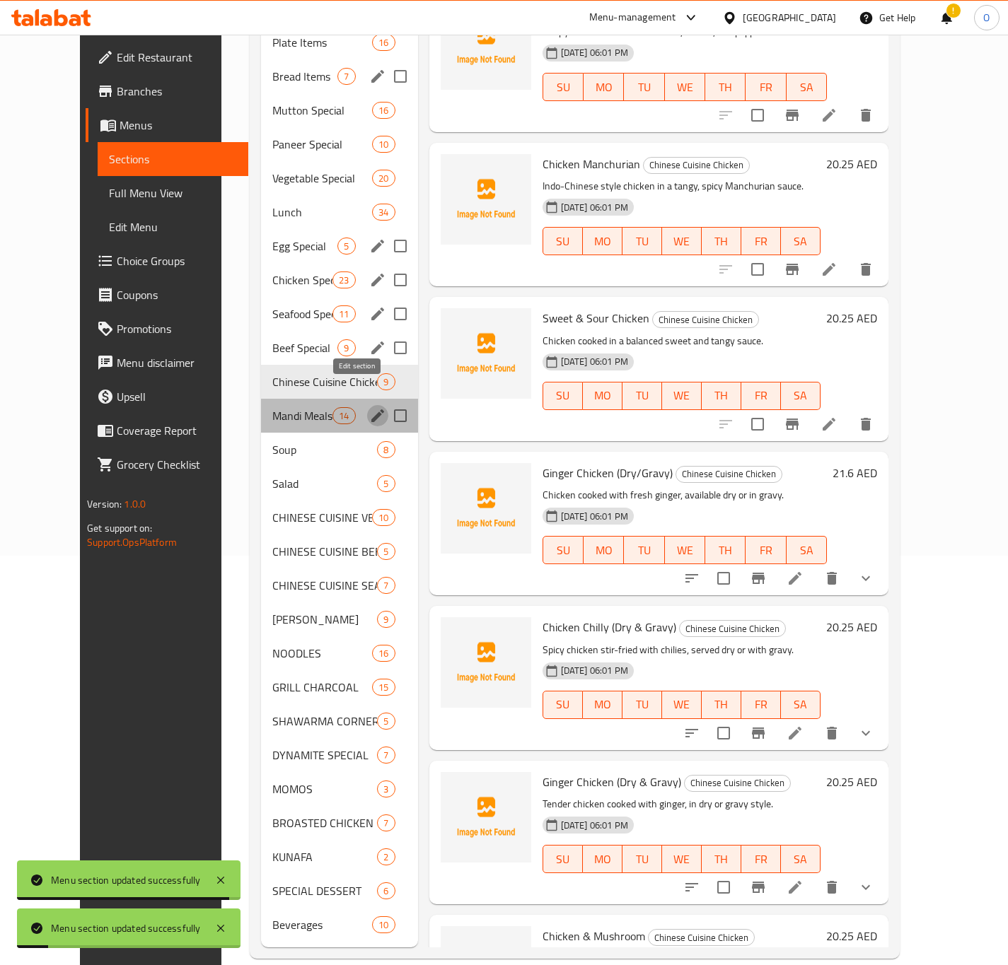
click at [367, 405] on button "edit" at bounding box center [377, 415] width 21 height 21
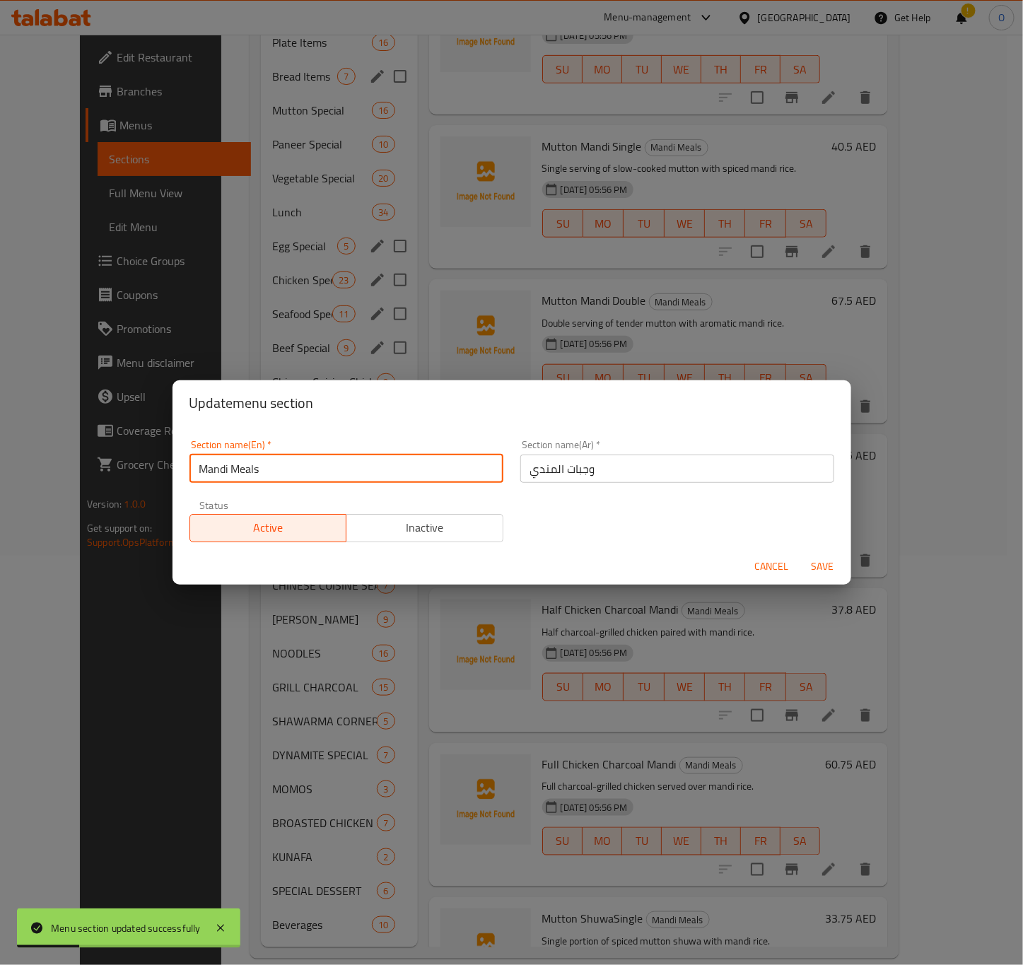
click at [295, 475] on input "Mandi Meals" at bounding box center [347, 469] width 314 height 28
click at [295, 474] on input "Mandi Meals" at bounding box center [347, 469] width 314 height 28
drag, startPoint x: 295, startPoint y: 474, endPoint x: 274, endPoint y: 479, distance: 22.0
click at [274, 479] on input "Mandi Meals" at bounding box center [347, 469] width 314 height 28
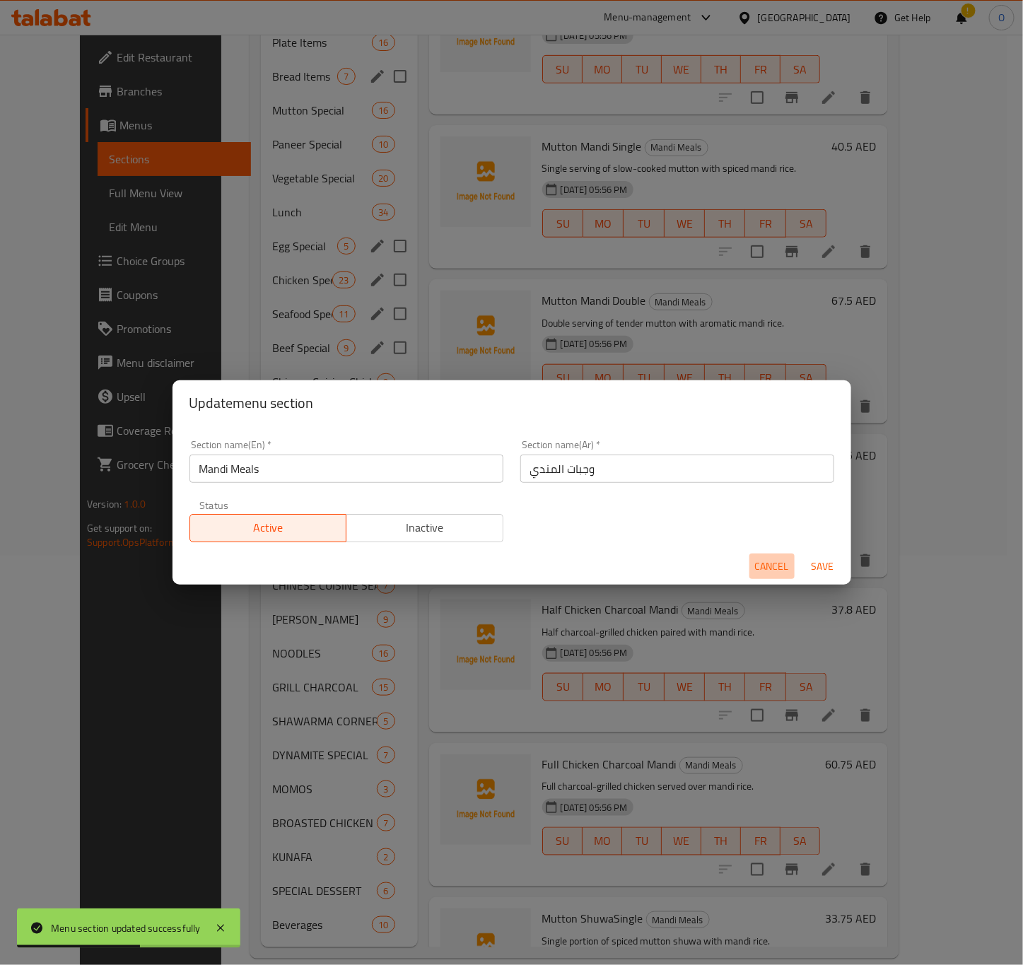
click at [777, 566] on span "Cancel" at bounding box center [772, 567] width 34 height 18
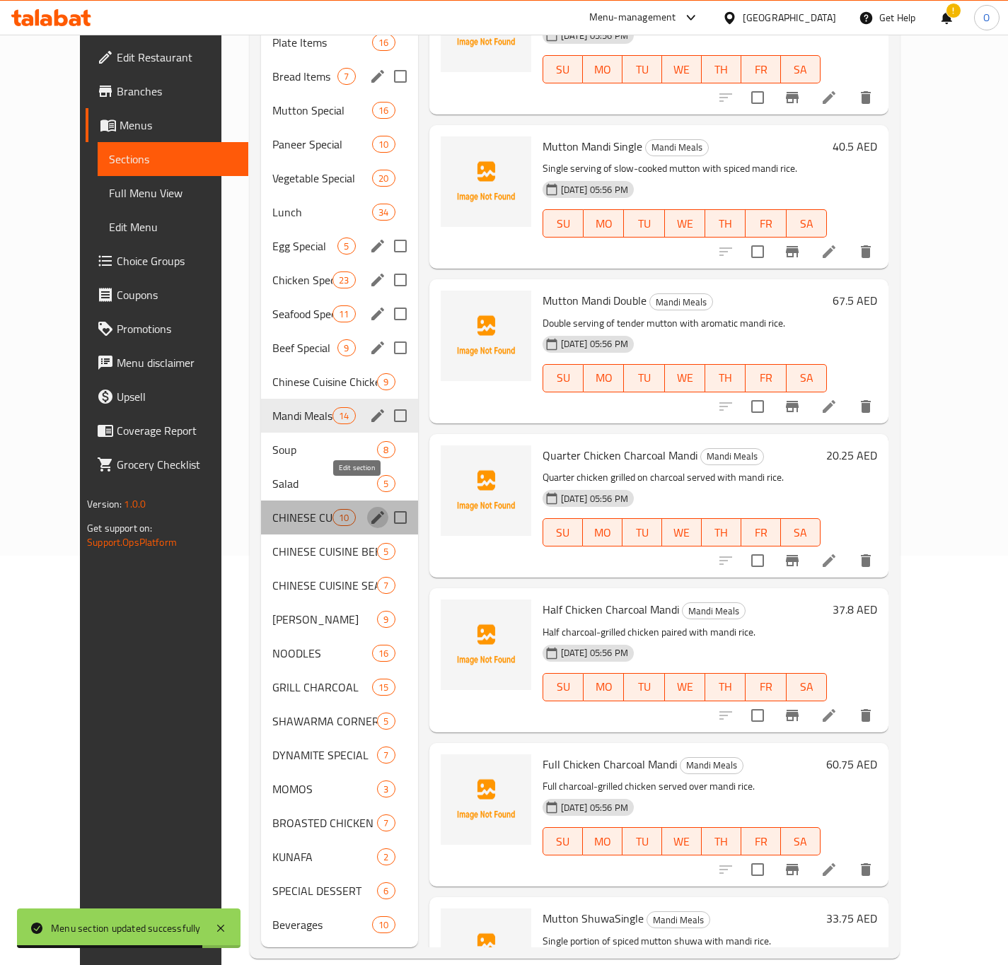
click at [369, 509] on icon "edit" at bounding box center [377, 517] width 17 height 17
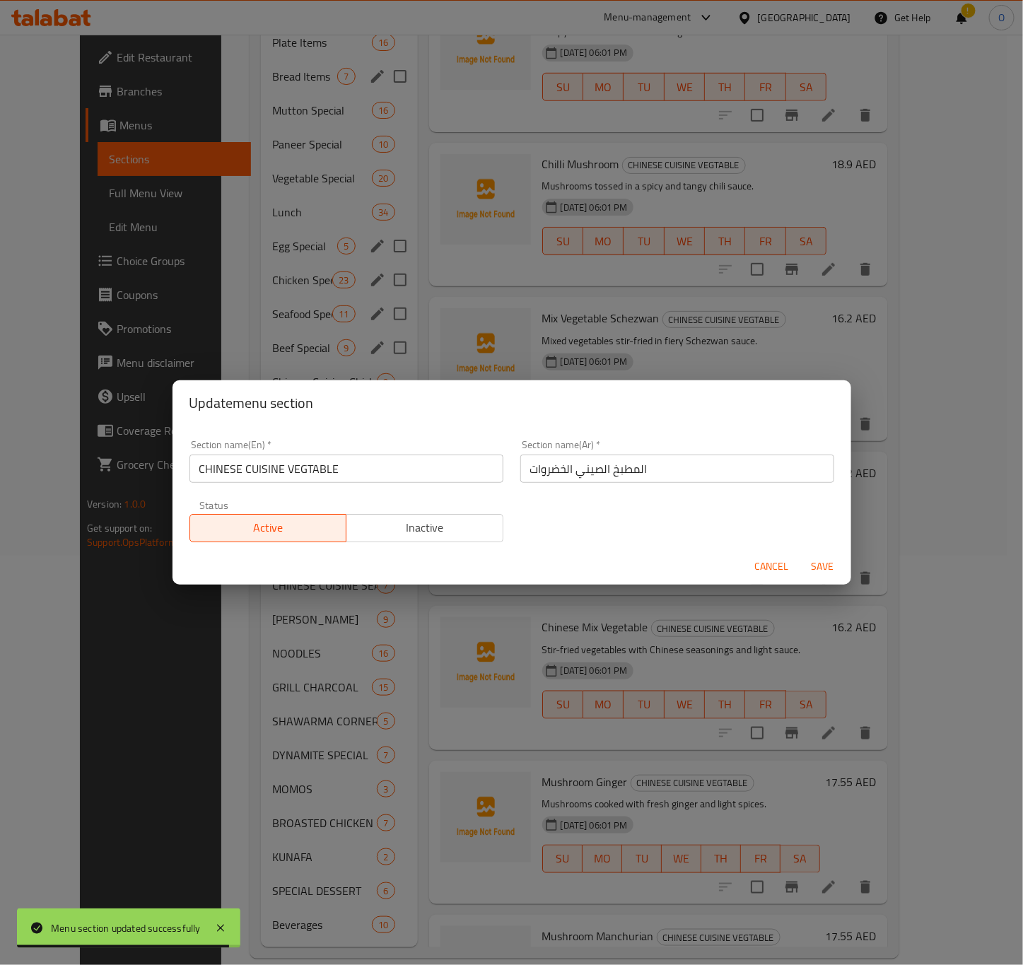
click at [344, 476] on input "CHINESE CUISINE VEGTABLE" at bounding box center [347, 469] width 314 height 28
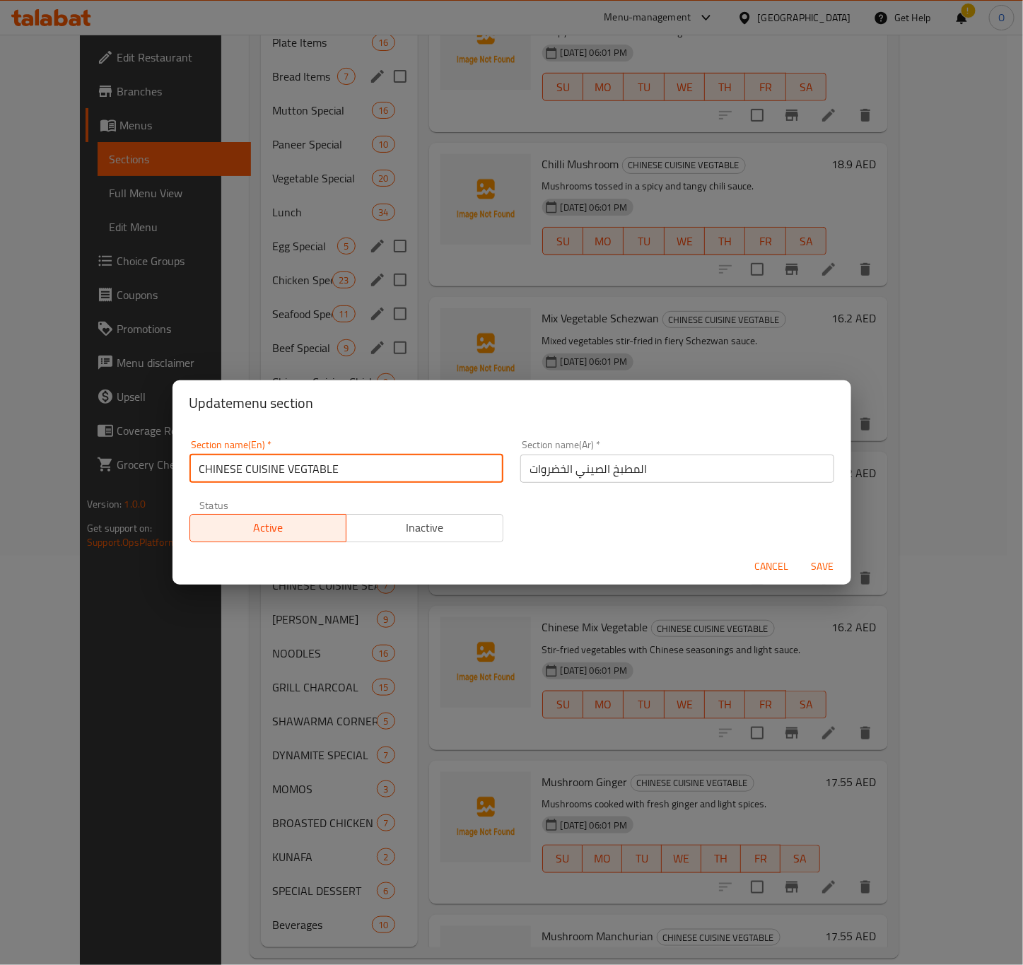
type input "Chinese Cuisine Vegtable"
click at [810, 563] on span "Save" at bounding box center [823, 567] width 34 height 18
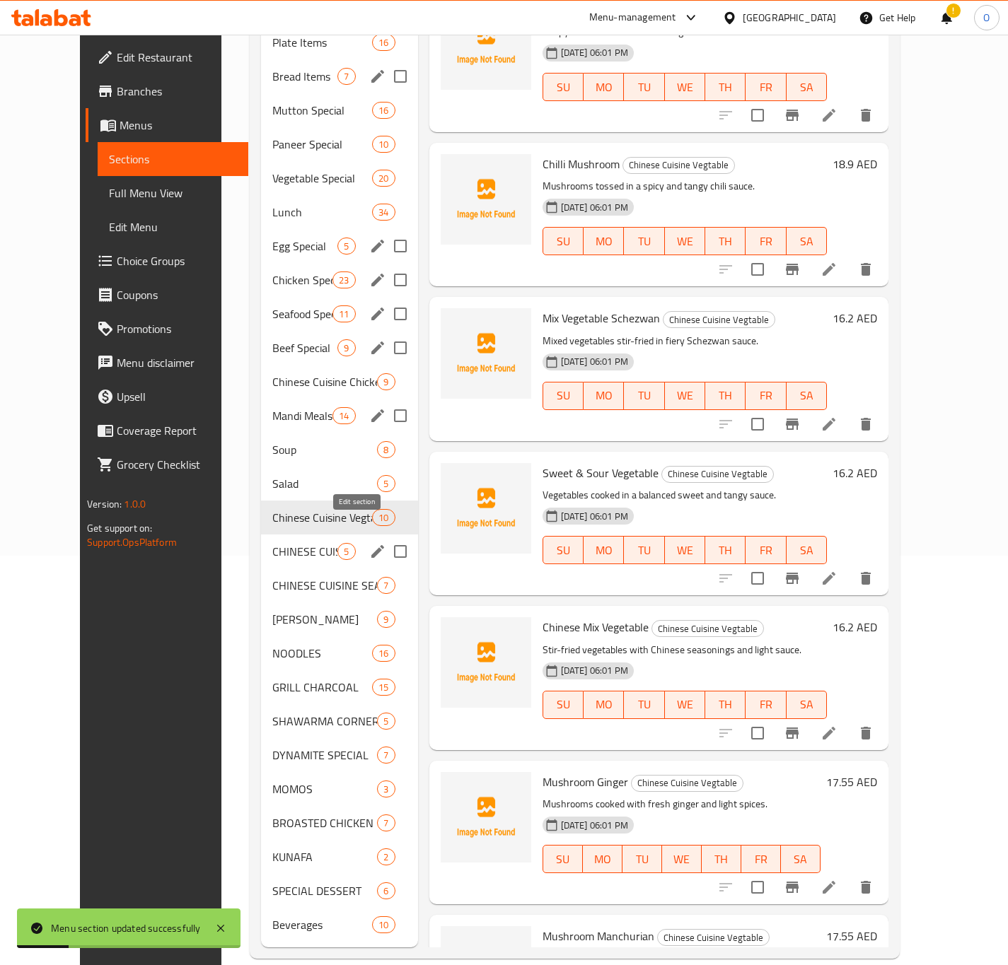
click at [371, 545] on icon "edit" at bounding box center [377, 551] width 13 height 13
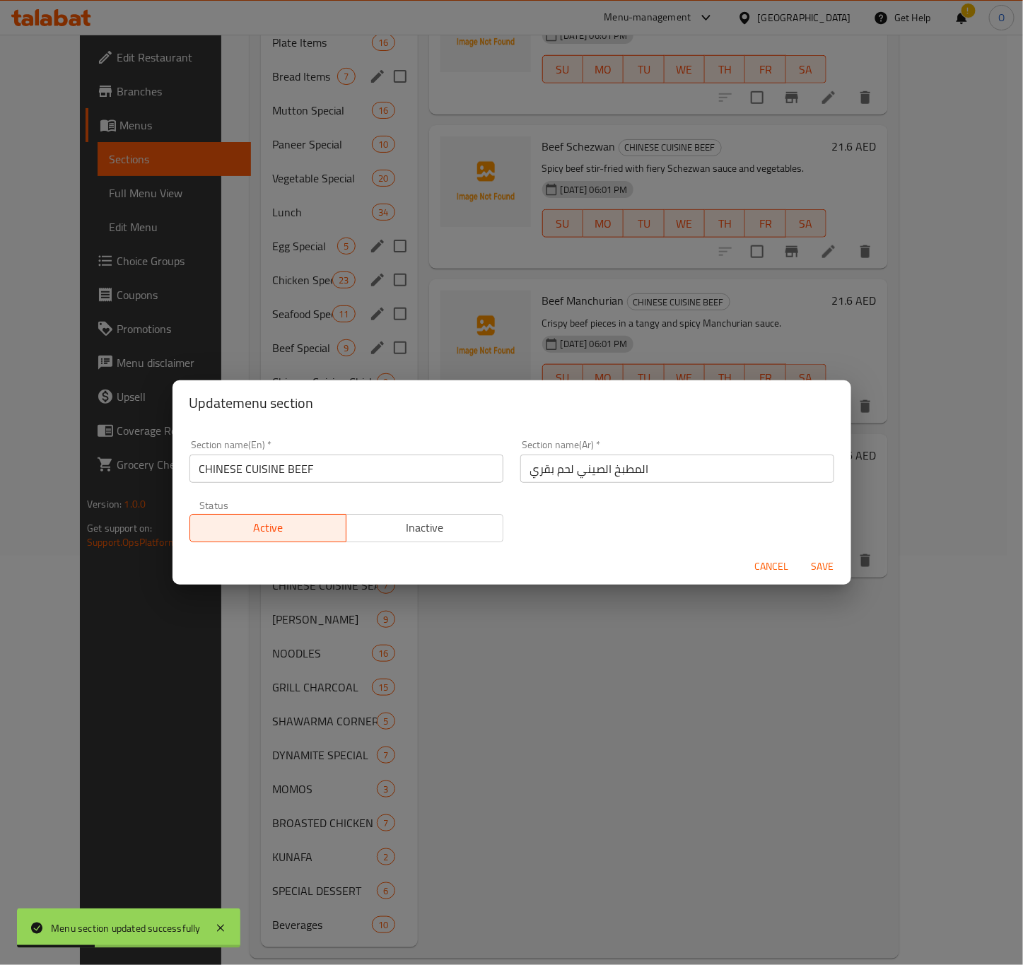
click at [319, 465] on input "CHINESE CUISINE BEEF" at bounding box center [347, 469] width 314 height 28
type input "Chinese Cuisine Beef"
click at [830, 569] on span "Save" at bounding box center [823, 567] width 34 height 18
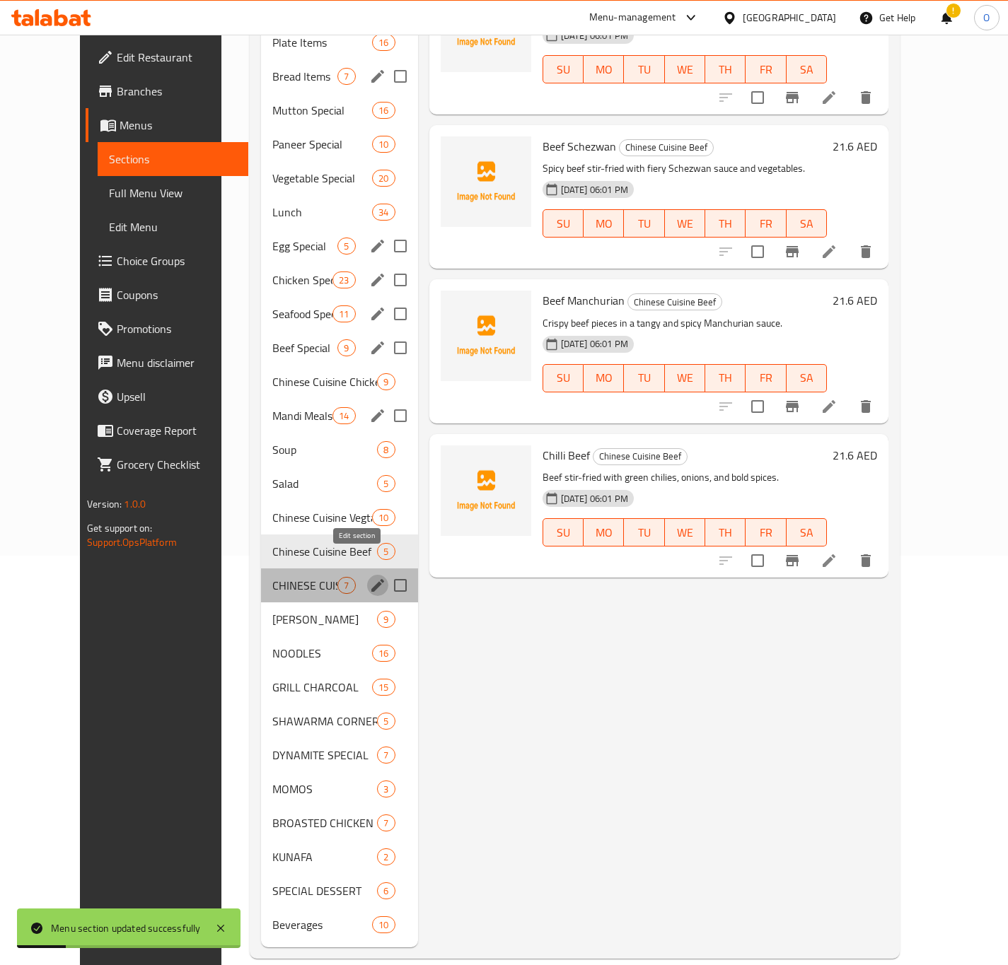
click at [369, 577] on icon "edit" at bounding box center [377, 585] width 17 height 17
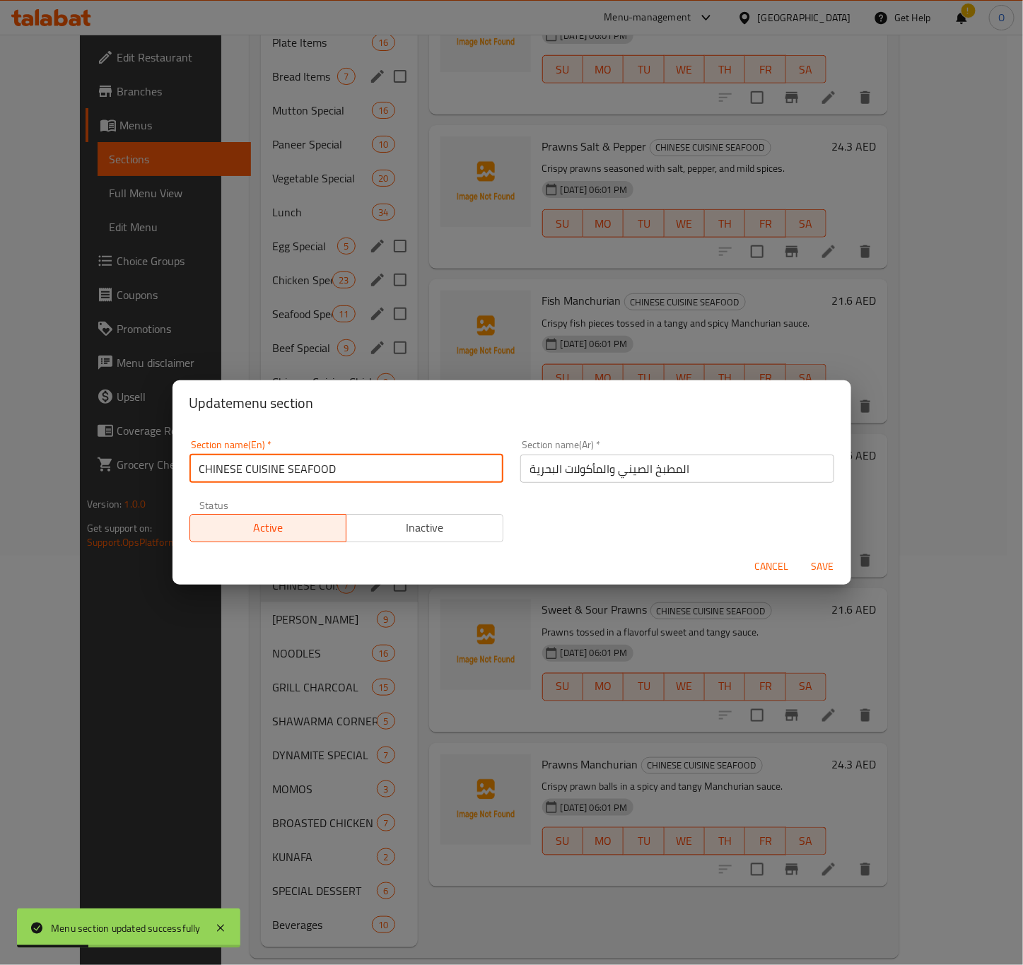
click at [252, 463] on input "CHINESE CUISINE SEAFOOD" at bounding box center [347, 469] width 314 height 28
type input "Chinese Cuisine Seafood"
click at [813, 563] on span "Save" at bounding box center [823, 567] width 34 height 18
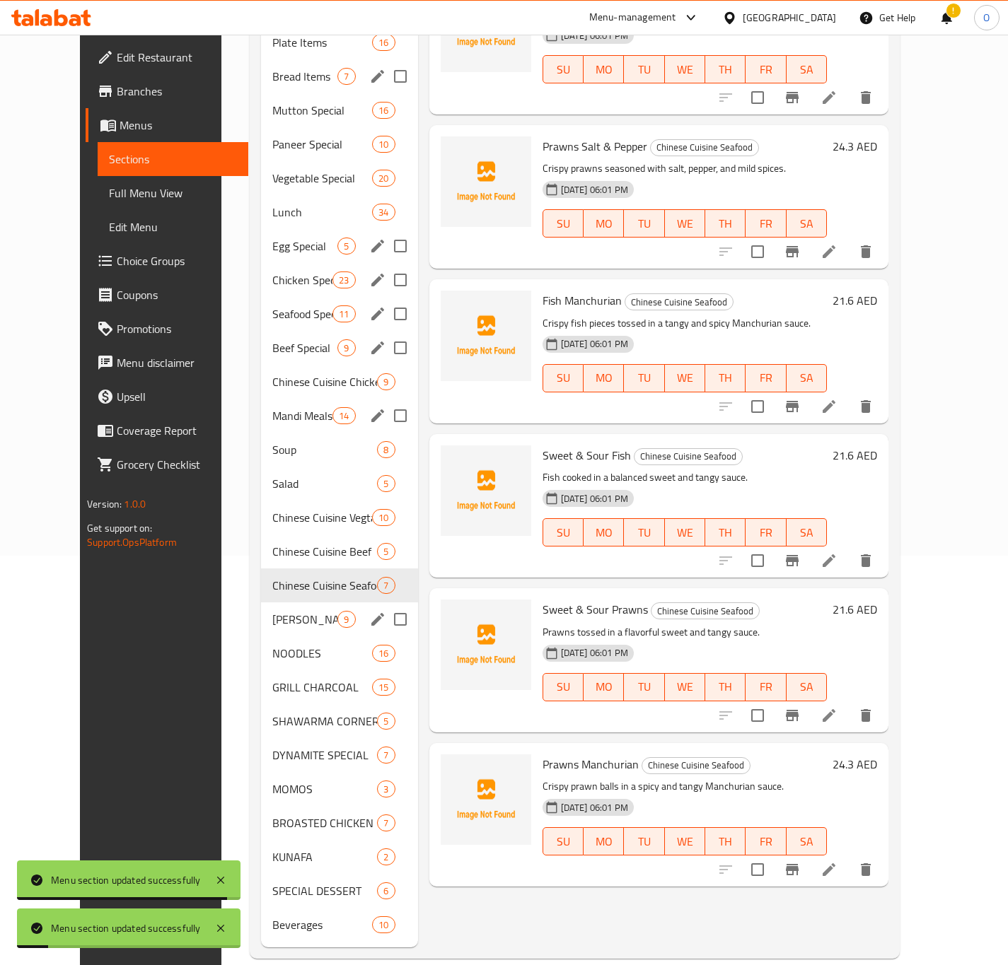
click at [357, 609] on div "FRIED RICE 9" at bounding box center [339, 620] width 157 height 34
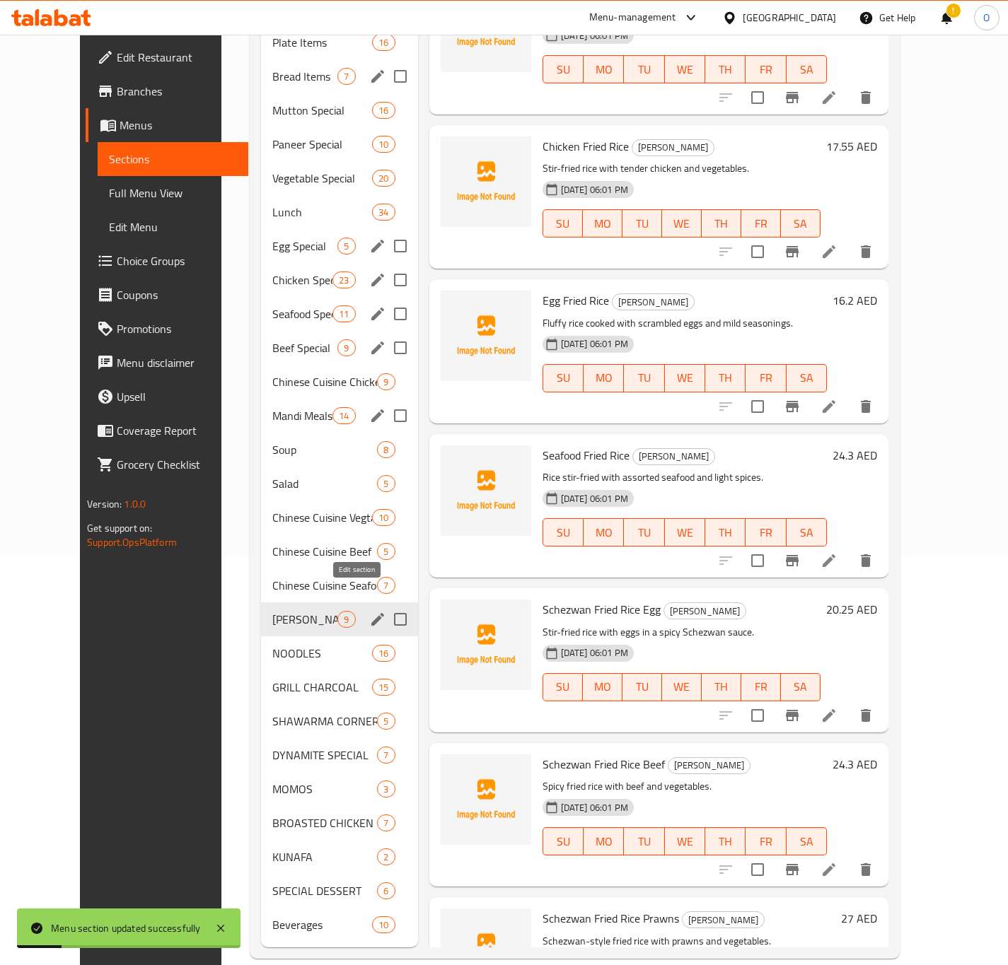
click at [369, 611] on icon "edit" at bounding box center [377, 619] width 17 height 17
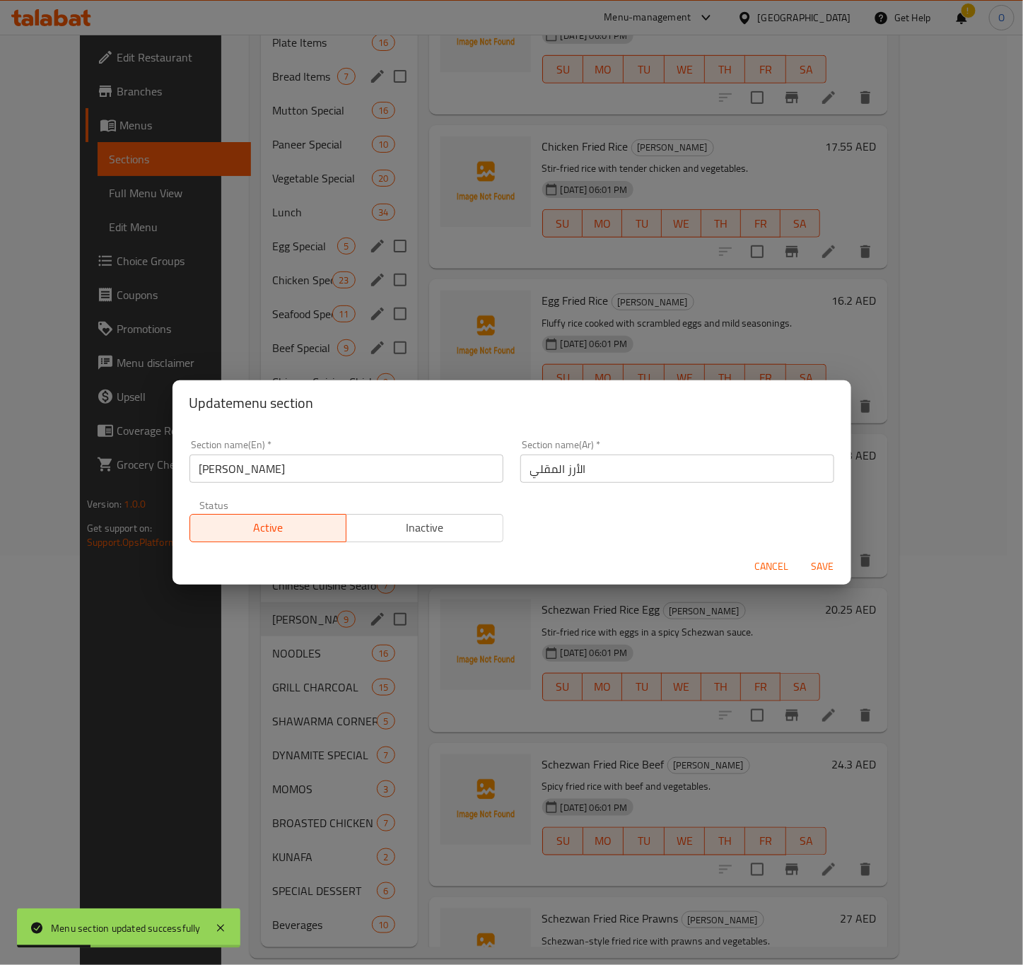
click at [306, 450] on div "Section name(En)   * FRIED RICE Section name(En) *" at bounding box center [347, 461] width 314 height 43
click at [302, 463] on input "[PERSON_NAME]" at bounding box center [347, 469] width 314 height 28
click at [303, 467] on input "[PERSON_NAME]" at bounding box center [347, 469] width 314 height 28
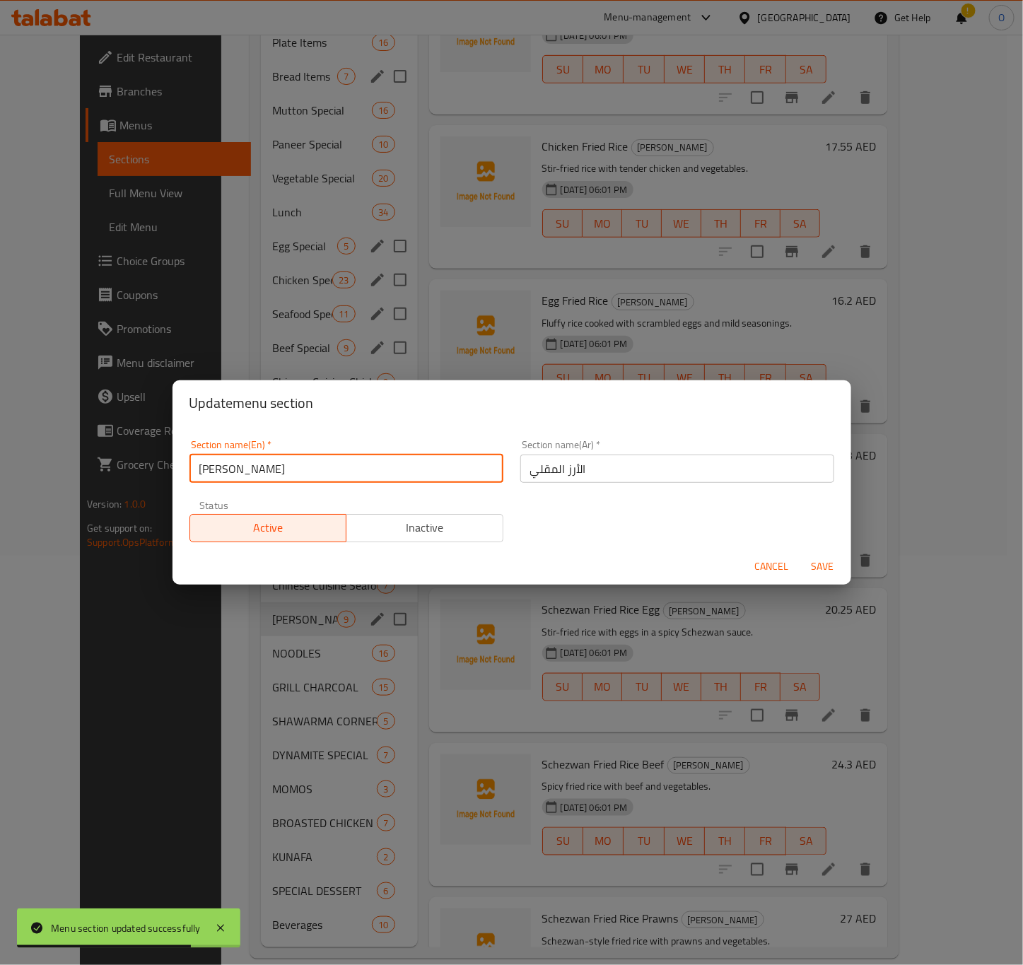
type input "Fried Rice"
click at [834, 565] on span "Save" at bounding box center [823, 567] width 34 height 18
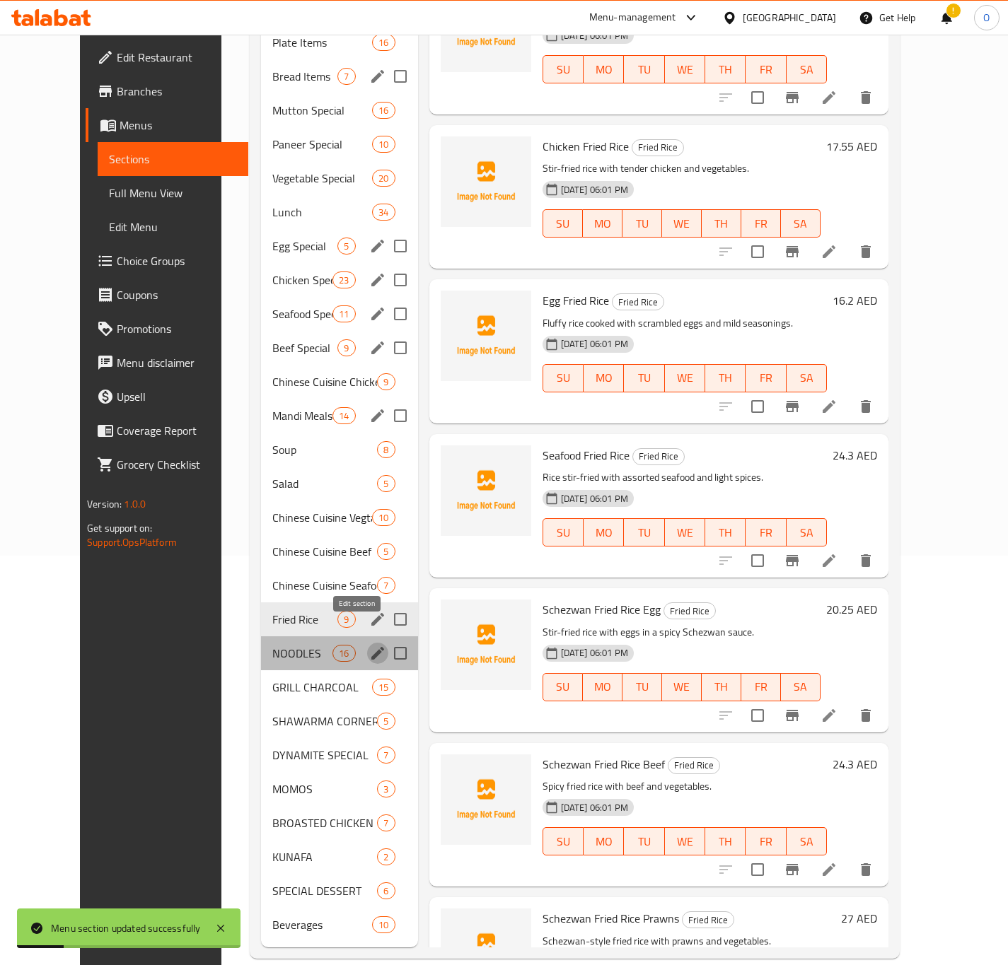
click at [369, 645] on icon "edit" at bounding box center [377, 653] width 17 height 17
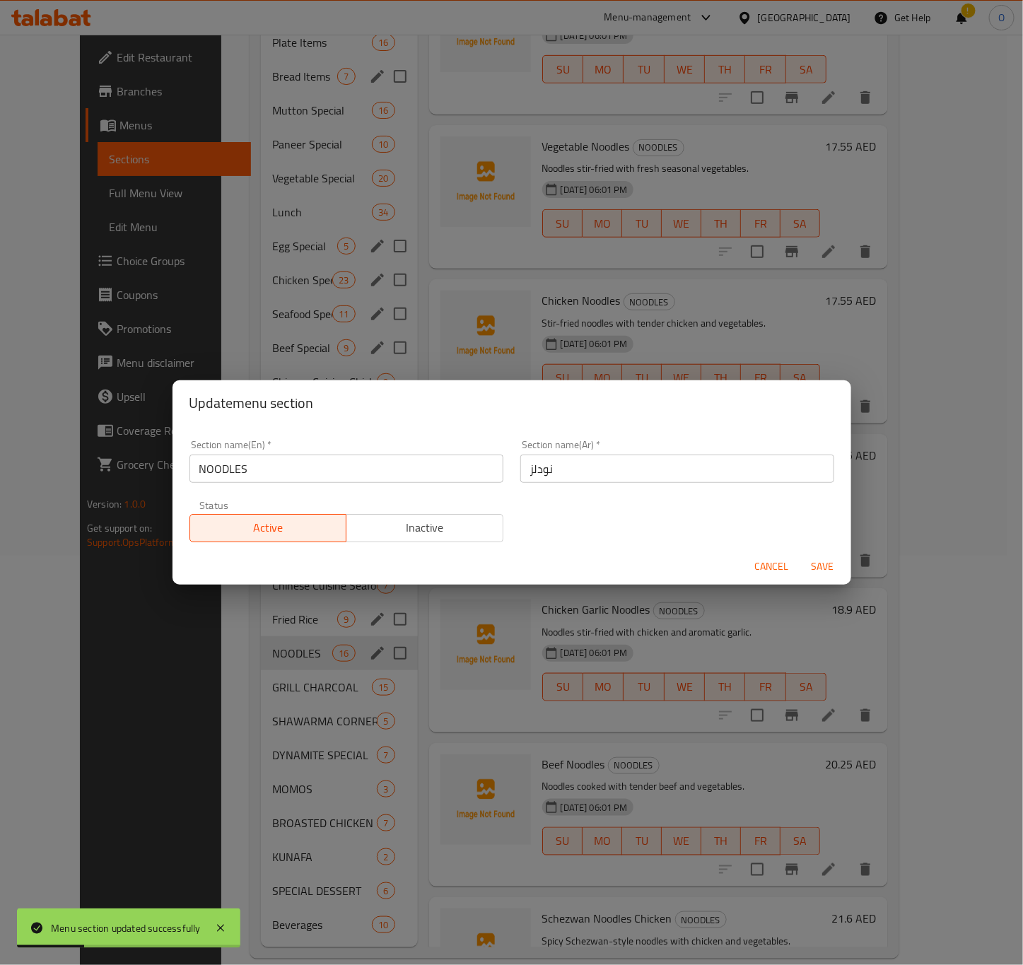
click at [262, 465] on input "NOODLES" at bounding box center [347, 469] width 314 height 28
type input "Noodles"
click at [817, 561] on span "Save" at bounding box center [823, 567] width 34 height 18
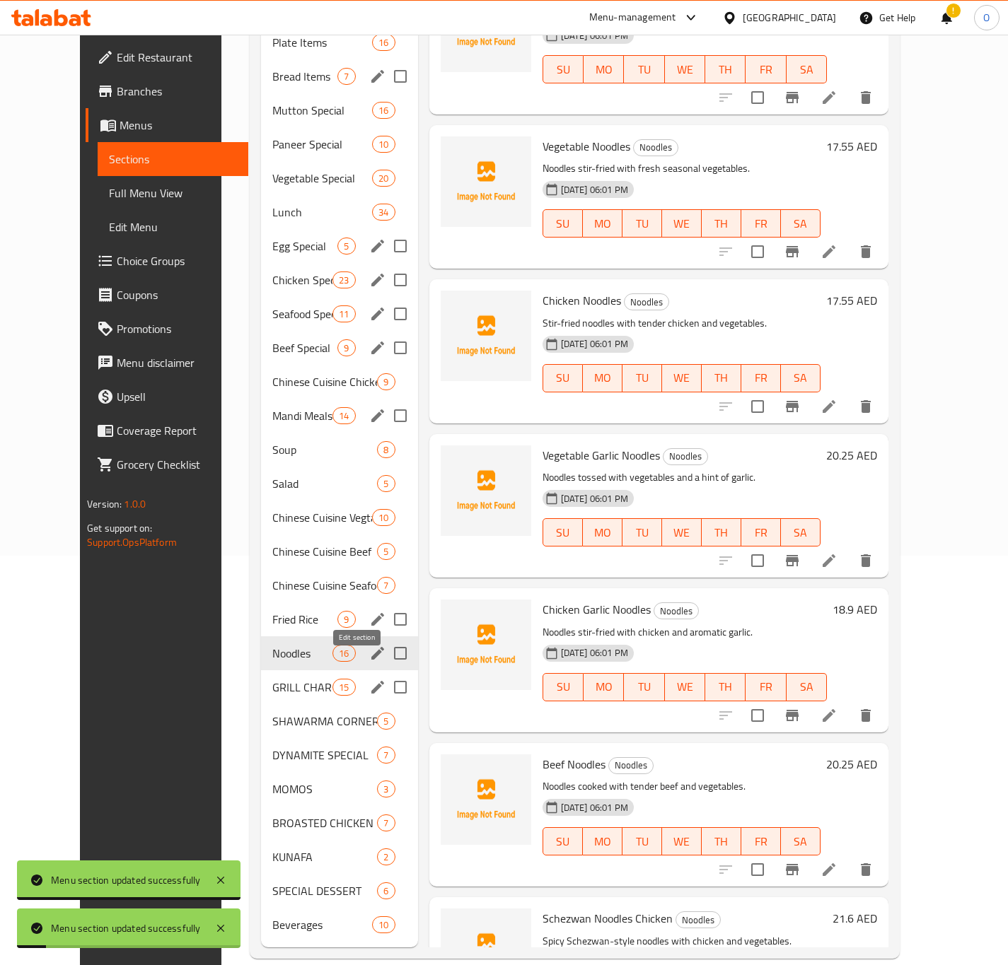
click at [371, 681] on icon "edit" at bounding box center [377, 687] width 13 height 13
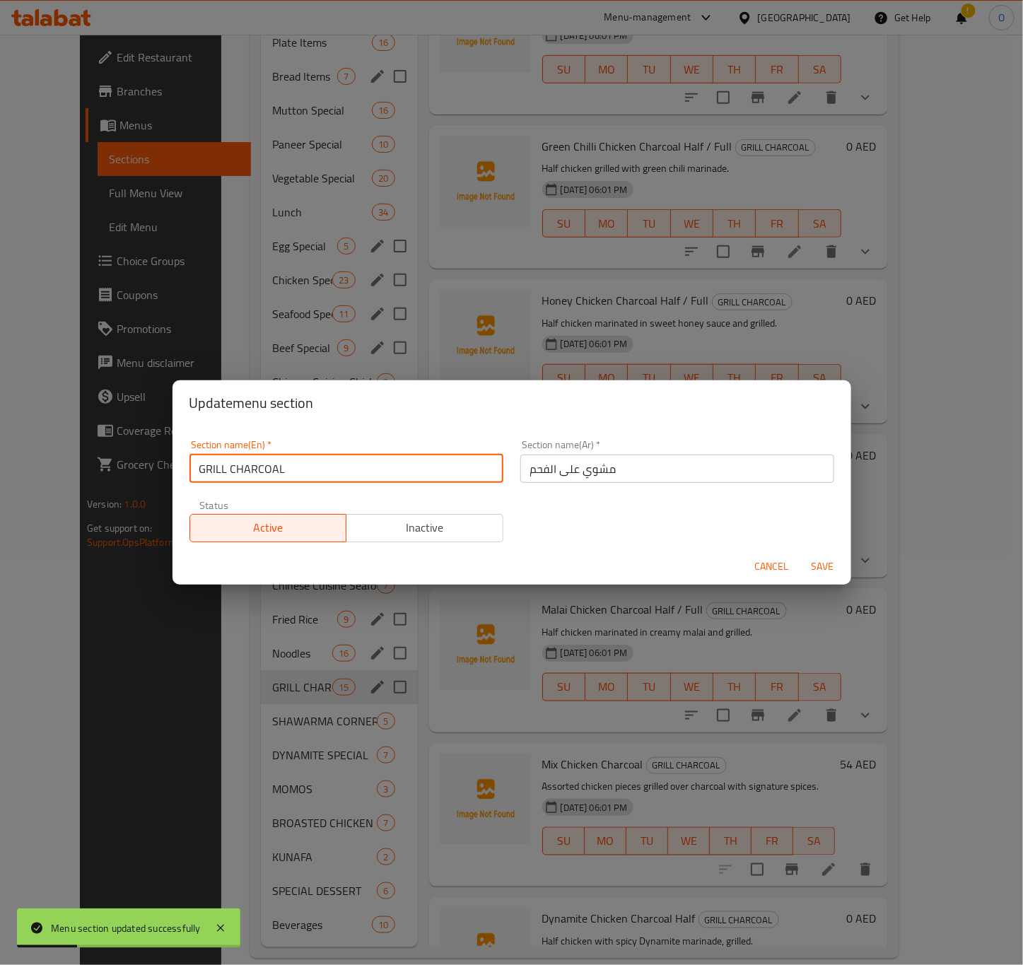
click at [285, 471] on input "GRILL CHARCOAL" at bounding box center [347, 469] width 314 height 28
type input "Grill Charcoal"
click at [813, 558] on span "Save" at bounding box center [823, 567] width 34 height 18
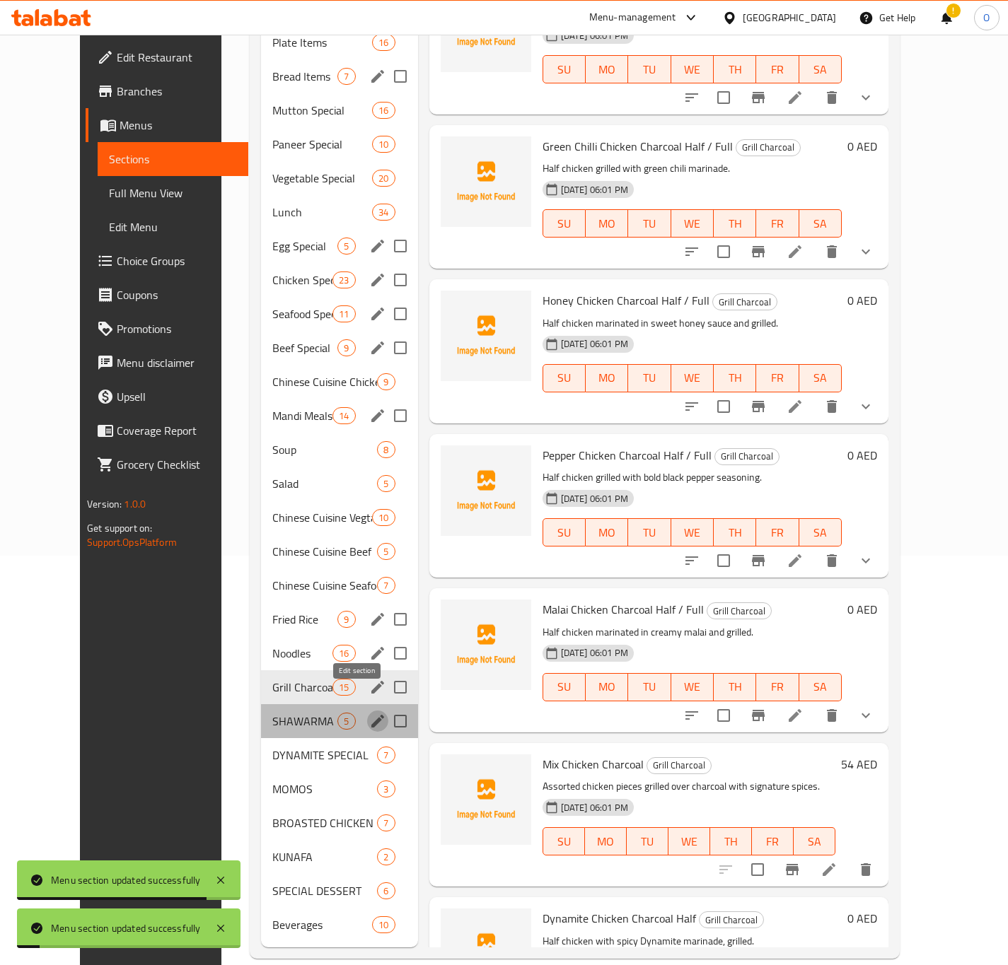
click at [371, 715] on icon "edit" at bounding box center [377, 721] width 13 height 13
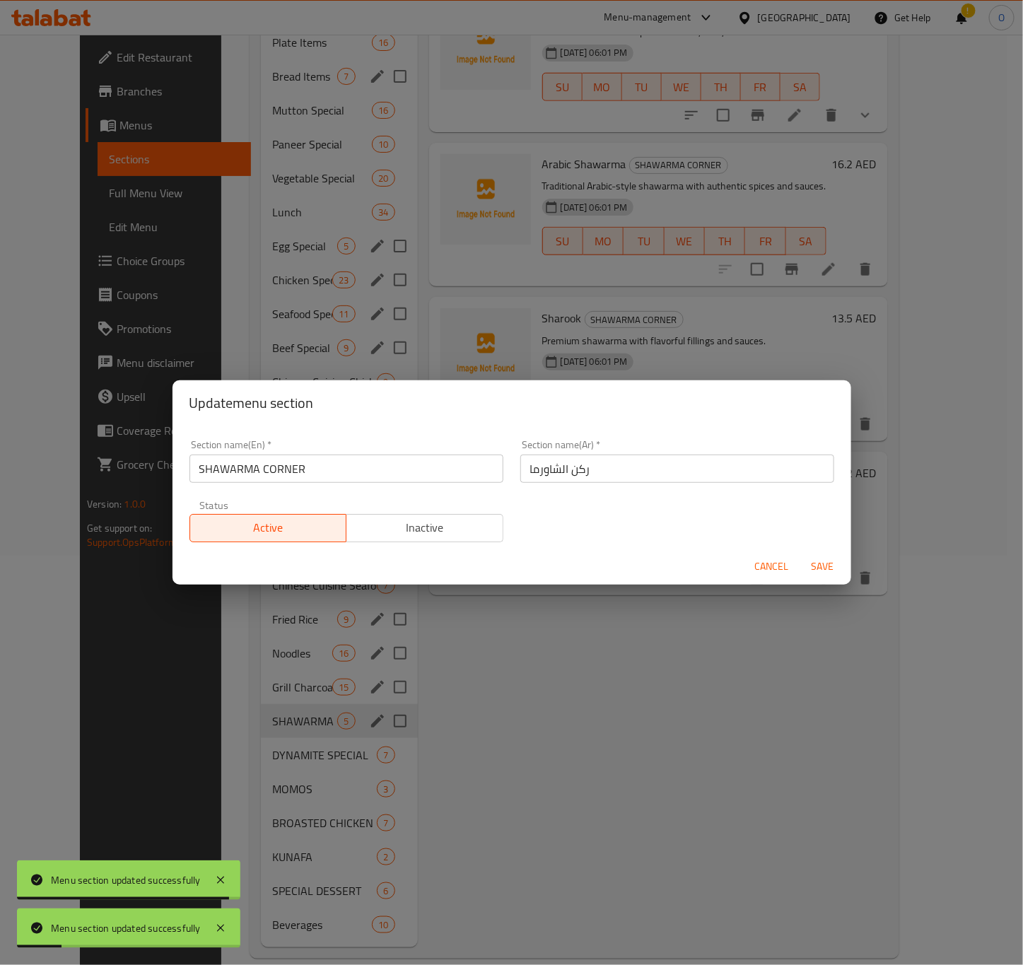
click at [297, 480] on input "SHAWARMA CORNER" at bounding box center [347, 469] width 314 height 28
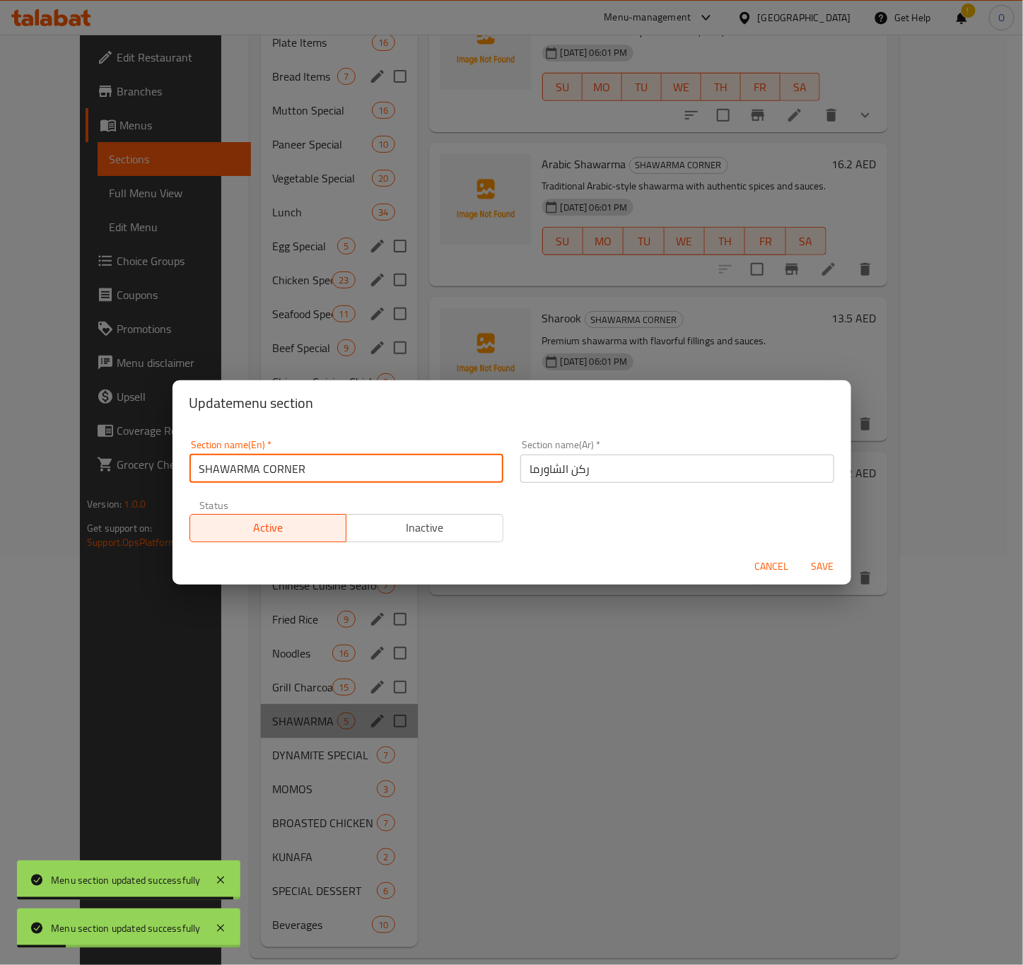
click at [297, 480] on input "SHAWARMA CORNER" at bounding box center [347, 469] width 314 height 28
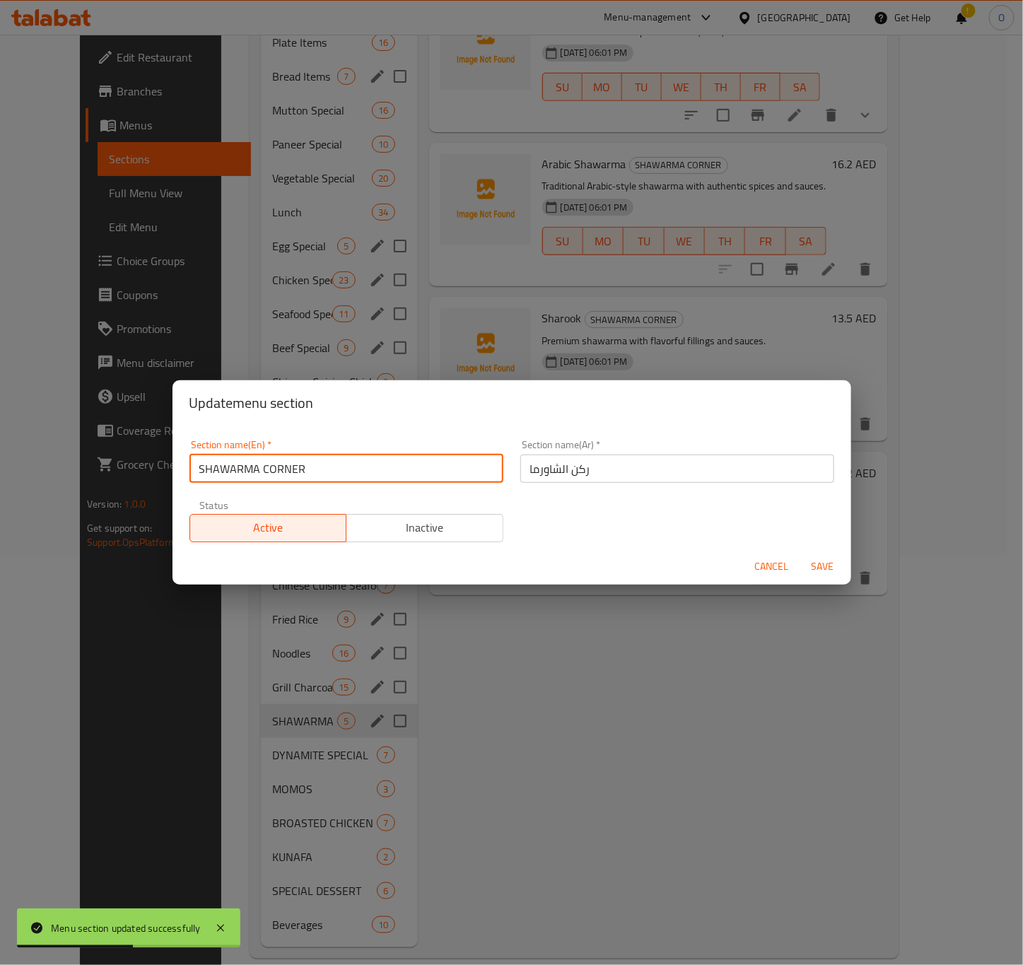
type input "Shawarma Corner"
click at [810, 563] on span "Save" at bounding box center [823, 567] width 34 height 18
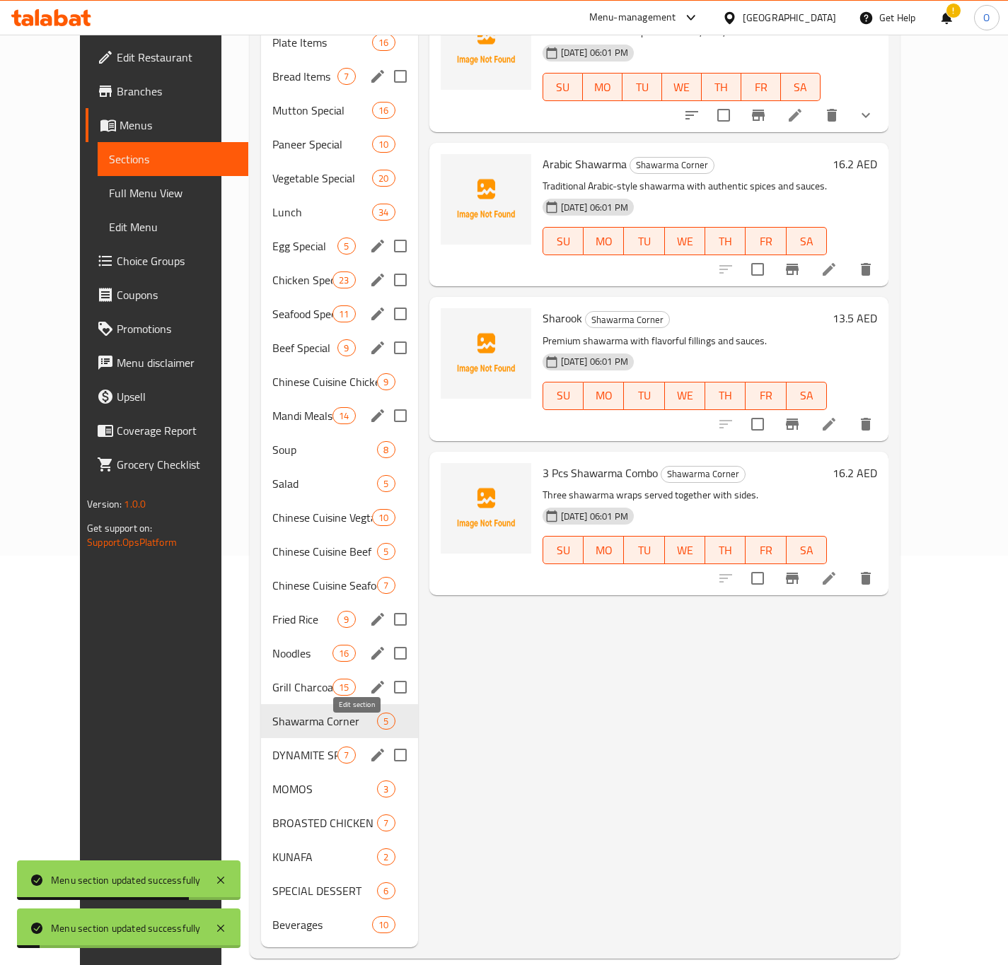
click at [369, 747] on icon "edit" at bounding box center [377, 755] width 17 height 17
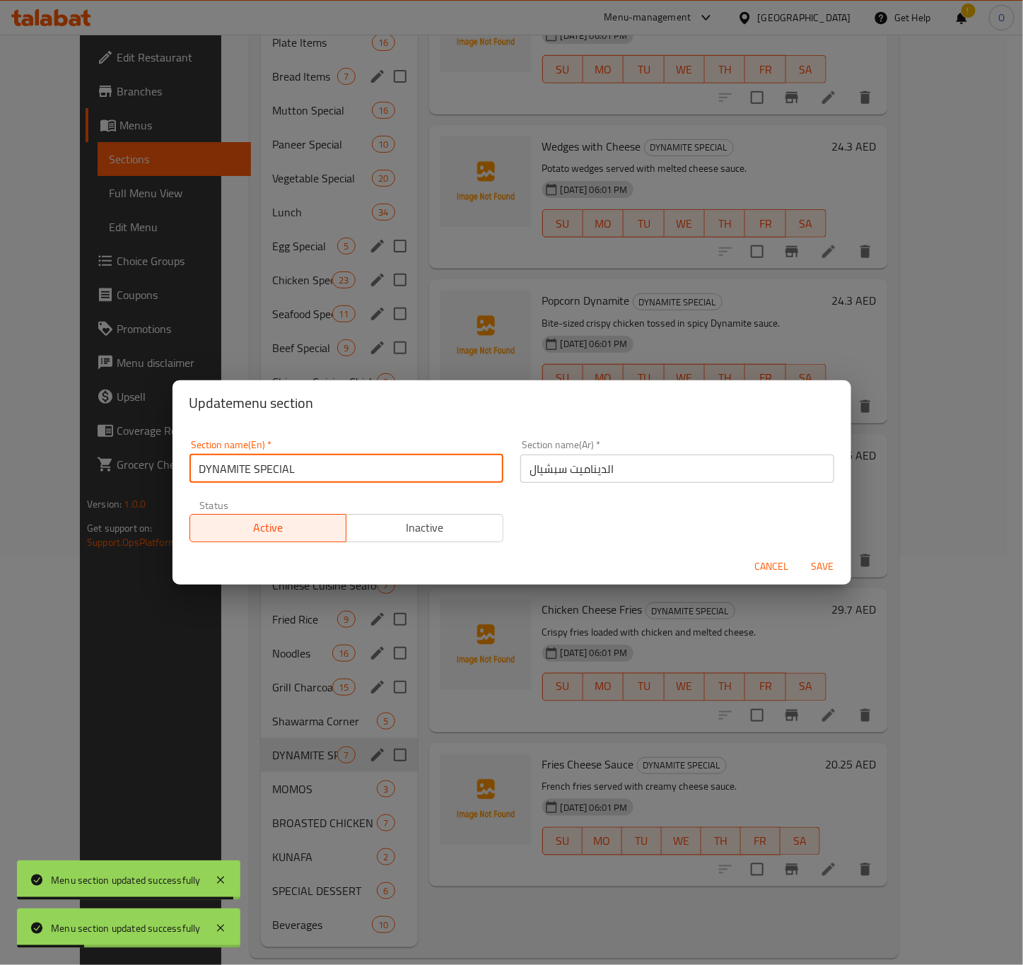
click at [287, 467] on input "DYNAMITE SPECIAL" at bounding box center [347, 469] width 314 height 28
type input "Dynamite Special"
click at [818, 565] on span "Save" at bounding box center [823, 567] width 34 height 18
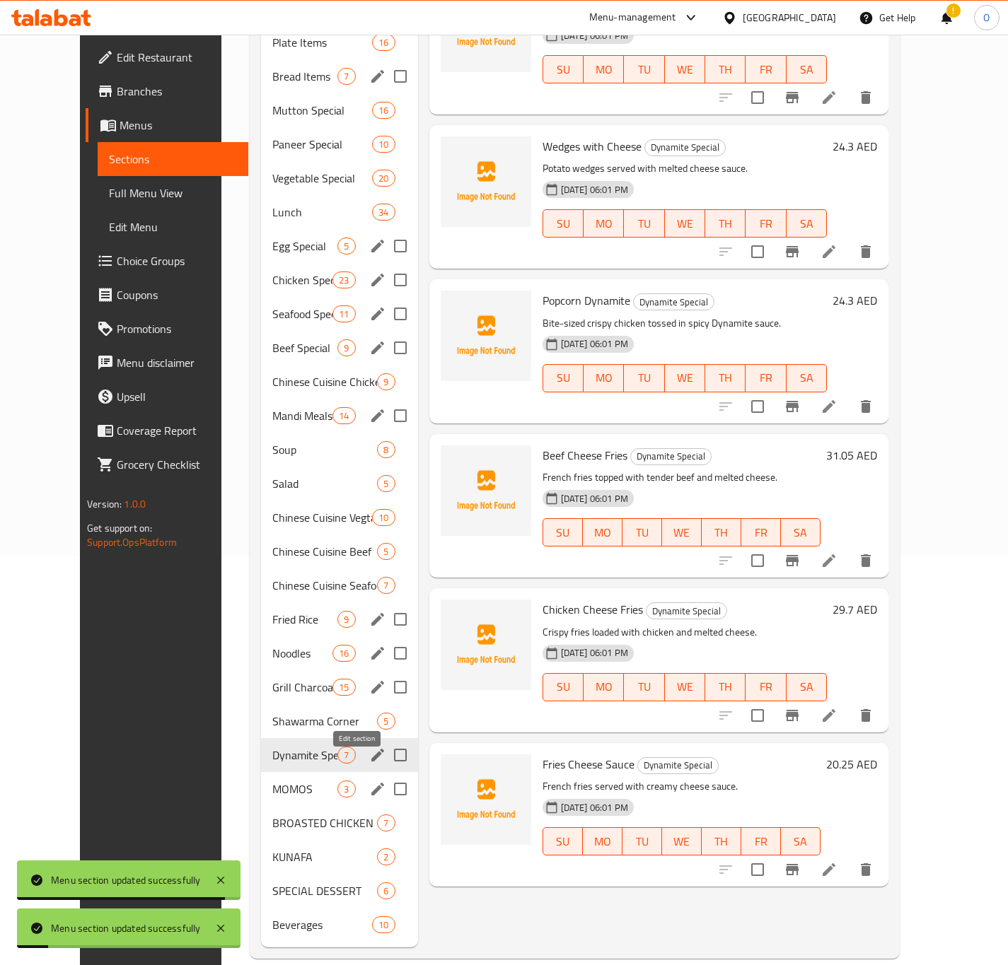
click at [369, 781] on icon "edit" at bounding box center [377, 789] width 17 height 17
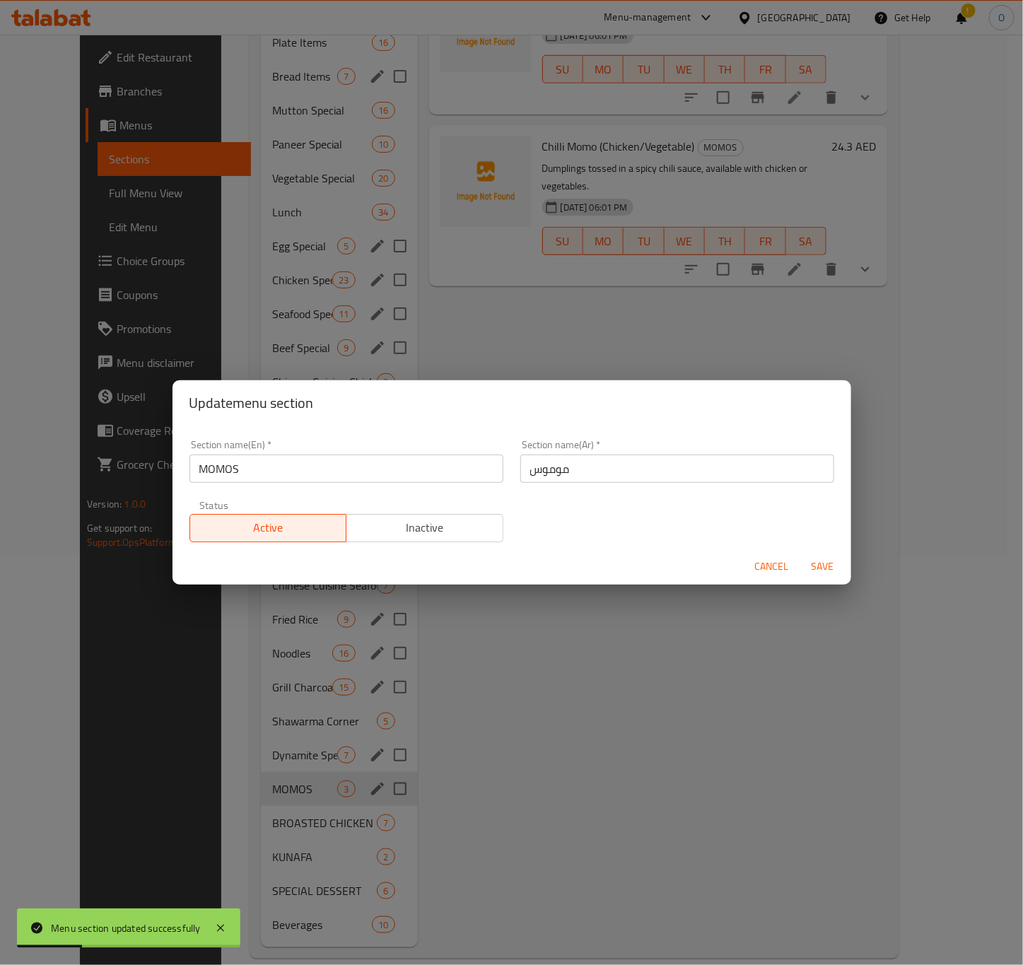
click at [232, 470] on input "MOMOS" at bounding box center [347, 469] width 314 height 28
type input "Momos"
click at [824, 561] on span "Save" at bounding box center [823, 567] width 34 height 18
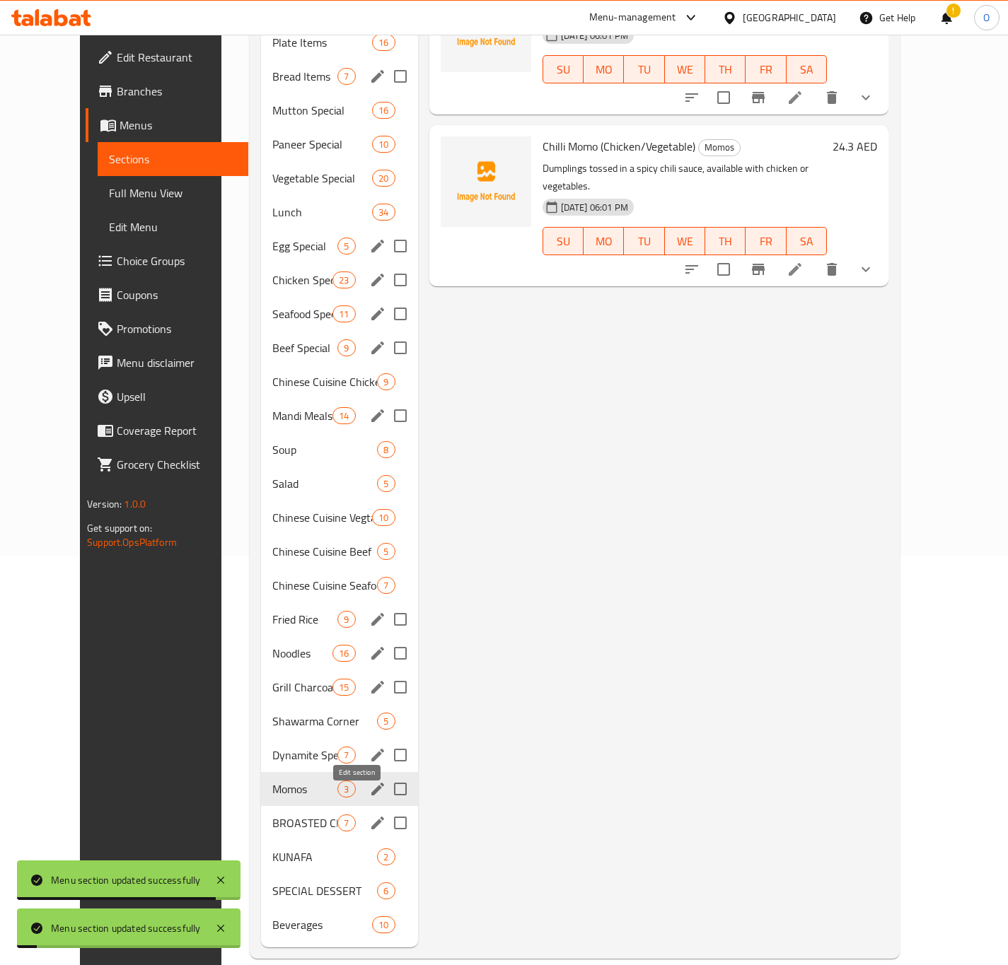
click at [369, 815] on icon "edit" at bounding box center [377, 823] width 17 height 17
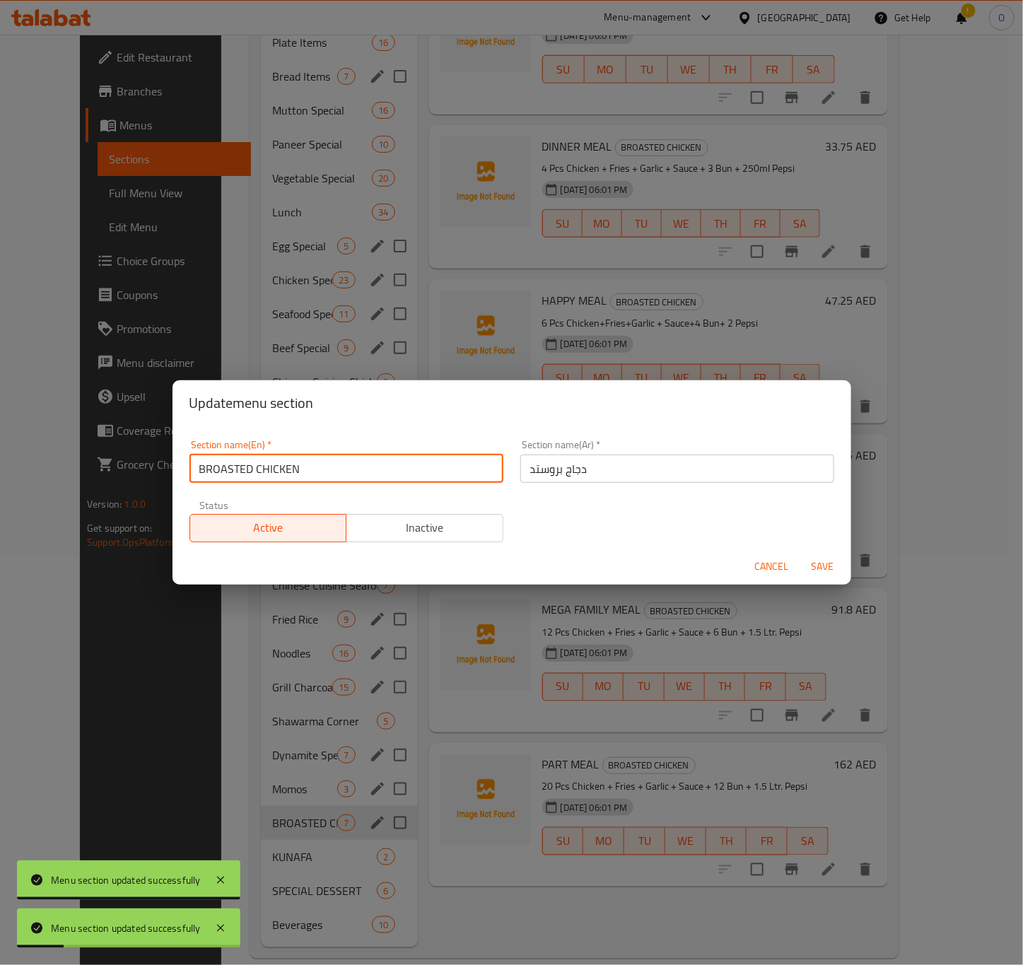
click at [371, 469] on input "BROASTED CHICKEN" at bounding box center [347, 469] width 314 height 28
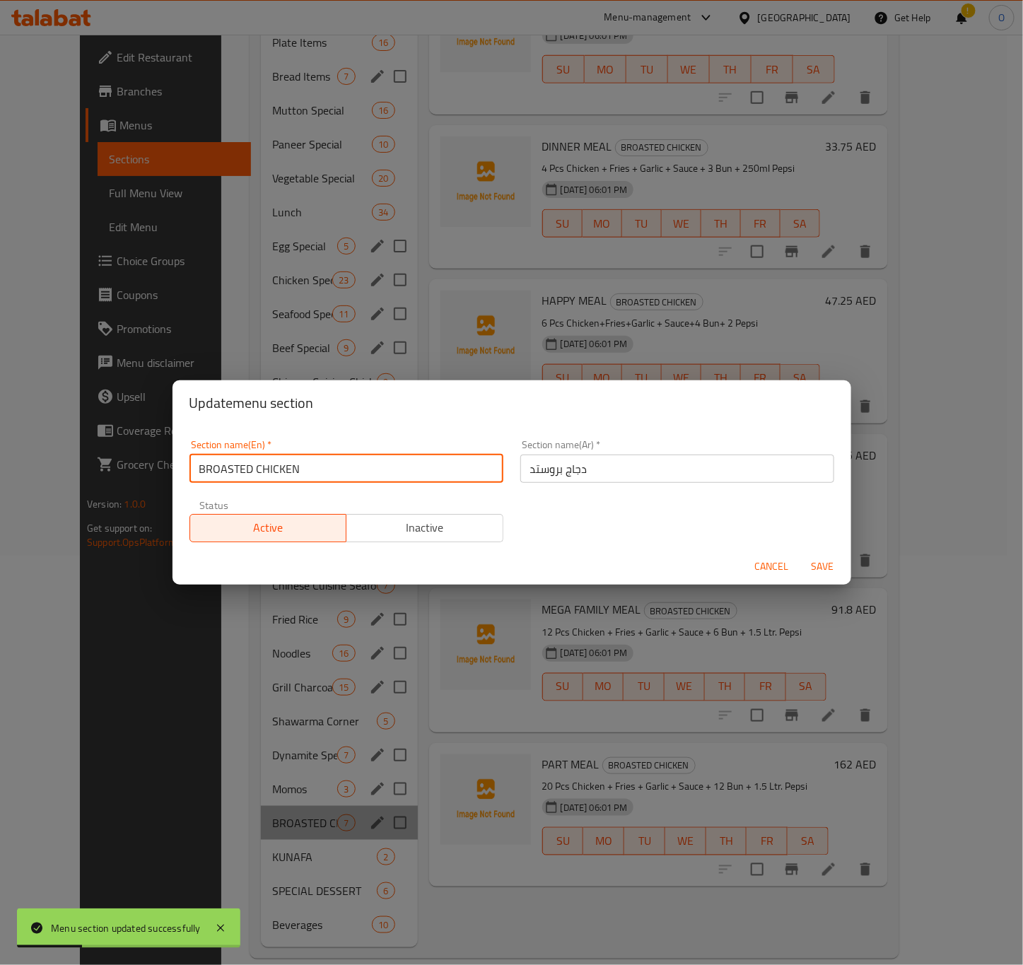
click at [371, 469] on input "BROASTED CHICKEN" at bounding box center [347, 469] width 314 height 28
type input "Broasted Chicken"
click at [832, 569] on span "Save" at bounding box center [823, 567] width 34 height 18
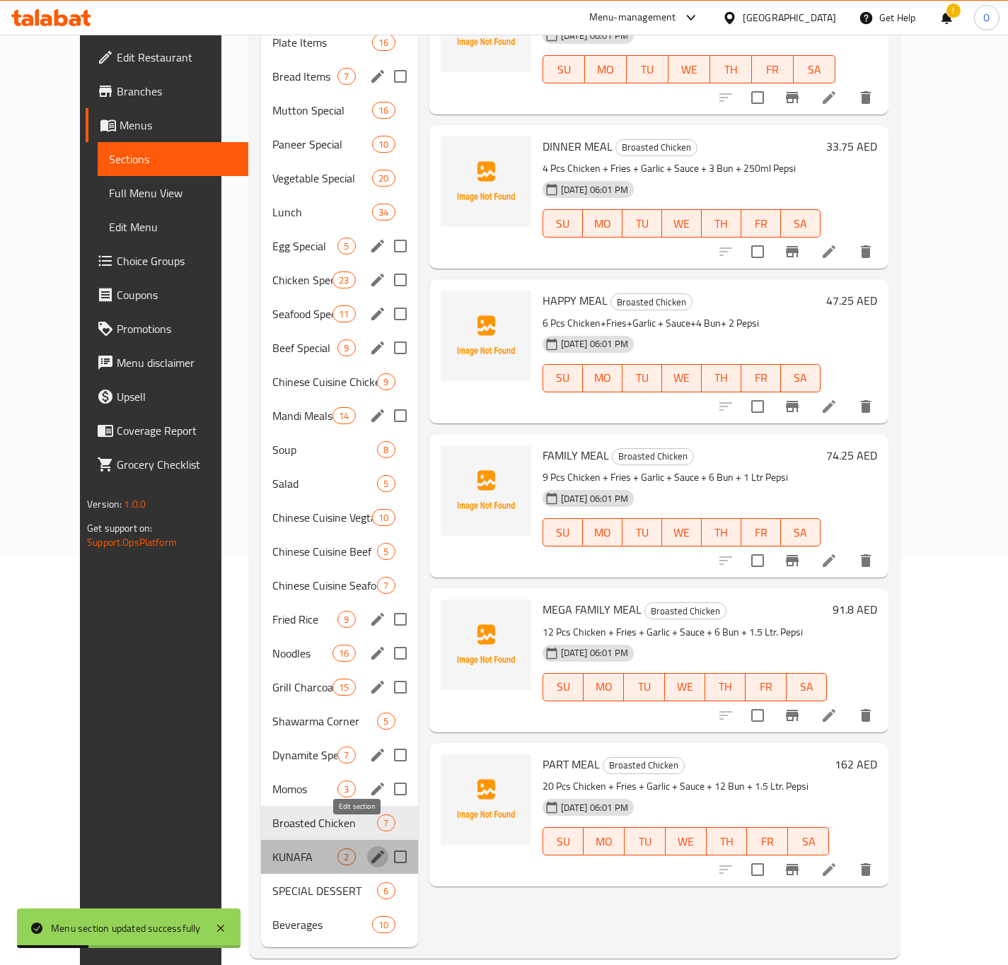
click at [369, 849] on icon "edit" at bounding box center [377, 857] width 17 height 17
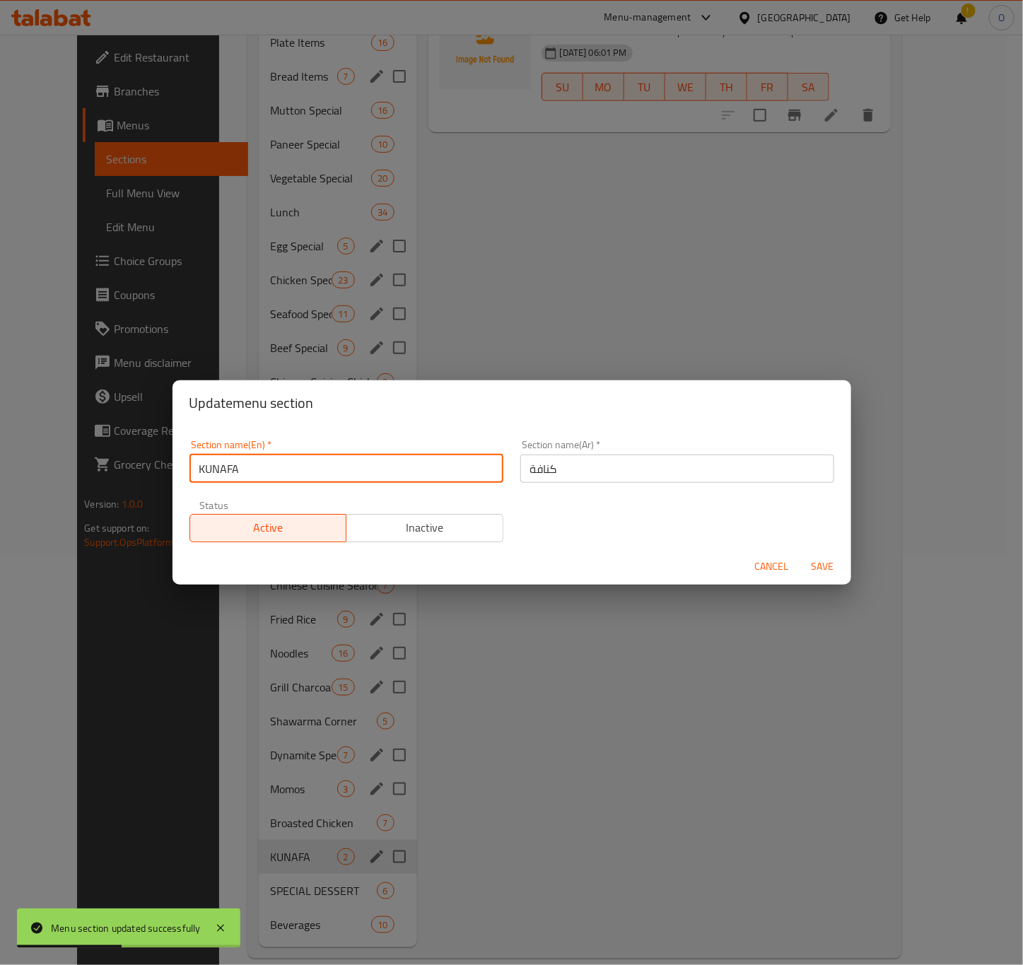
click at [261, 479] on input "KUNAFA" at bounding box center [347, 469] width 314 height 28
type input "Kunafa"
click at [828, 567] on span "Save" at bounding box center [823, 567] width 34 height 18
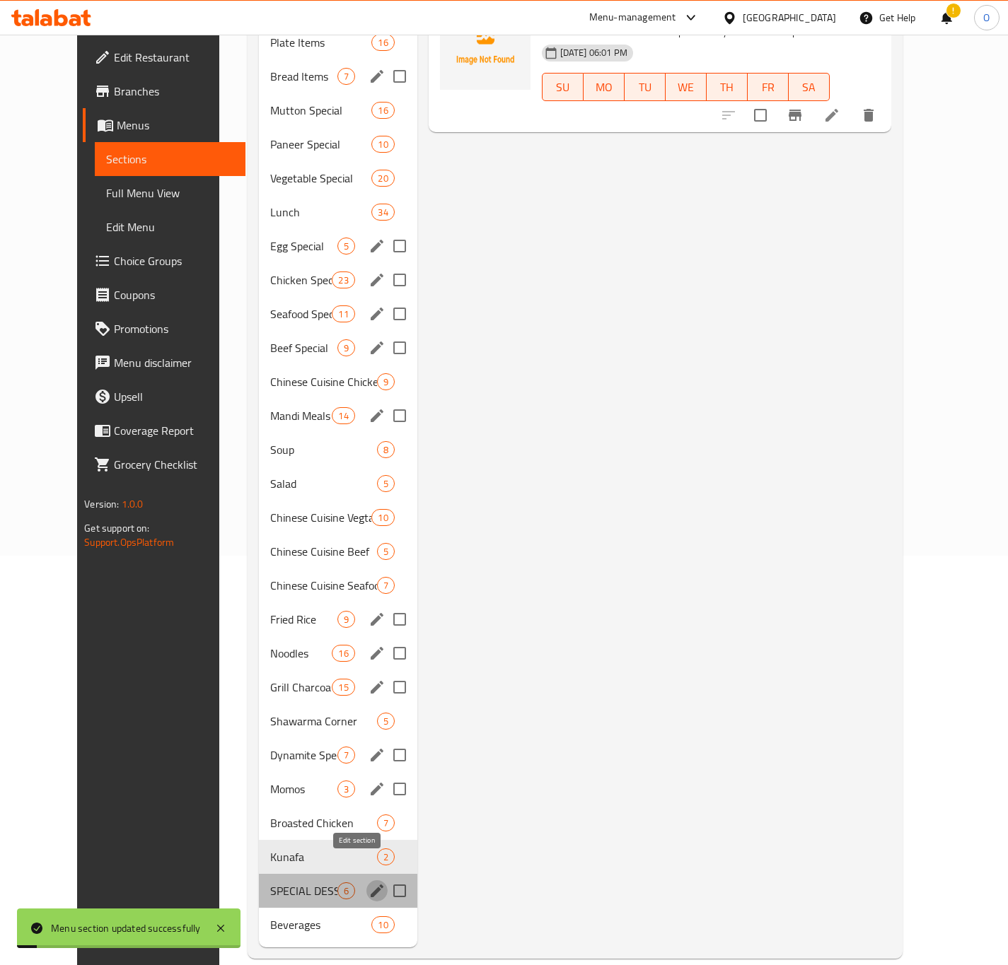
click at [368, 883] on icon "edit" at bounding box center [376, 891] width 17 height 17
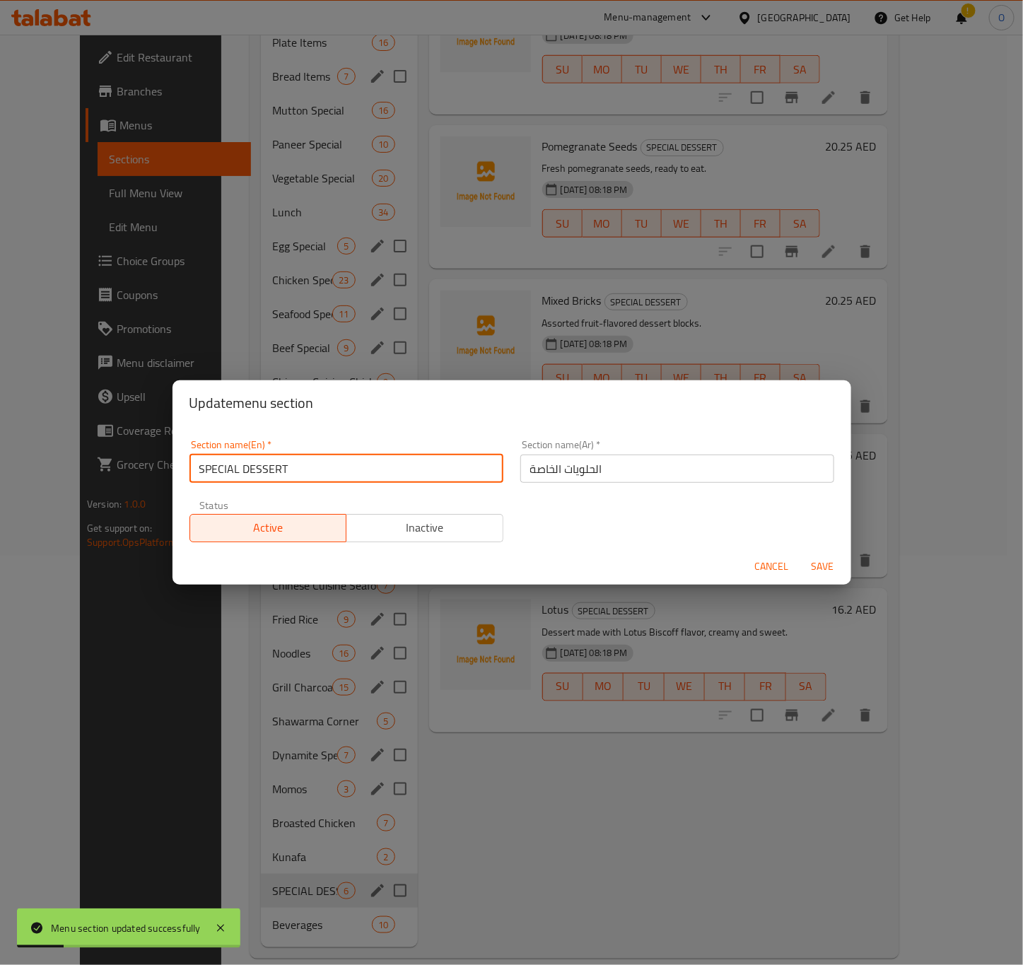
click at [289, 474] on input "SPECIAL DESSERT" at bounding box center [347, 469] width 314 height 28
type input "Special Dessert"
click at [819, 576] on button "Save" at bounding box center [823, 567] width 45 height 26
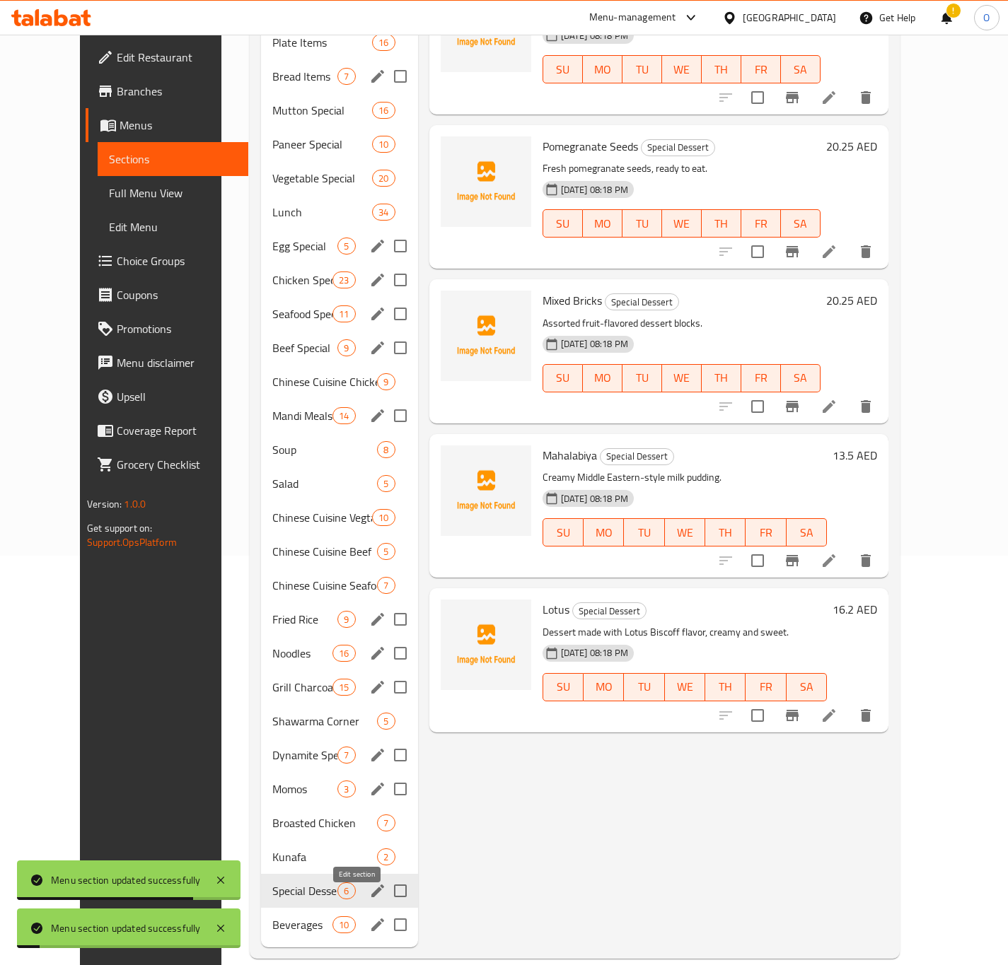
click at [371, 919] on icon "edit" at bounding box center [377, 925] width 13 height 13
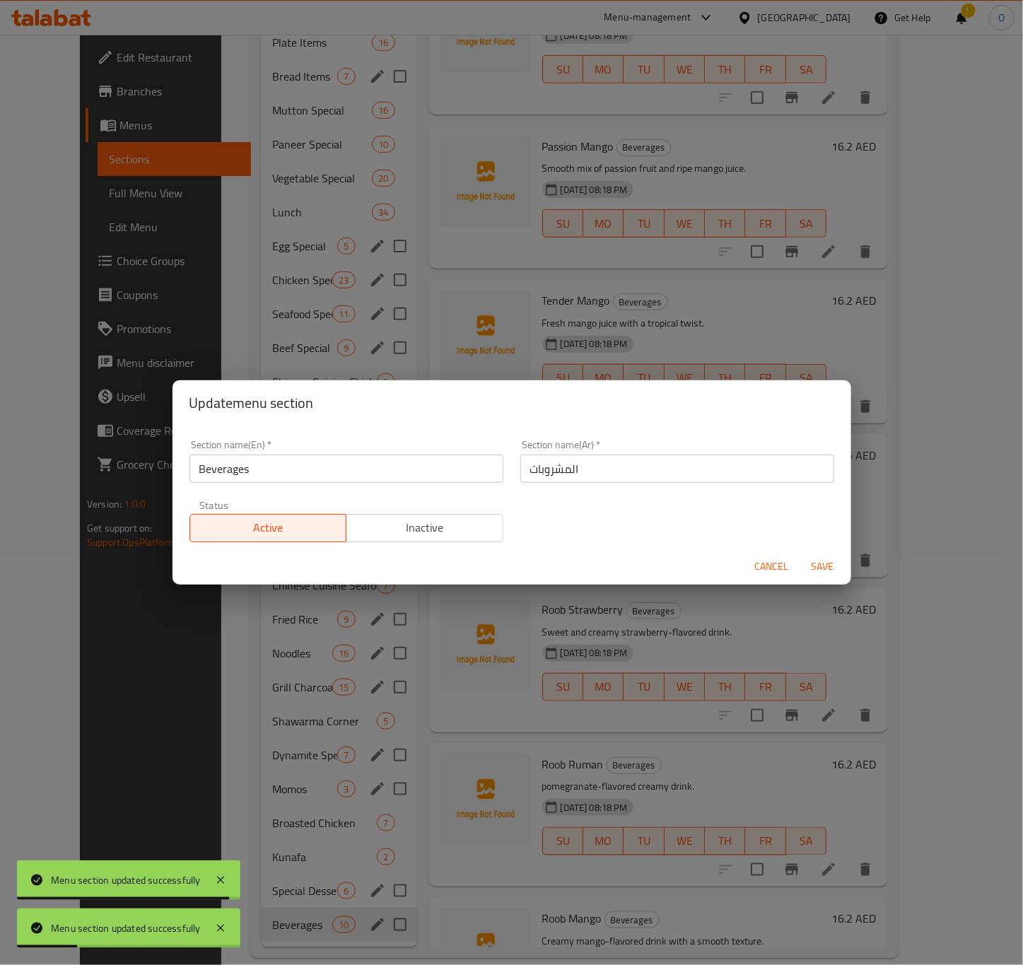
click at [762, 569] on span "Cancel" at bounding box center [772, 567] width 34 height 18
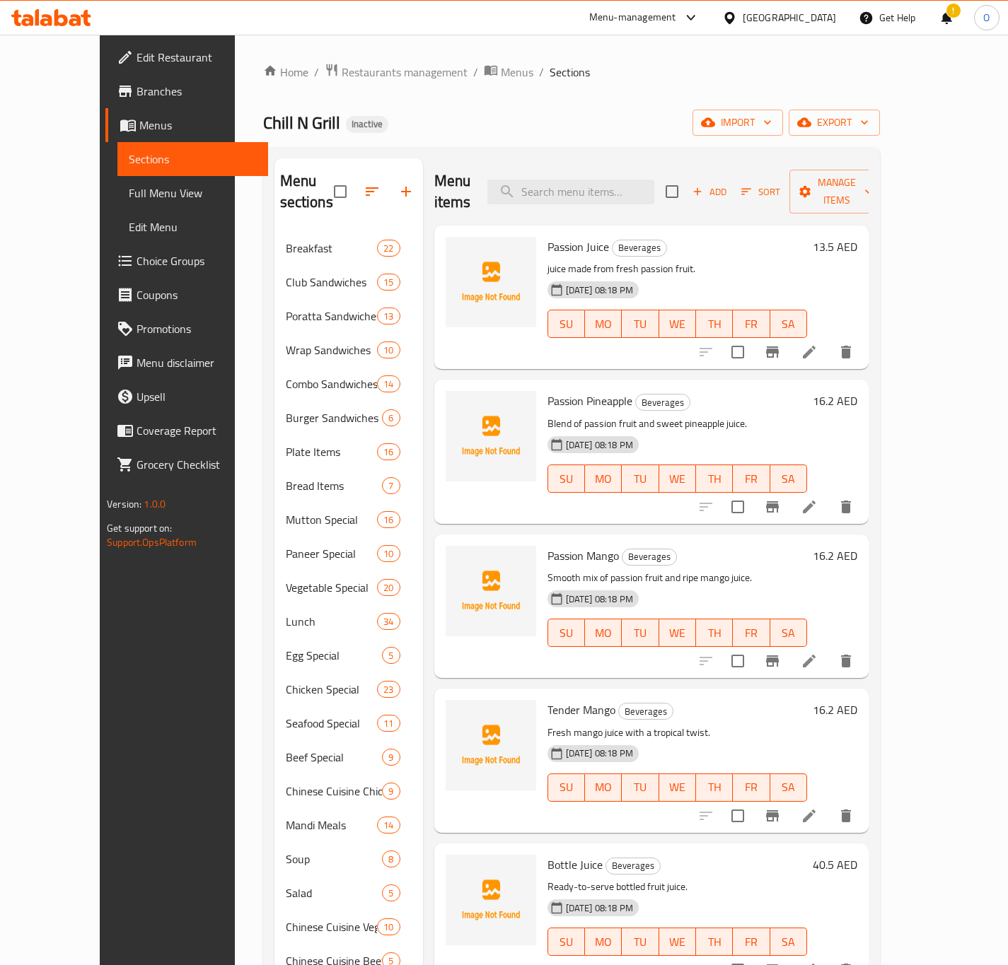
click at [263, 633] on div "Menu sections Breakfast 22 Club Sandwiches 15 Poratta Sandwiches 13 Wrap Sandwi…" at bounding box center [571, 757] width 617 height 1221
click at [563, 180] on input "search" at bounding box center [570, 192] width 167 height 25
paste input "Shappu [PERSON_NAME] Chicken"
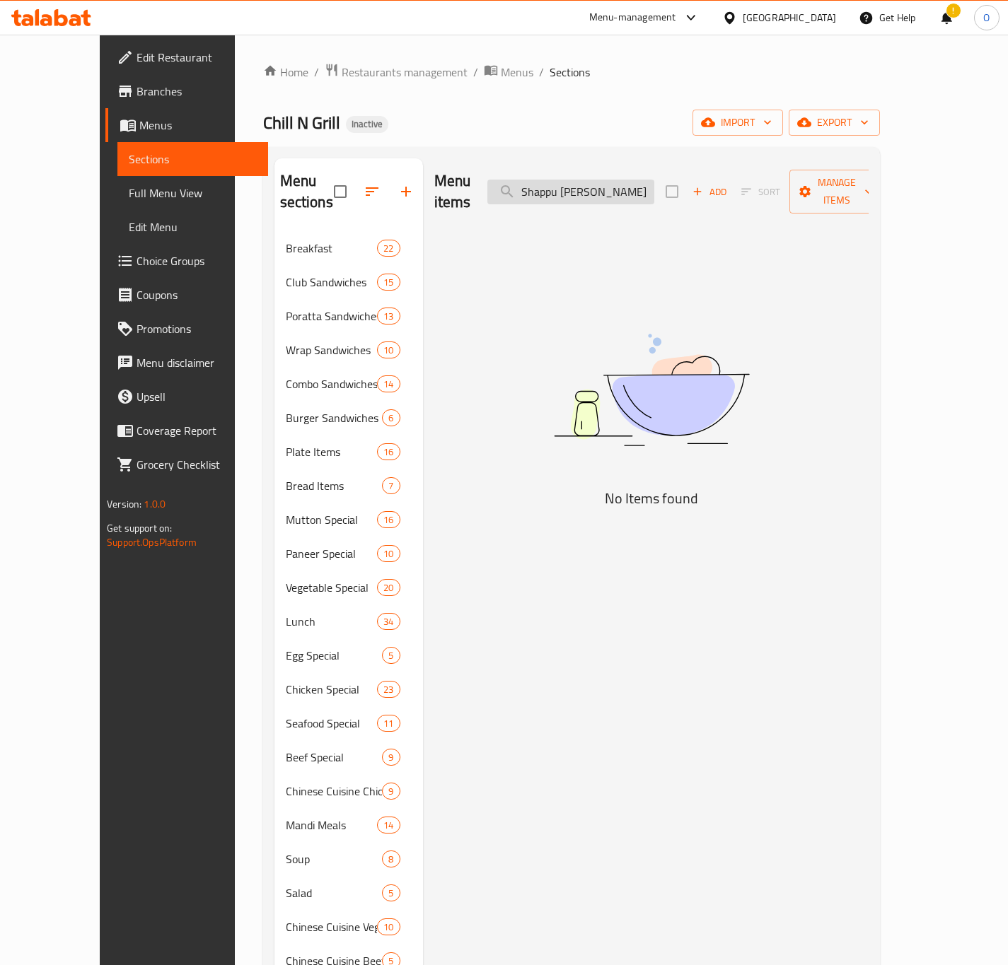
drag, startPoint x: 627, startPoint y: 164, endPoint x: 620, endPoint y: 179, distance: 16.2
click at [622, 178] on div "Menu items Shappu [PERSON_NAME] Chicken Add Sort Manage items" at bounding box center [651, 191] width 434 height 67
click at [620, 180] on input "Shappu [PERSON_NAME] Chicken" at bounding box center [570, 192] width 167 height 25
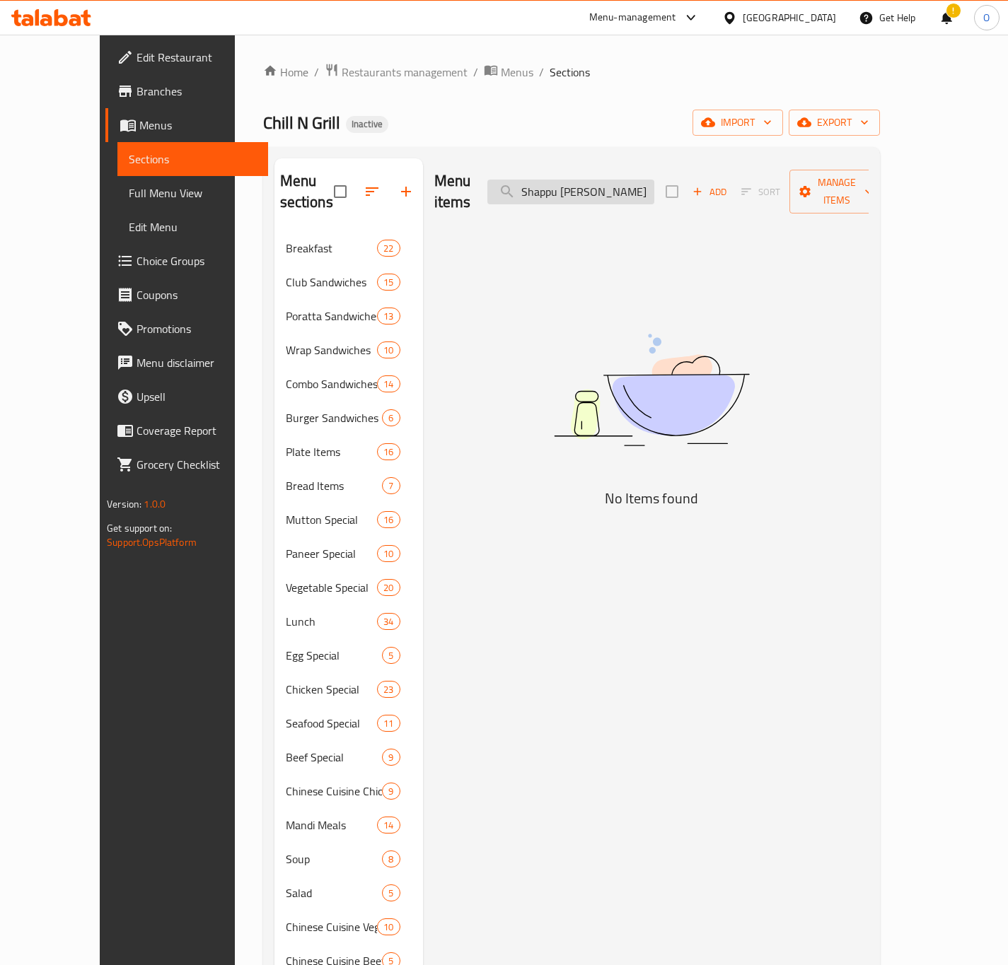
paste input "Chatti [PERSON_NAME] Beef"
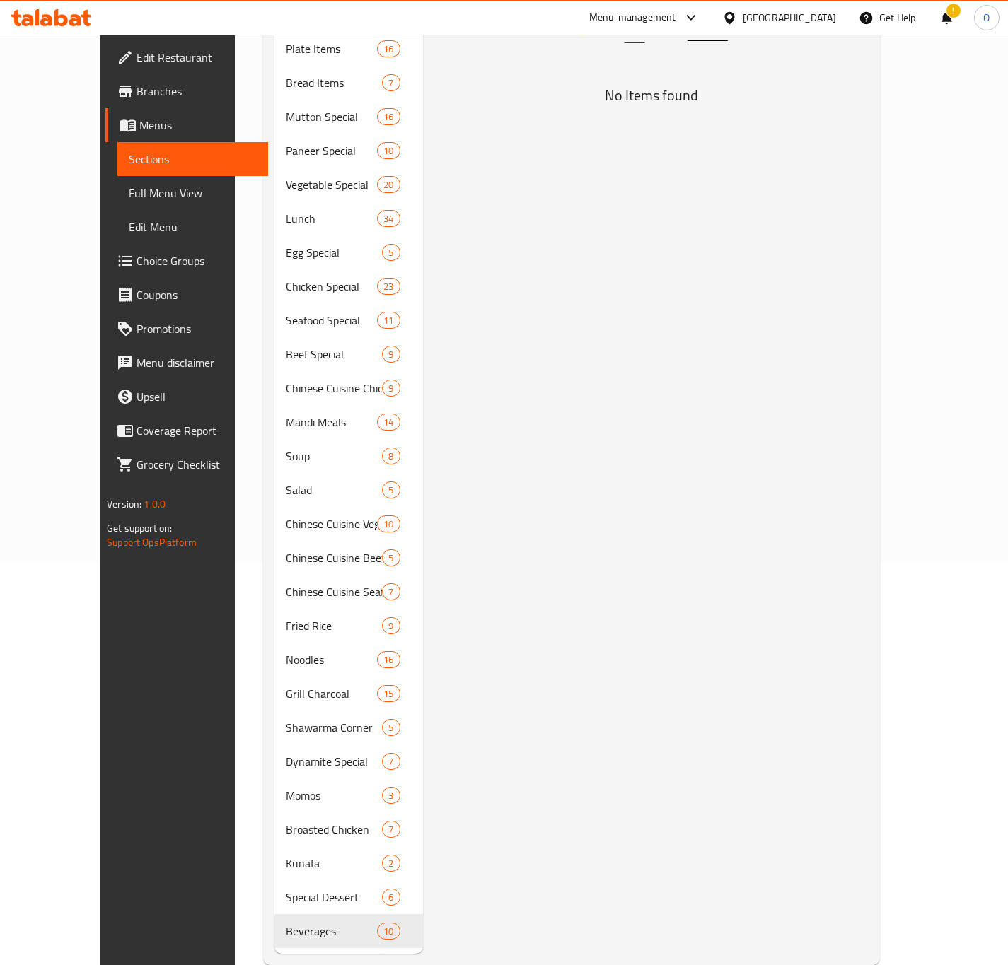
scroll to position [409, 0]
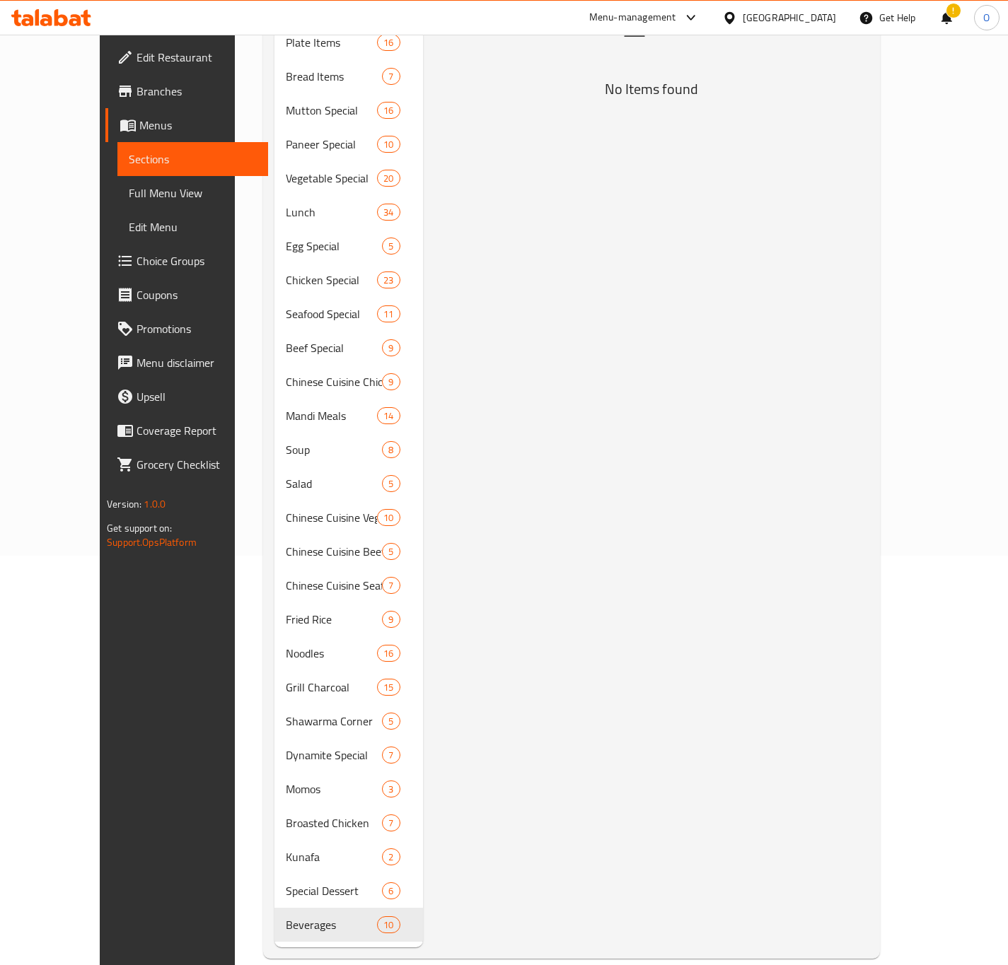
click at [460, 646] on div "Menu items Chatti [PERSON_NAME] Beef Add Sort Manage items No Items found" at bounding box center [646, 348] width 446 height 1199
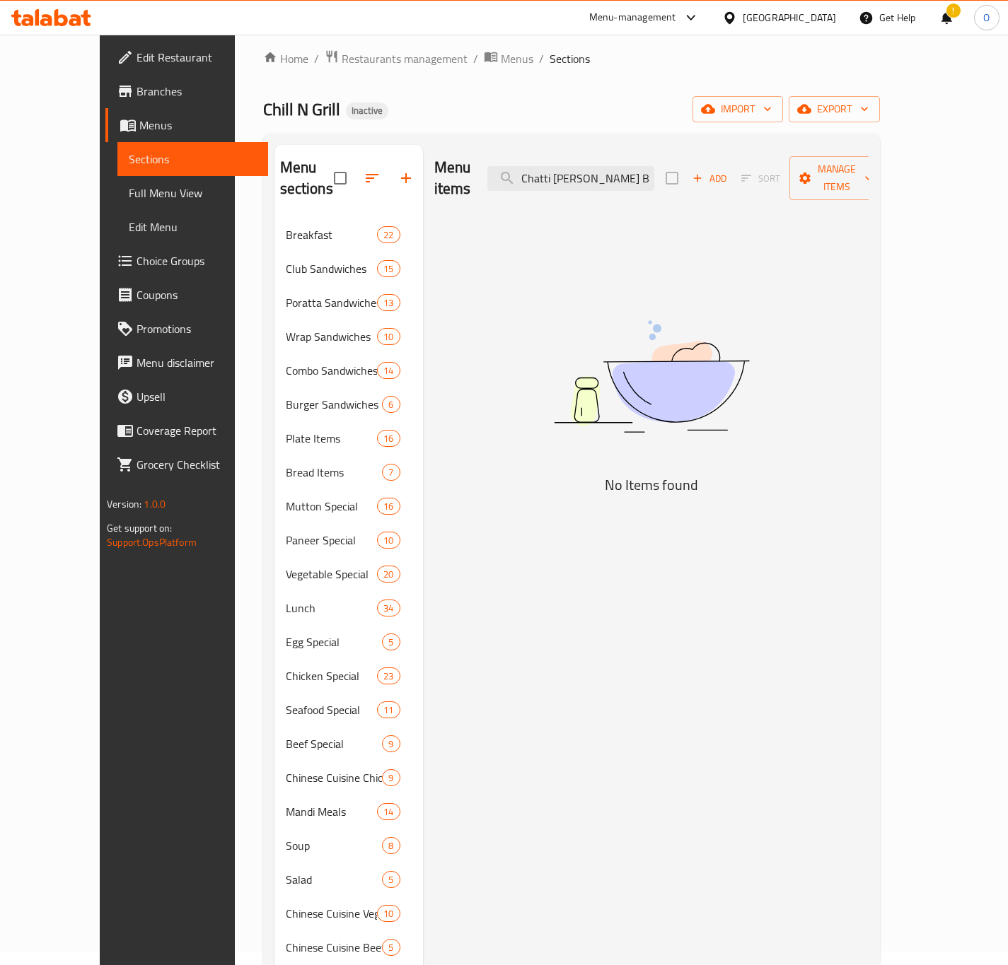
scroll to position [0, 0]
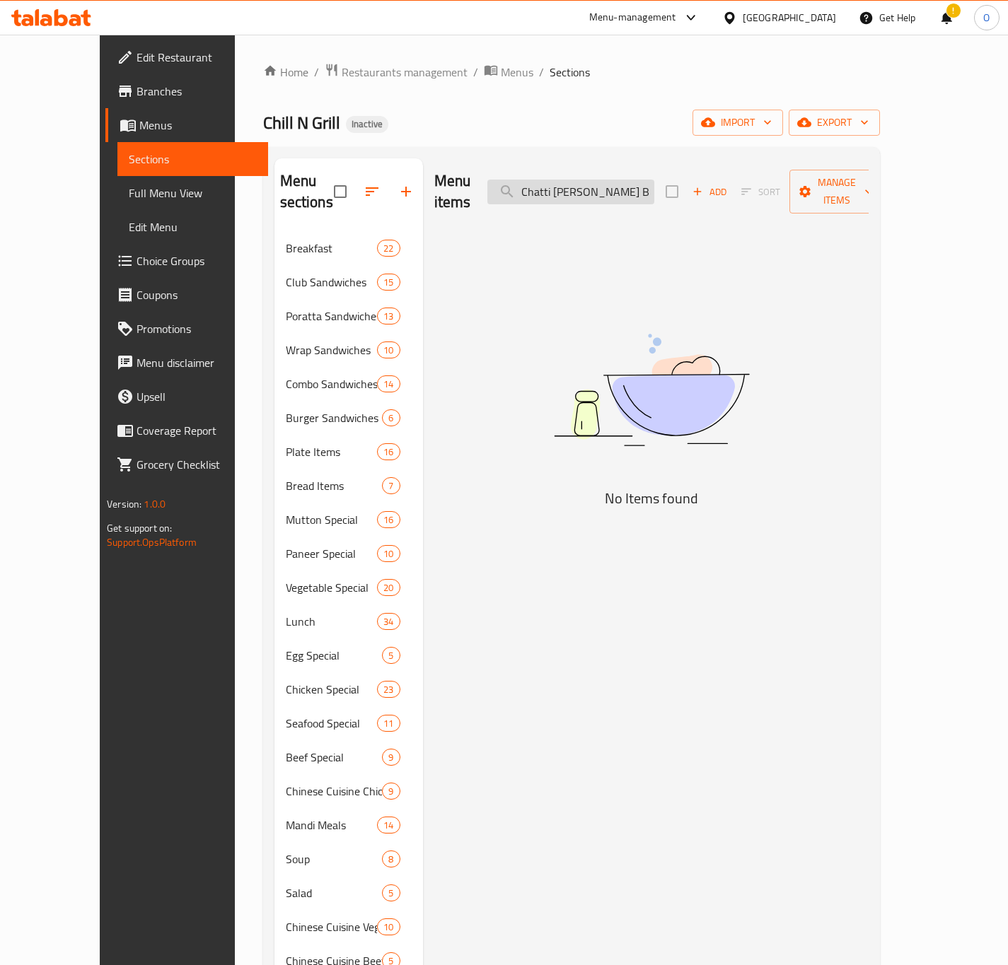
click at [594, 180] on input "Chatti [PERSON_NAME] Beef" at bounding box center [570, 192] width 167 height 25
paste input "French Fries"
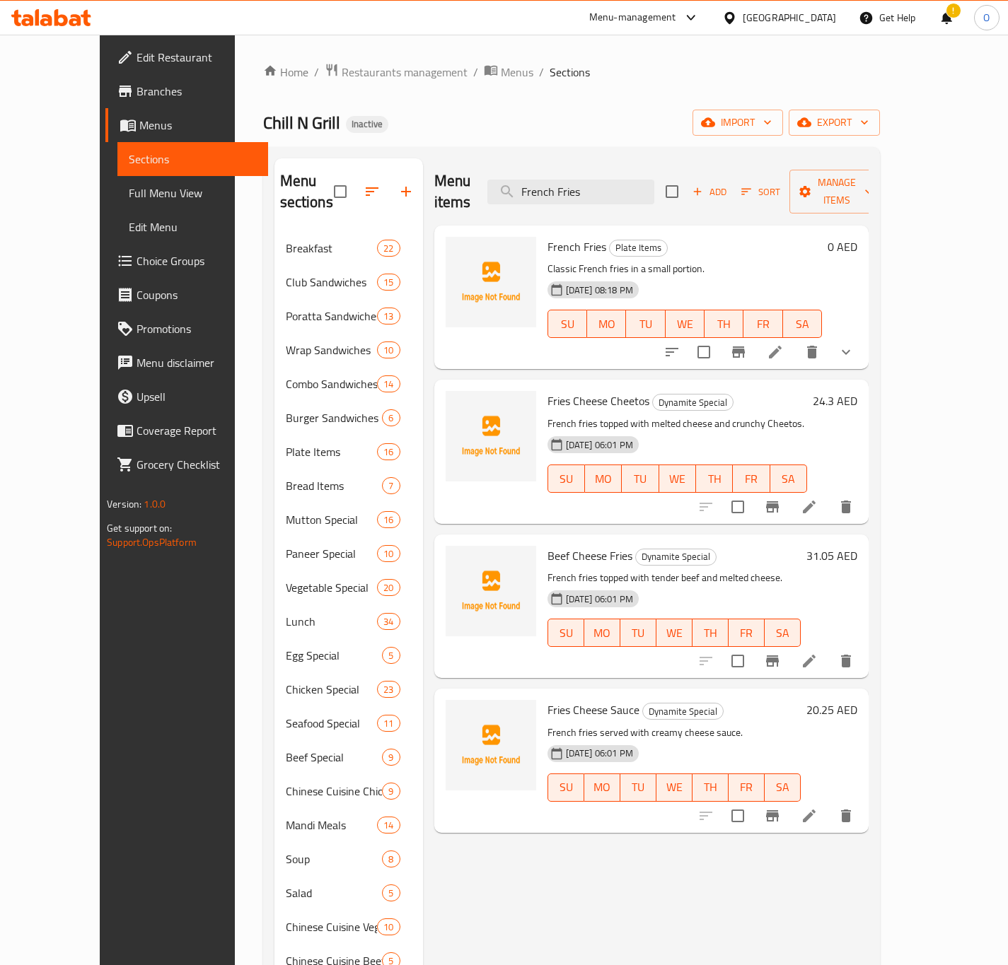
type input "French Fries"
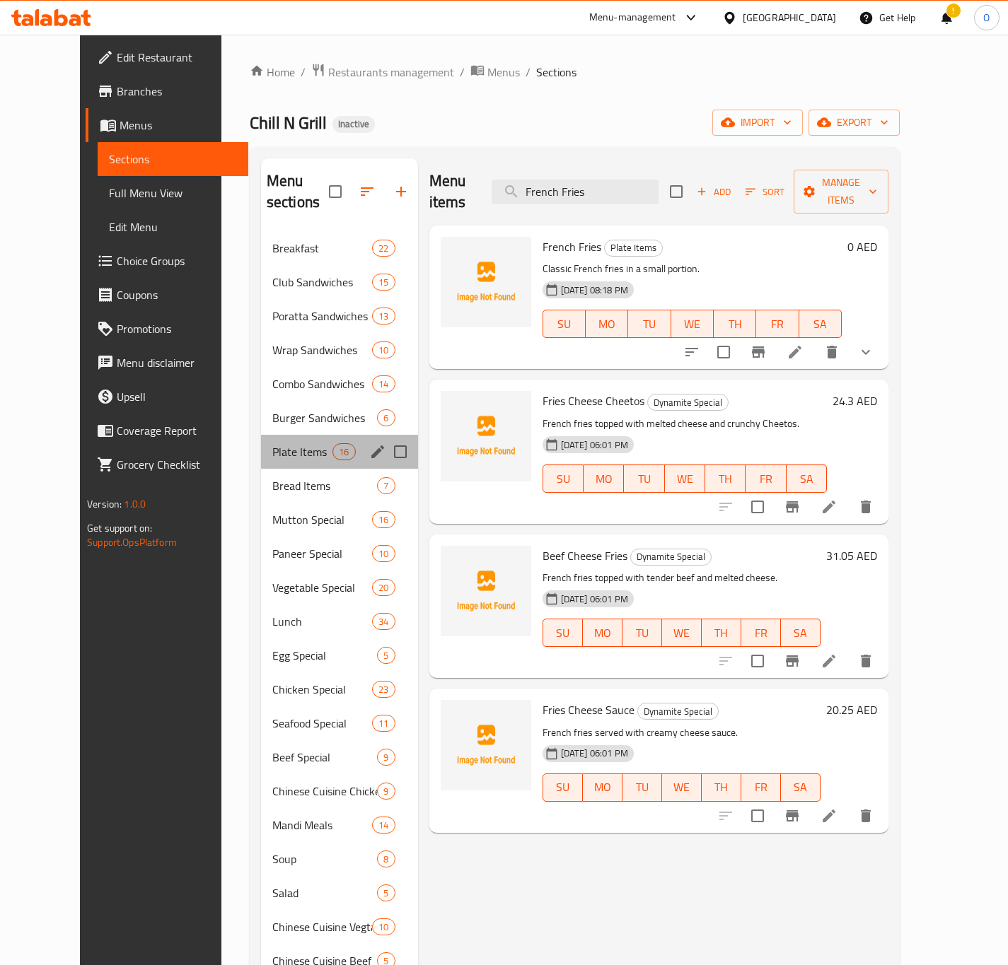
click at [299, 442] on div "Plate Items 16" at bounding box center [339, 452] width 157 height 34
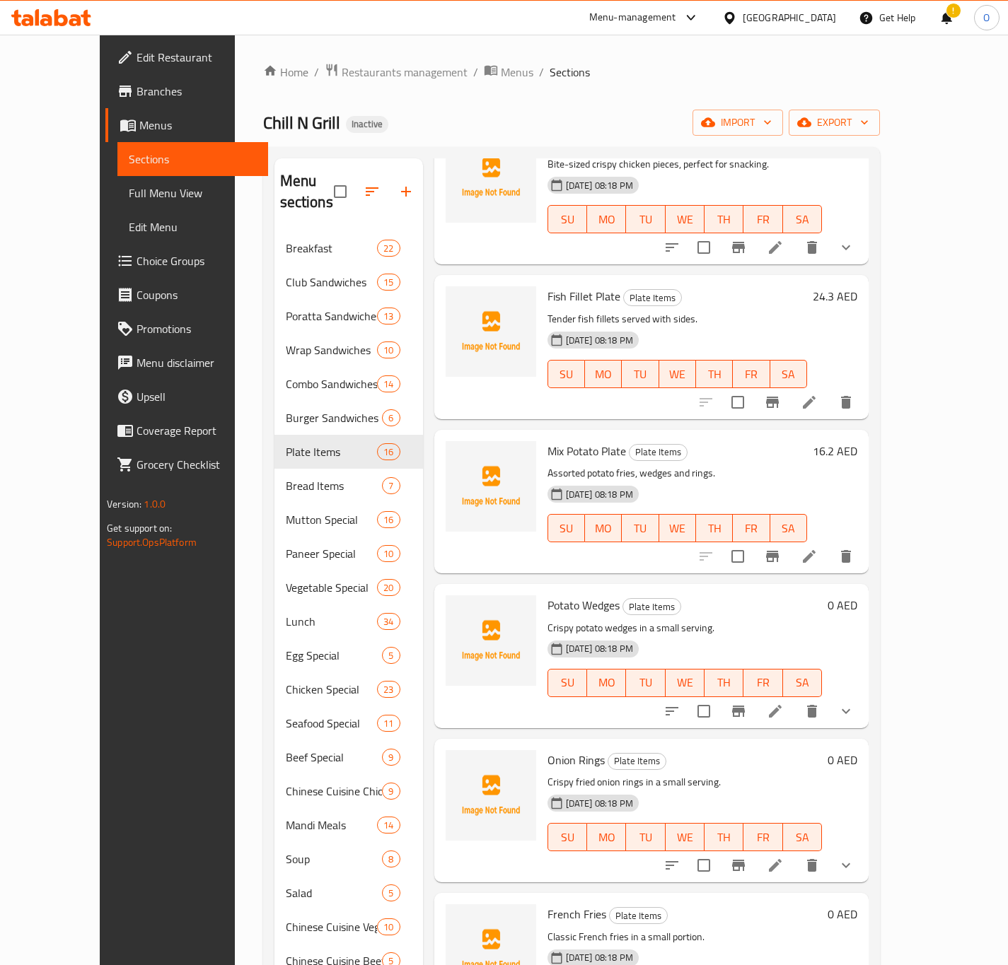
scroll to position [424, 0]
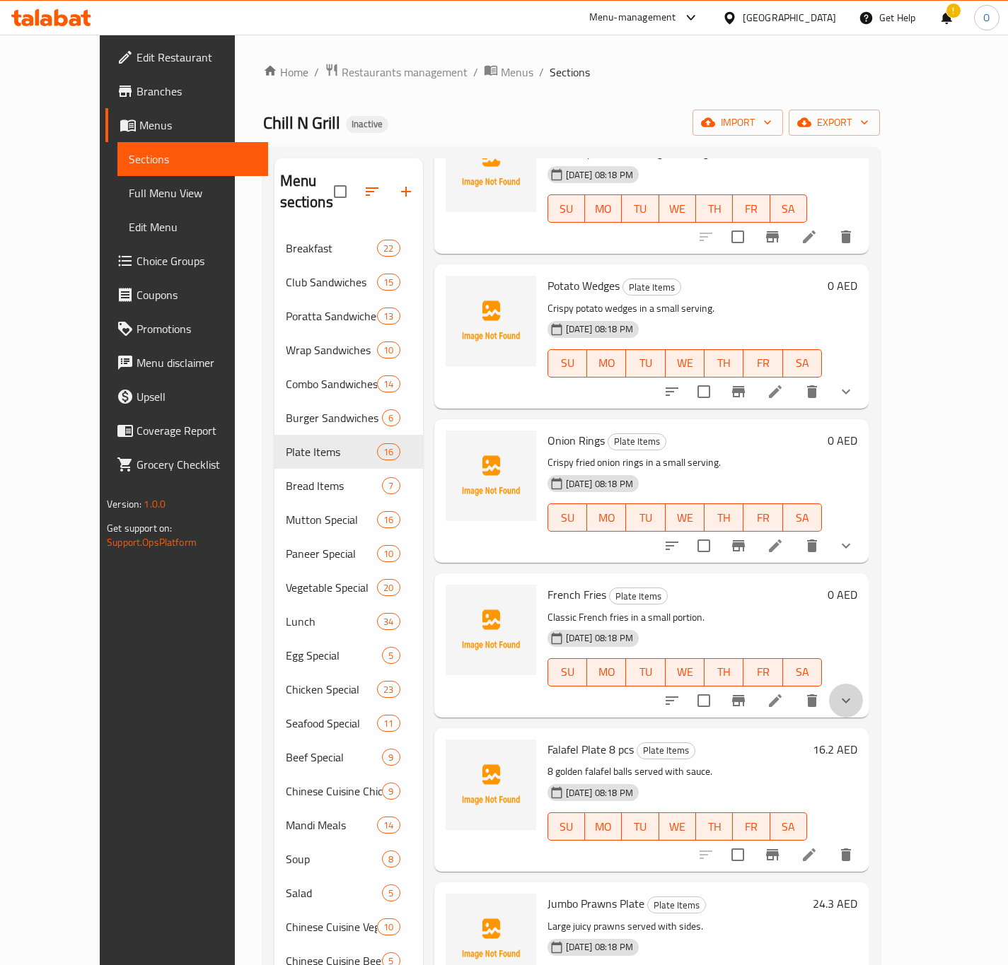
click at [863, 692] on button "show more" at bounding box center [846, 701] width 34 height 34
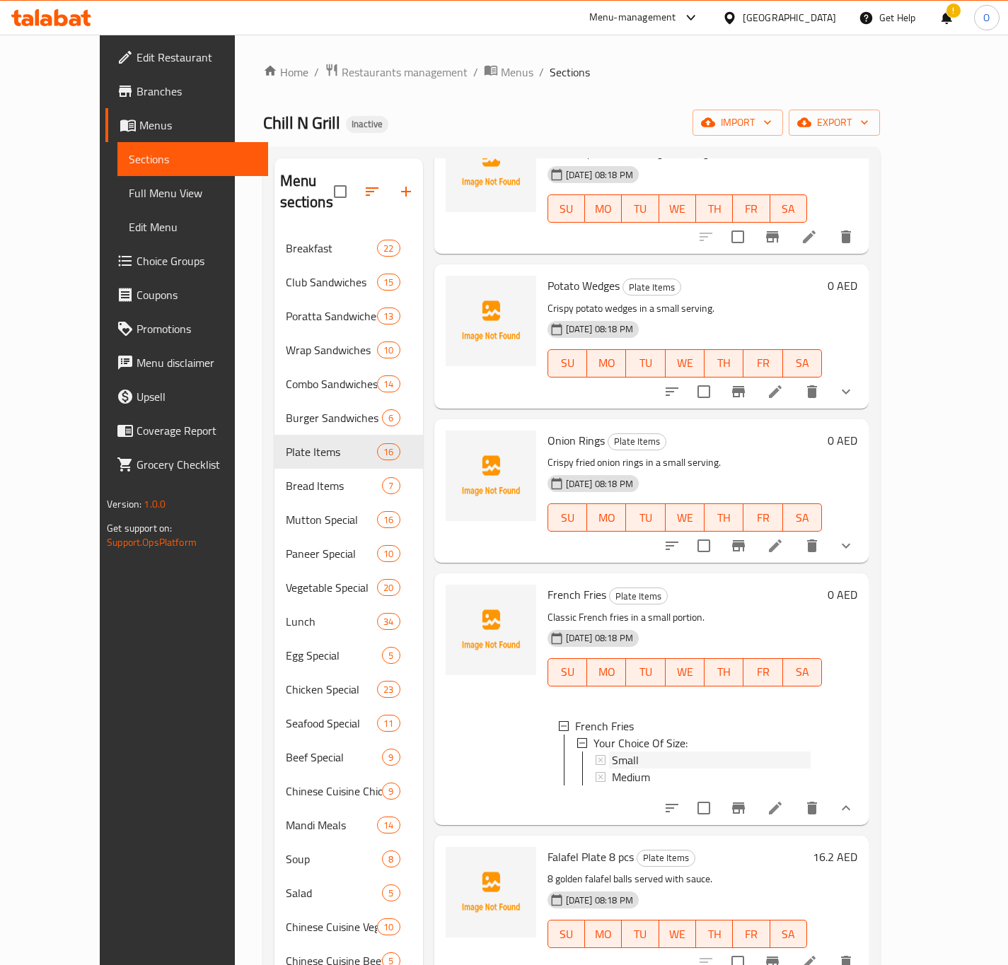
click at [669, 752] on div "Small" at bounding box center [711, 760] width 199 height 17
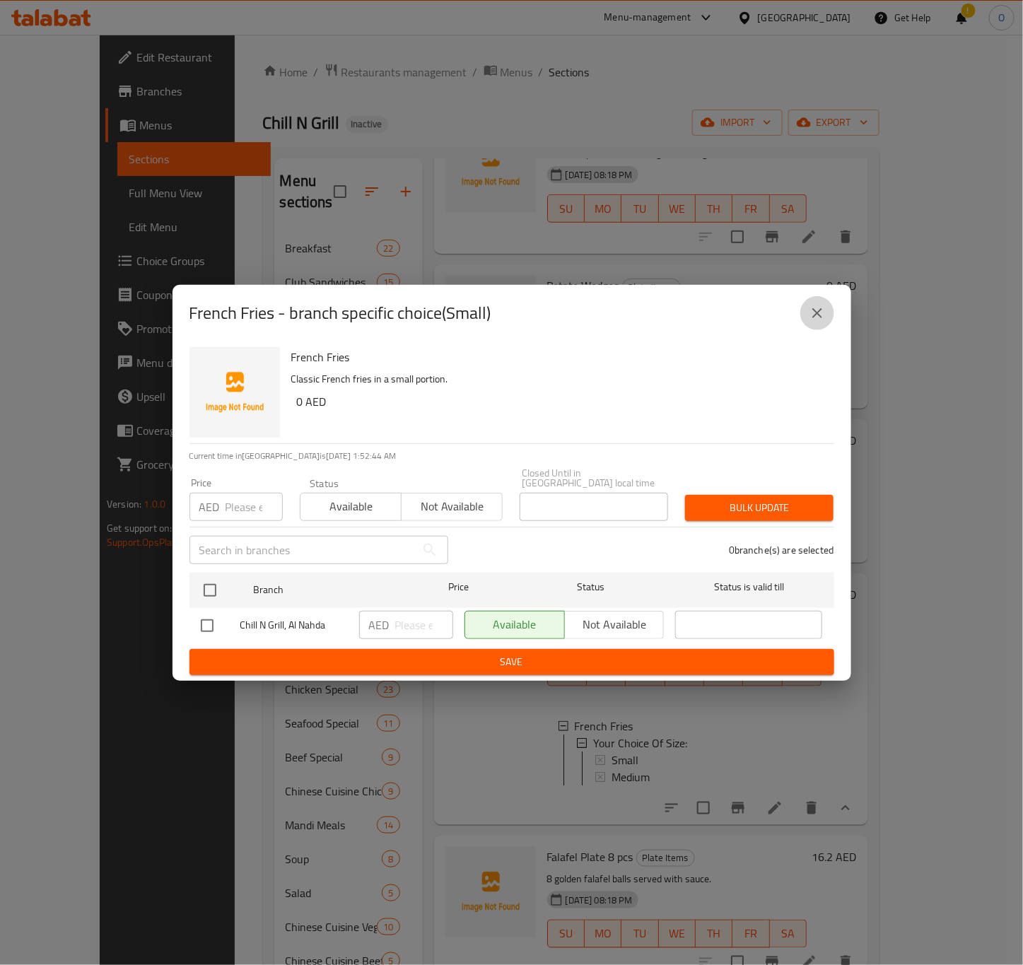
click at [824, 313] on icon "close" at bounding box center [817, 313] width 17 height 17
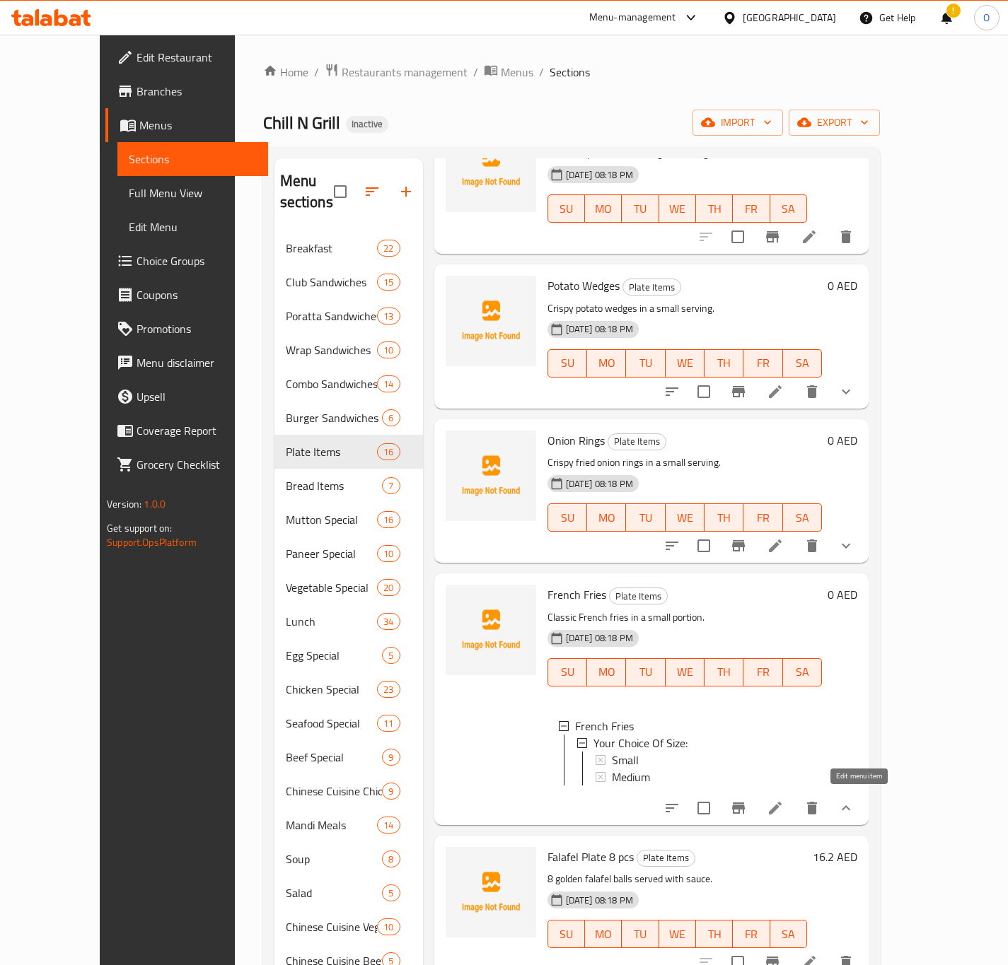
click at [781, 807] on icon at bounding box center [775, 808] width 13 height 13
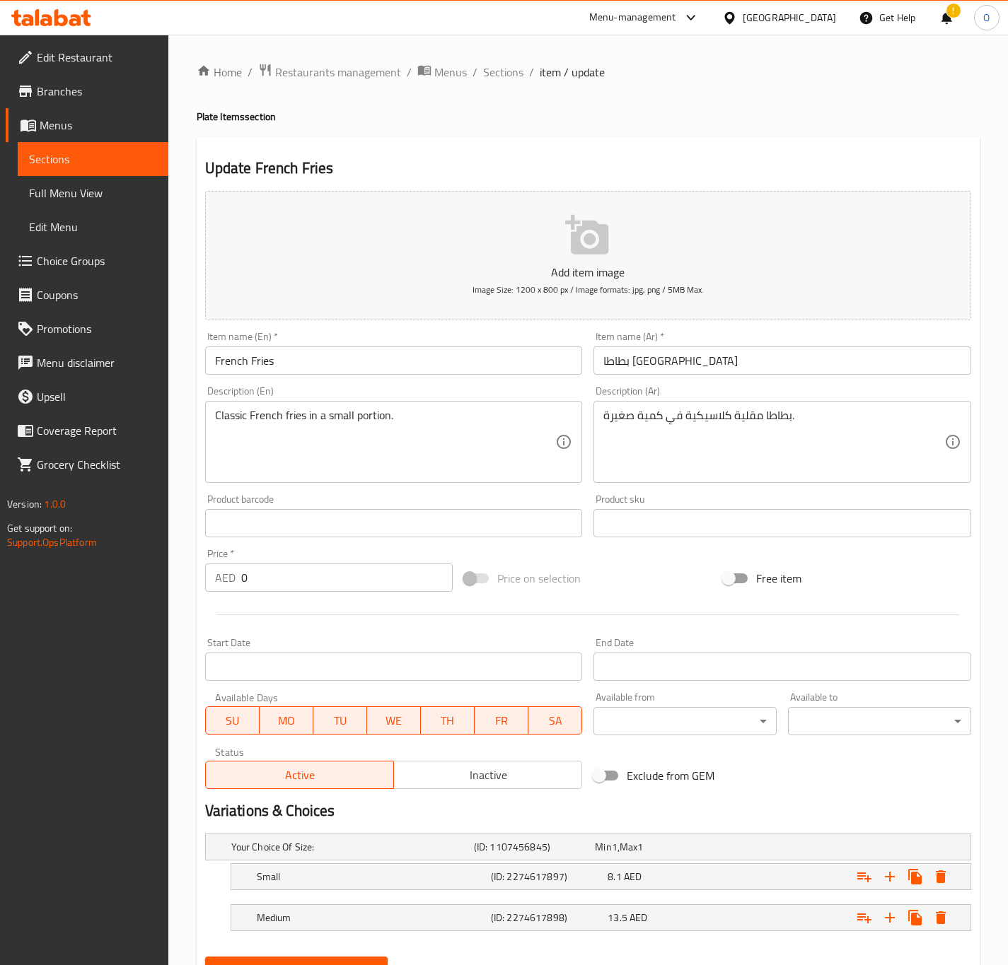
drag, startPoint x: 58, startPoint y: 864, endPoint x: 57, endPoint y: 699, distance: 165.5
click at [58, 864] on div "Edit Restaurant Branches Menus Sections Full Menu View Edit Menu Choice Groups …" at bounding box center [84, 517] width 168 height 965
